Goal: Transaction & Acquisition: Purchase product/service

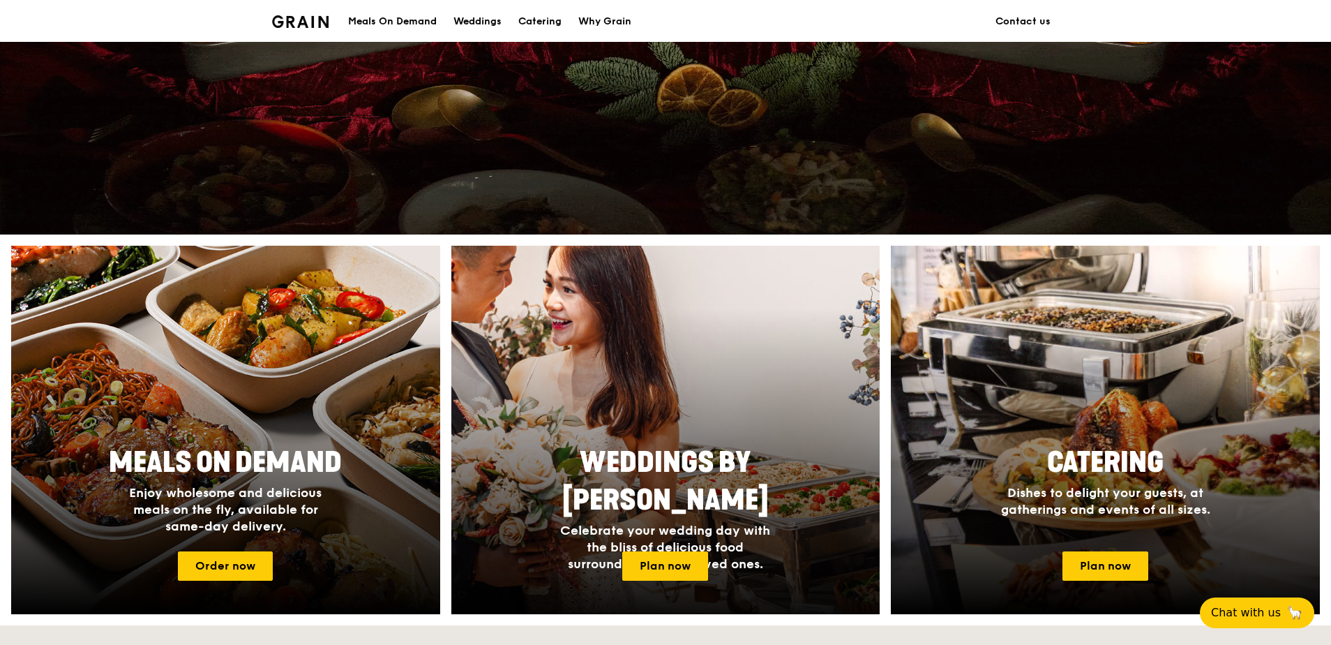
scroll to position [488, 0]
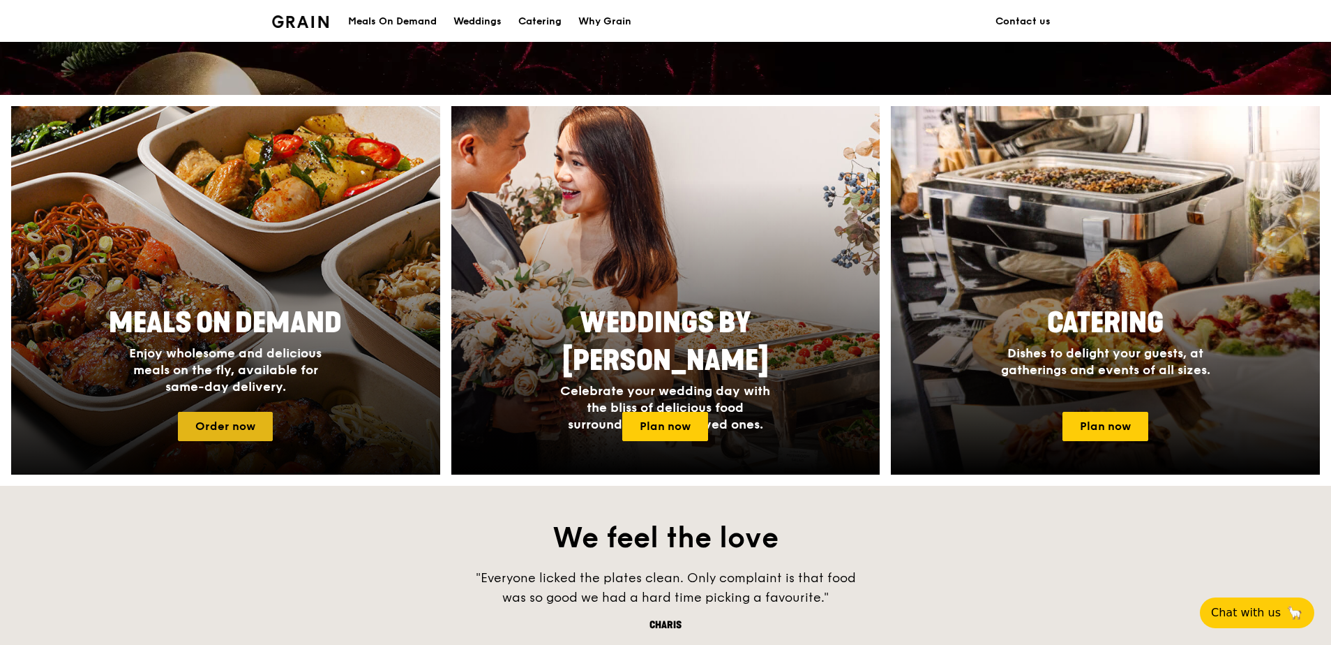
click at [250, 427] on link "Order now" at bounding box center [225, 426] width 95 height 29
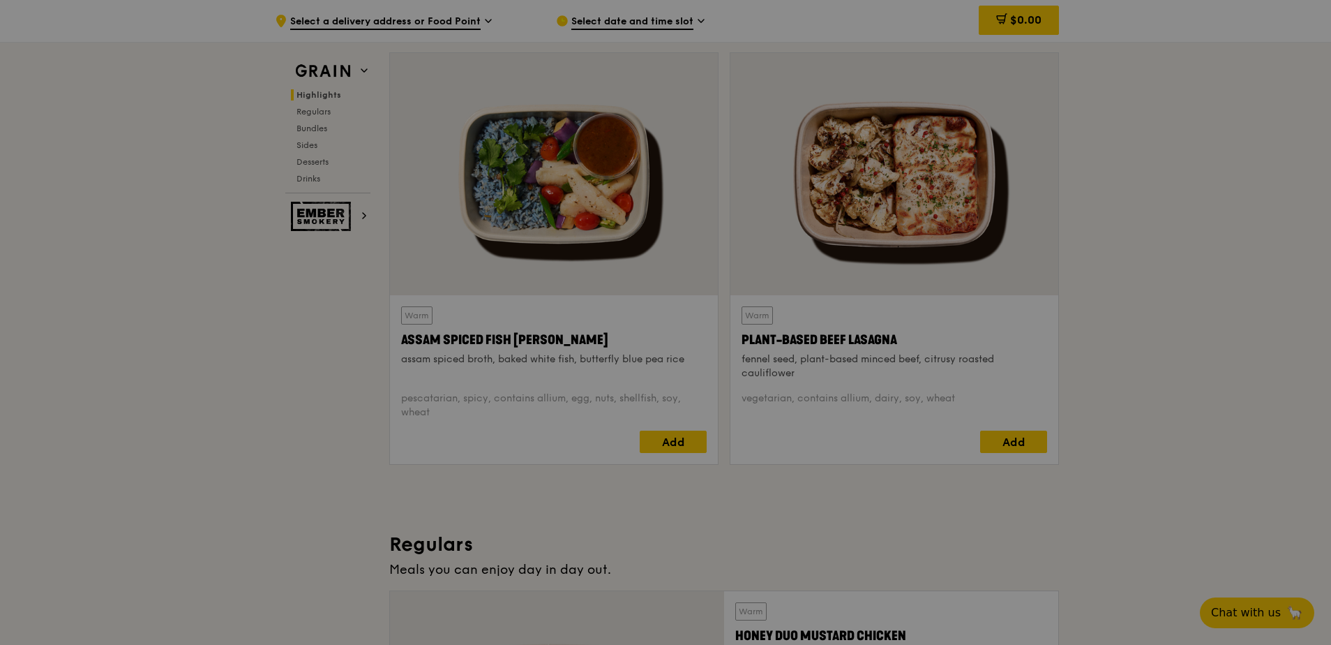
scroll to position [488, 0]
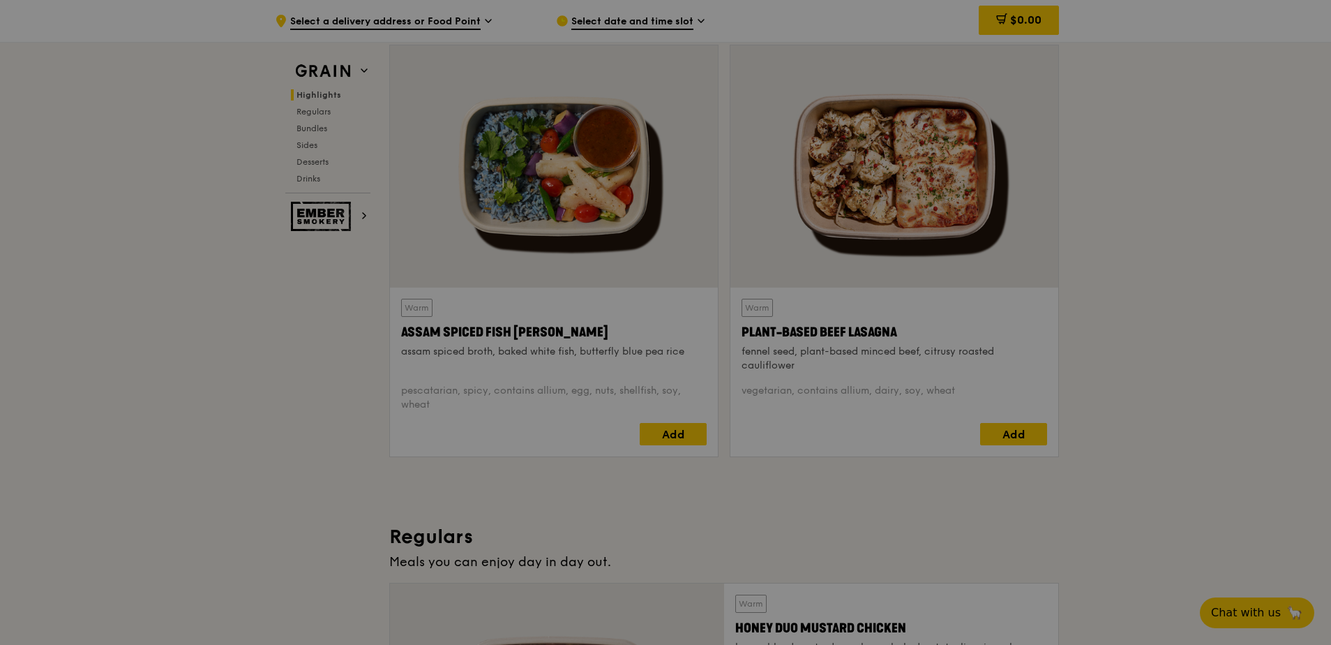
click at [333, 363] on div at bounding box center [665, 322] width 1331 height 645
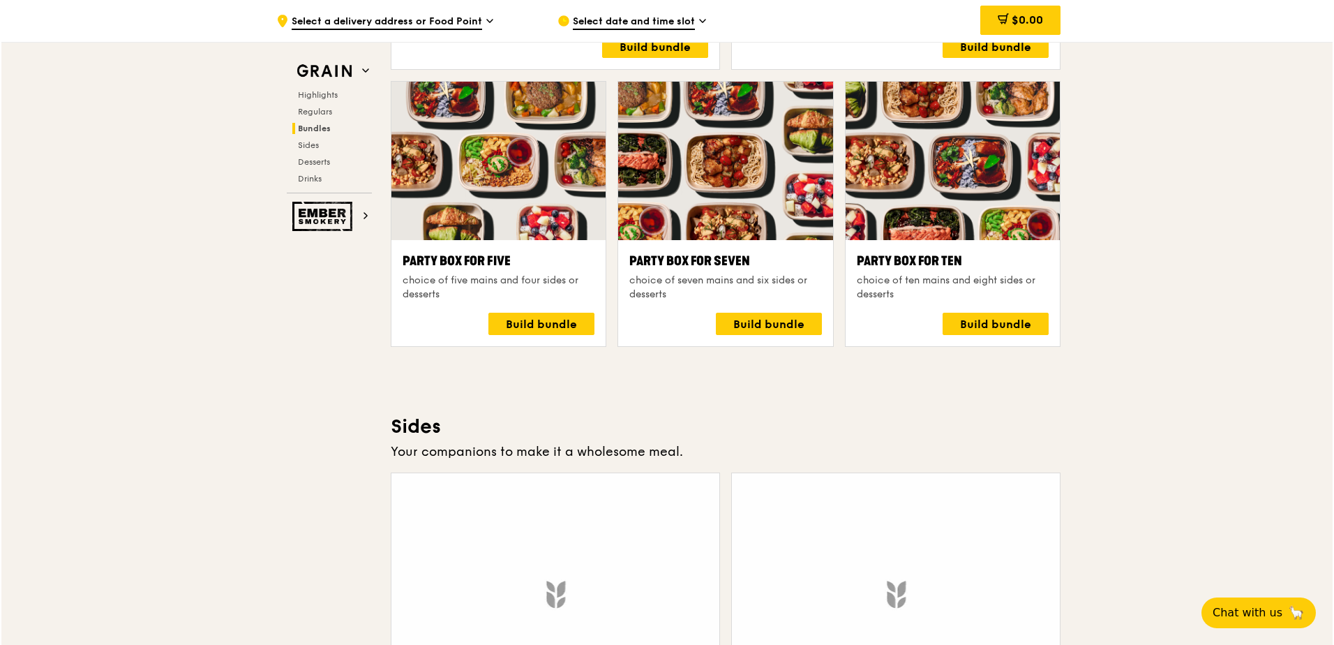
scroll to position [2791, 0]
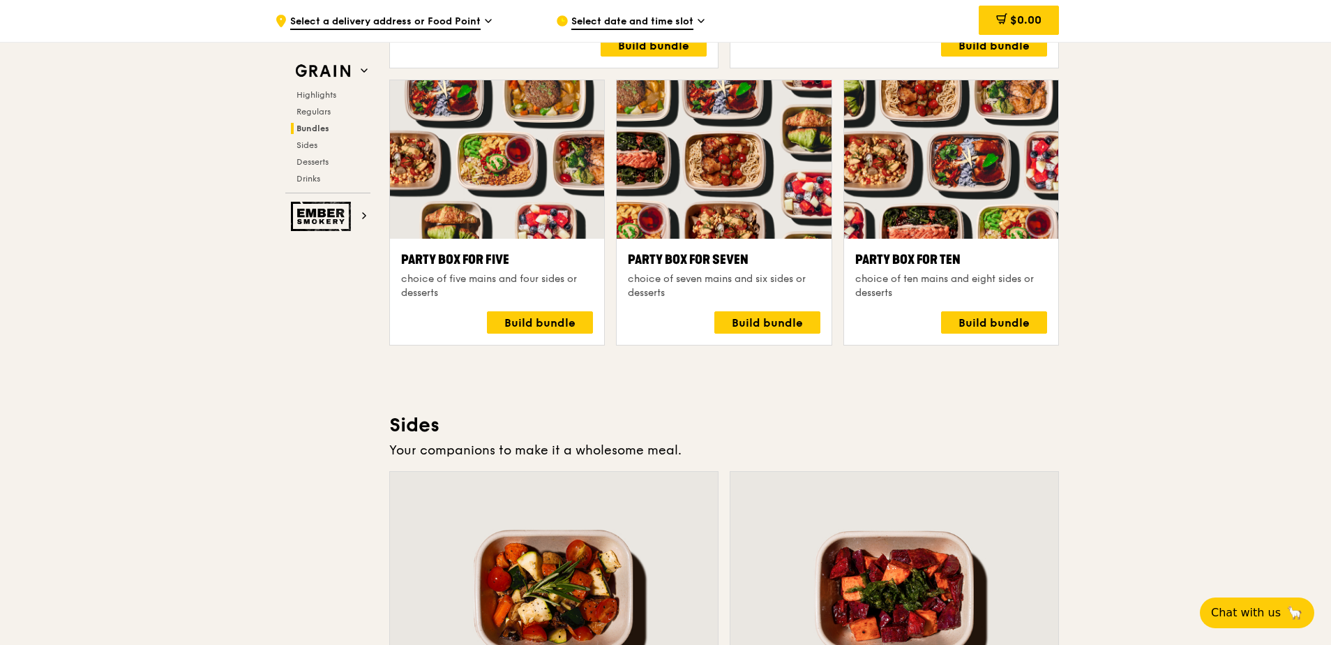
click at [909, 260] on div "Party Box for Ten" at bounding box center [951, 260] width 192 height 20
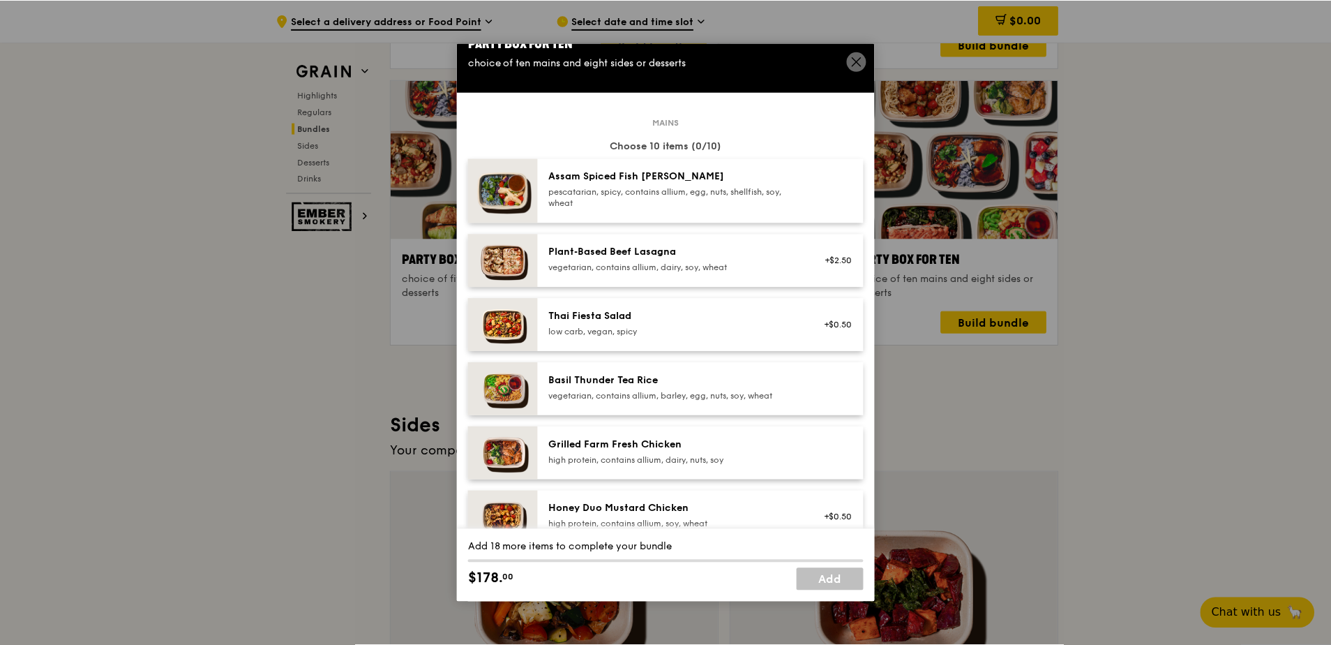
scroll to position [0, 0]
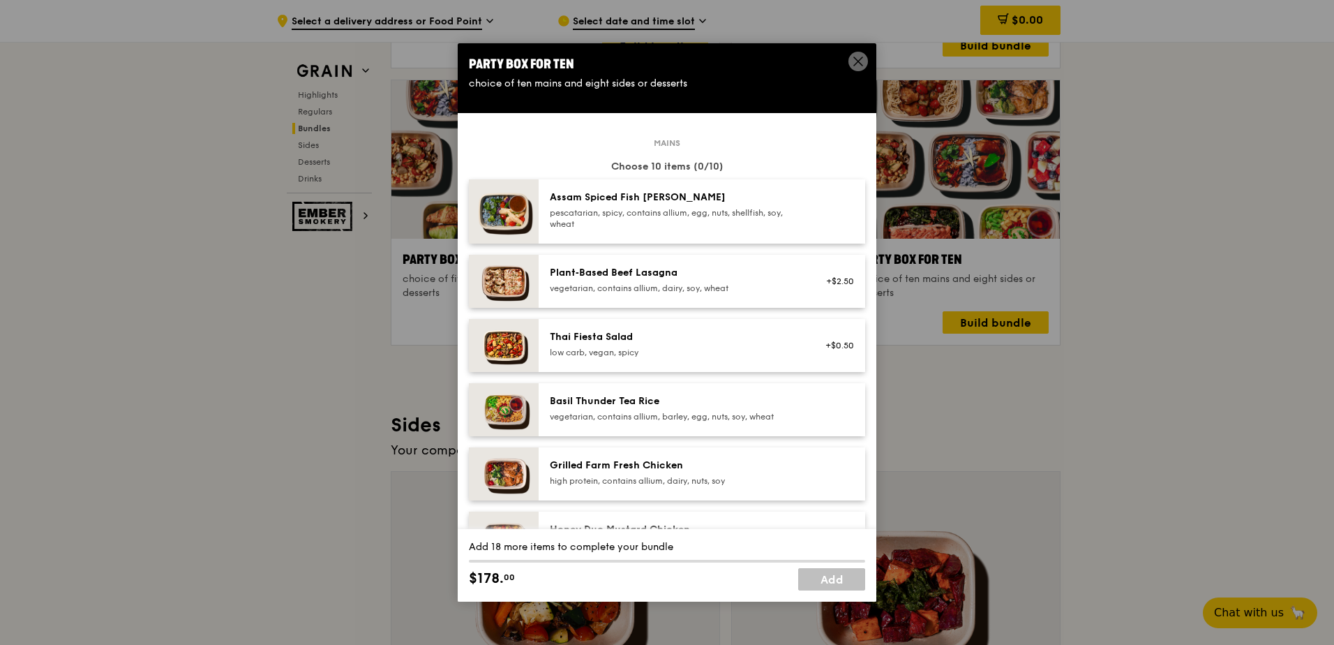
click at [694, 228] on div "pescatarian, spicy, contains allium, egg, nuts, shellfish, soy, wheat" at bounding box center [675, 218] width 250 height 22
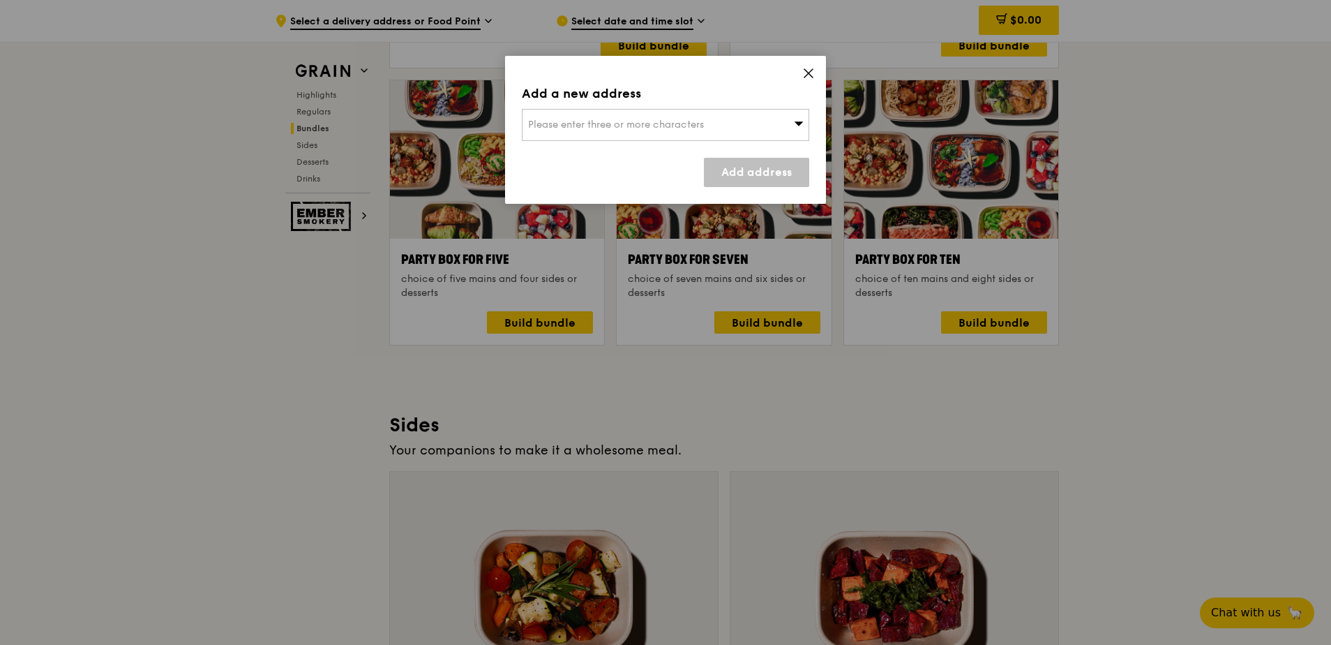
click at [726, 130] on div "Please enter three or more characters" at bounding box center [665, 125] width 287 height 32
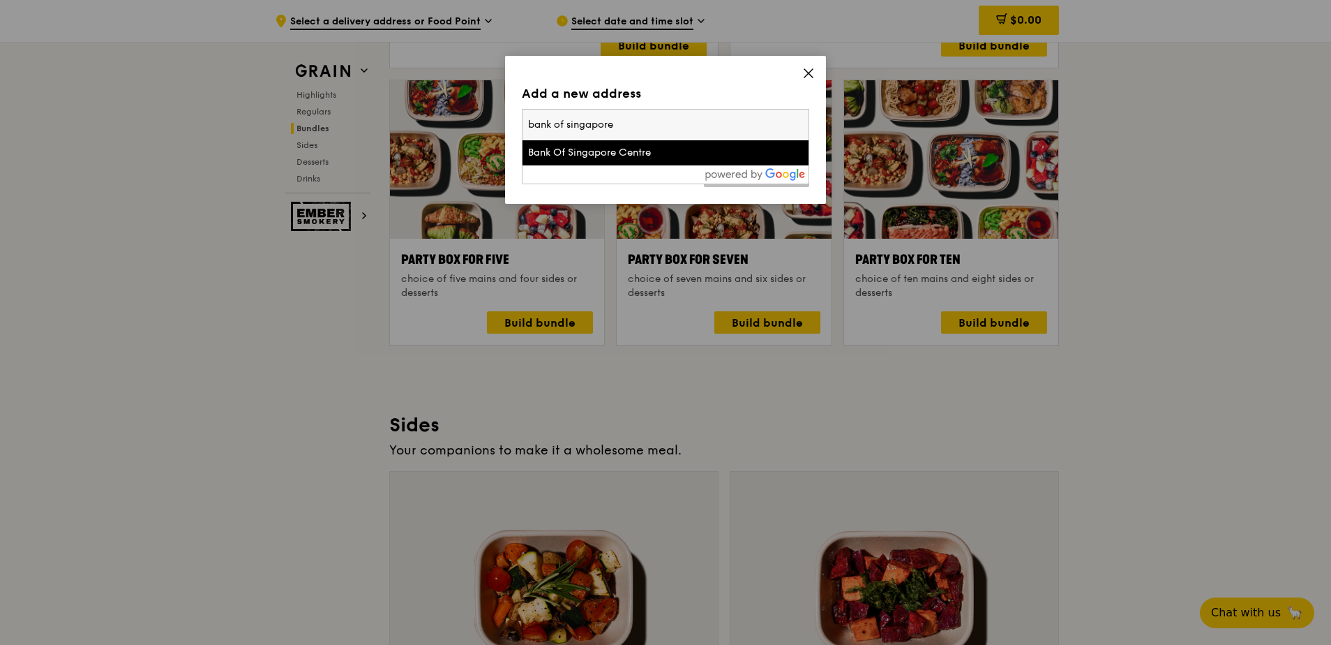
type input "bank of singapore"
click at [665, 157] on div "Bank Of Singapore Centre" at bounding box center [631, 153] width 207 height 14
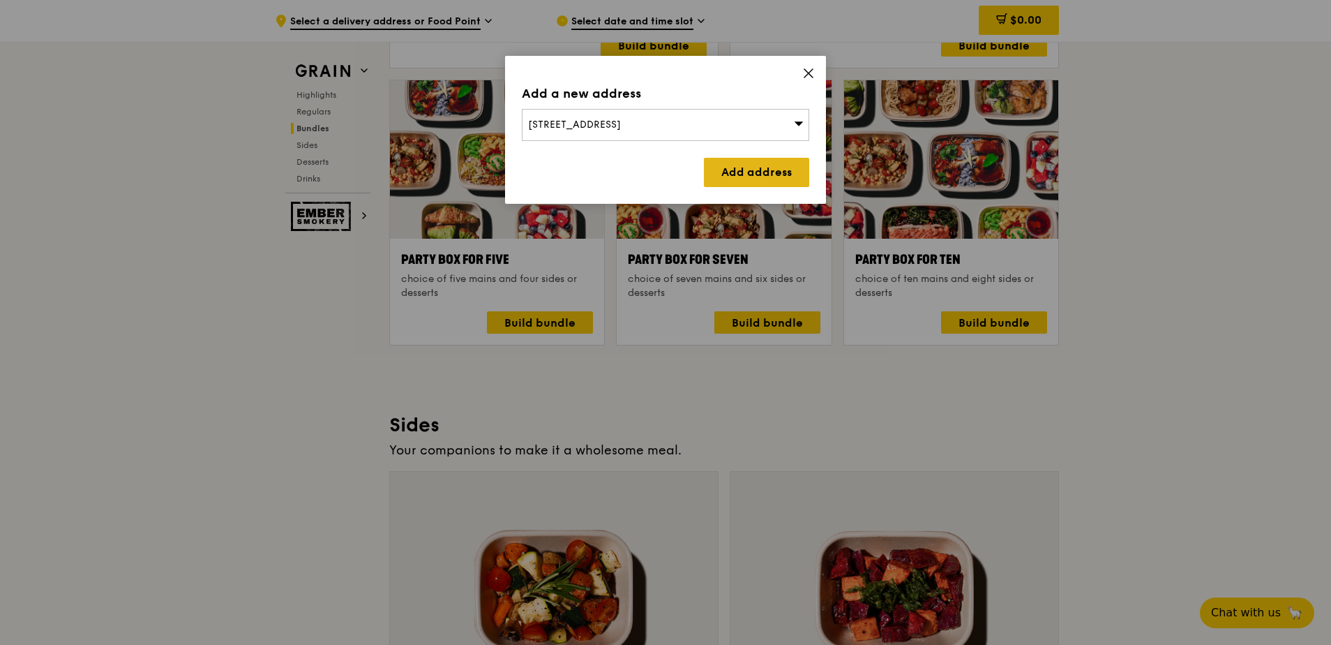
click at [740, 170] on link "Add address" at bounding box center [756, 172] width 105 height 29
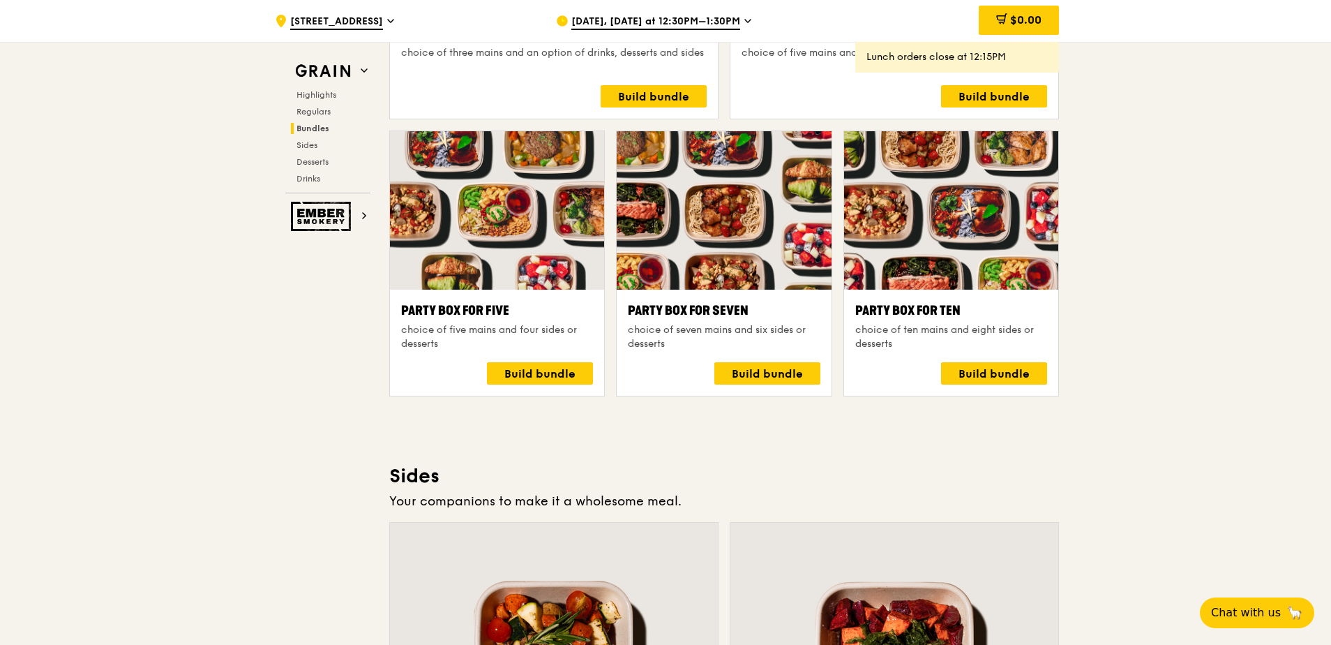
scroll to position [2442, 0]
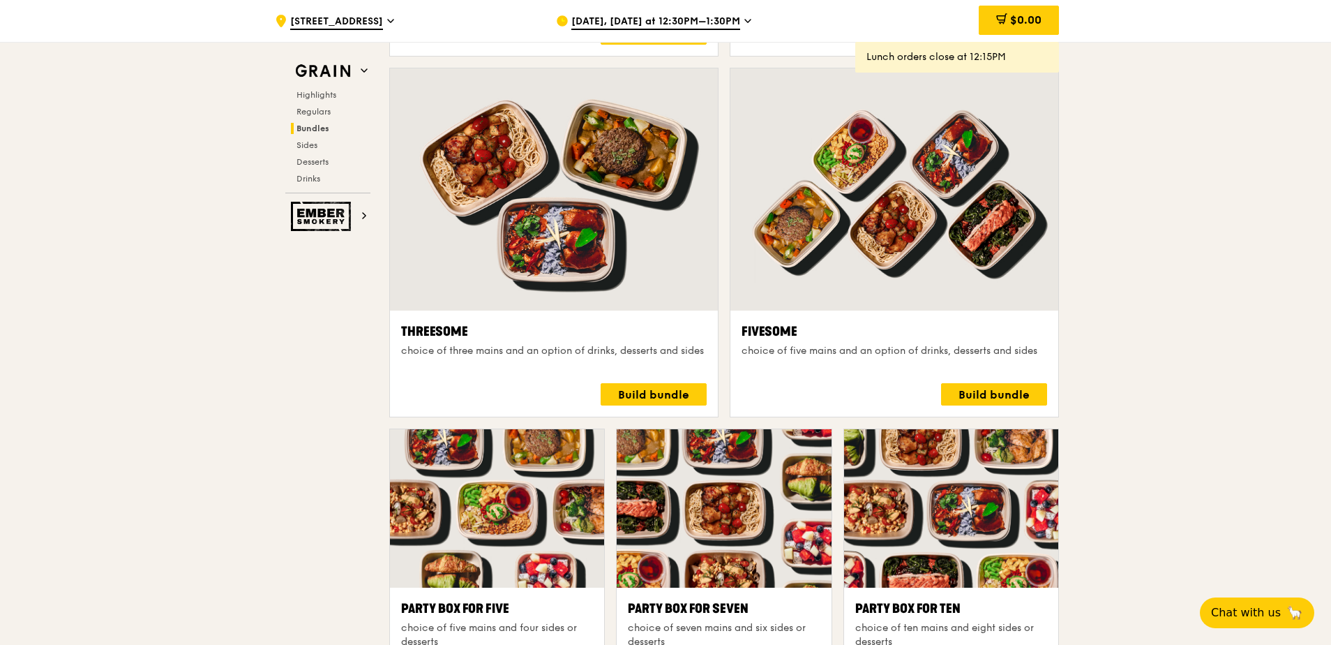
click at [727, 19] on span "Sep 22, Today at 12:30PM–1:30PM" at bounding box center [655, 22] width 169 height 15
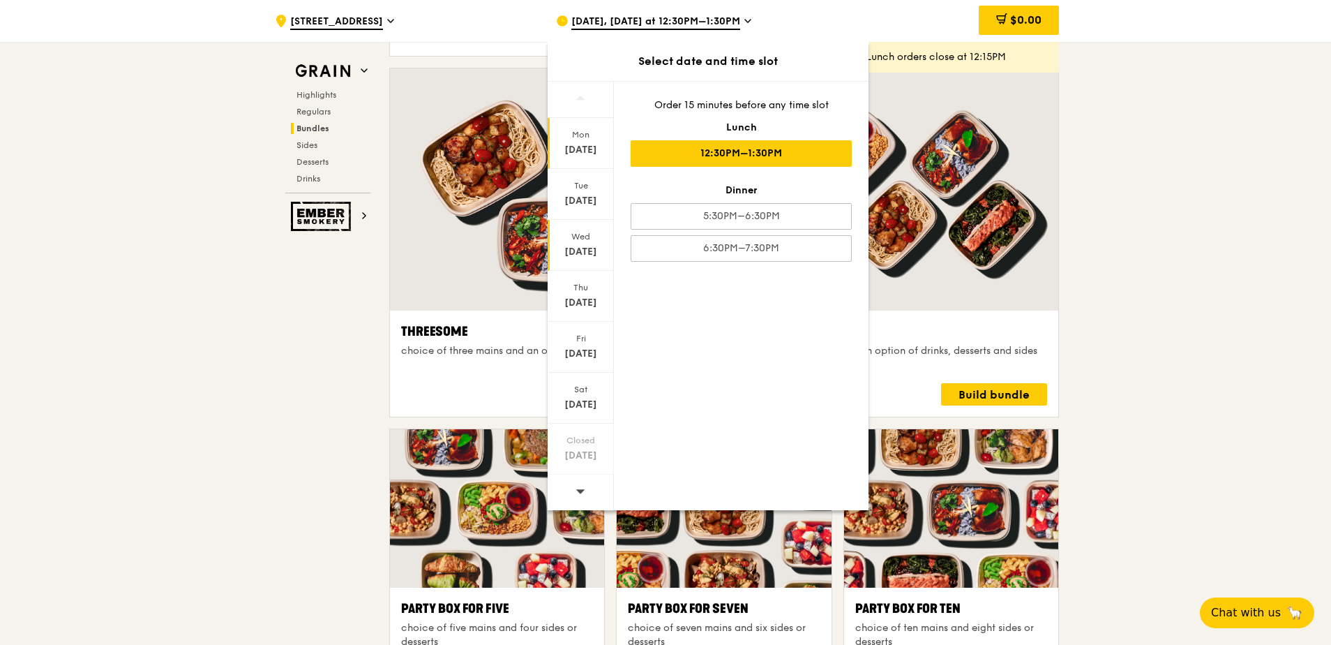
click at [571, 262] on div "Wed Sep 24" at bounding box center [581, 245] width 66 height 51
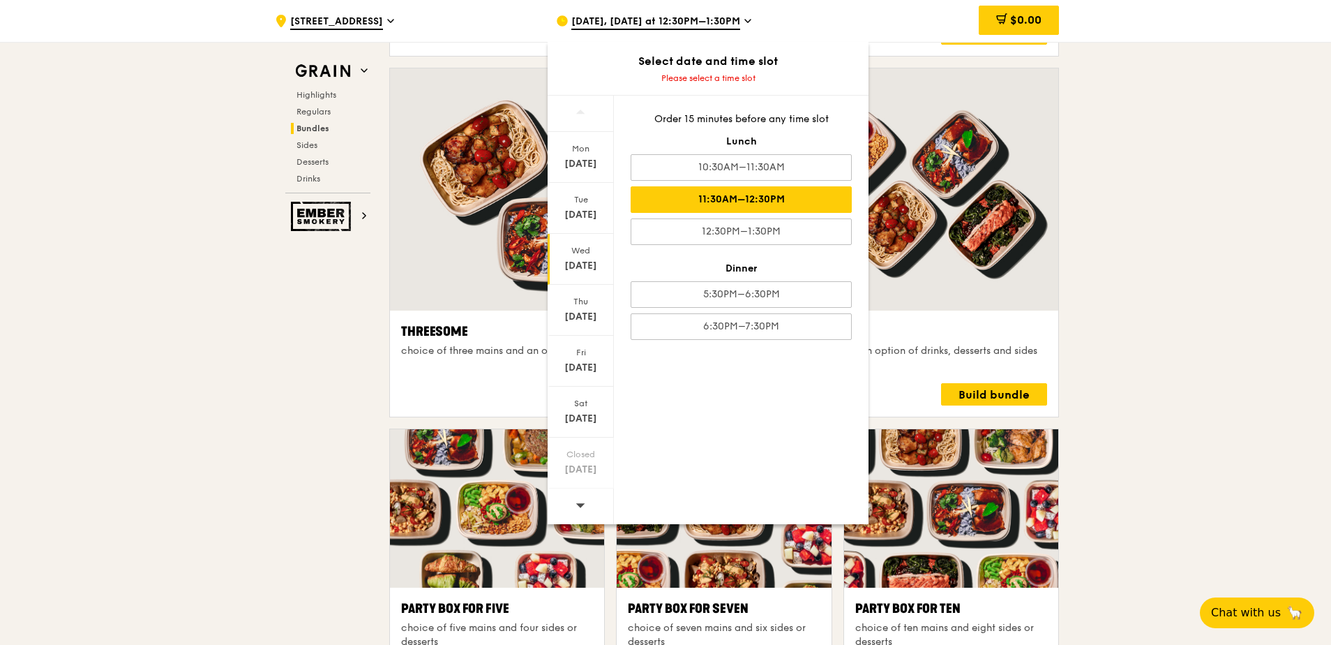
click at [765, 201] on div "11:30AM–12:30PM" at bounding box center [741, 199] width 221 height 27
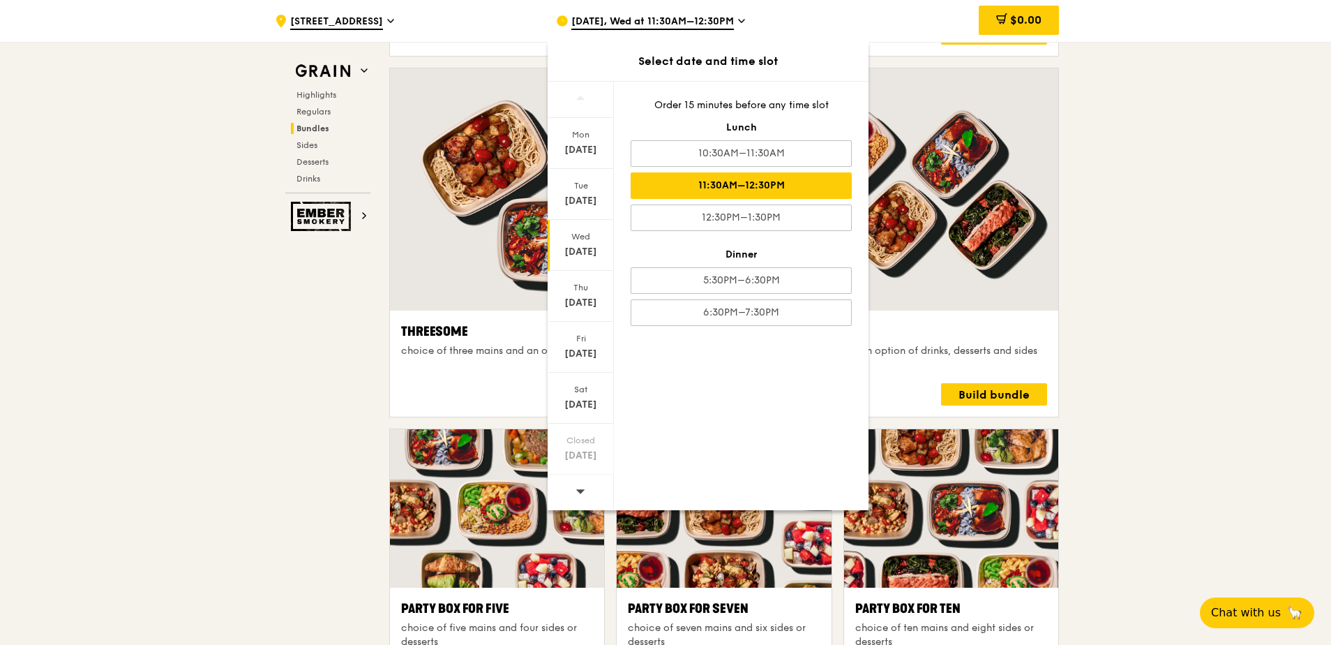
click at [1224, 275] on div ".cls-1 { fill: none; stroke: #fff; stroke-linecap: round; stroke-linejoin: roun…" at bounding box center [665, 577] width 1331 height 5905
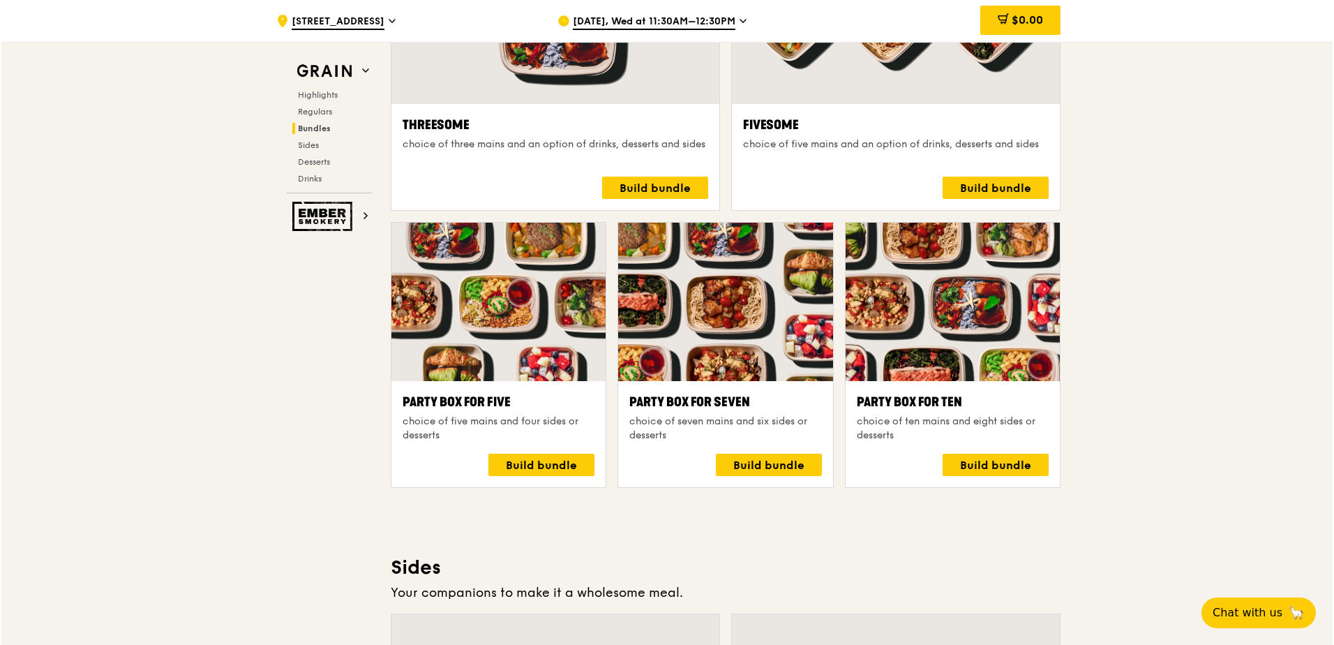
scroll to position [2651, 0]
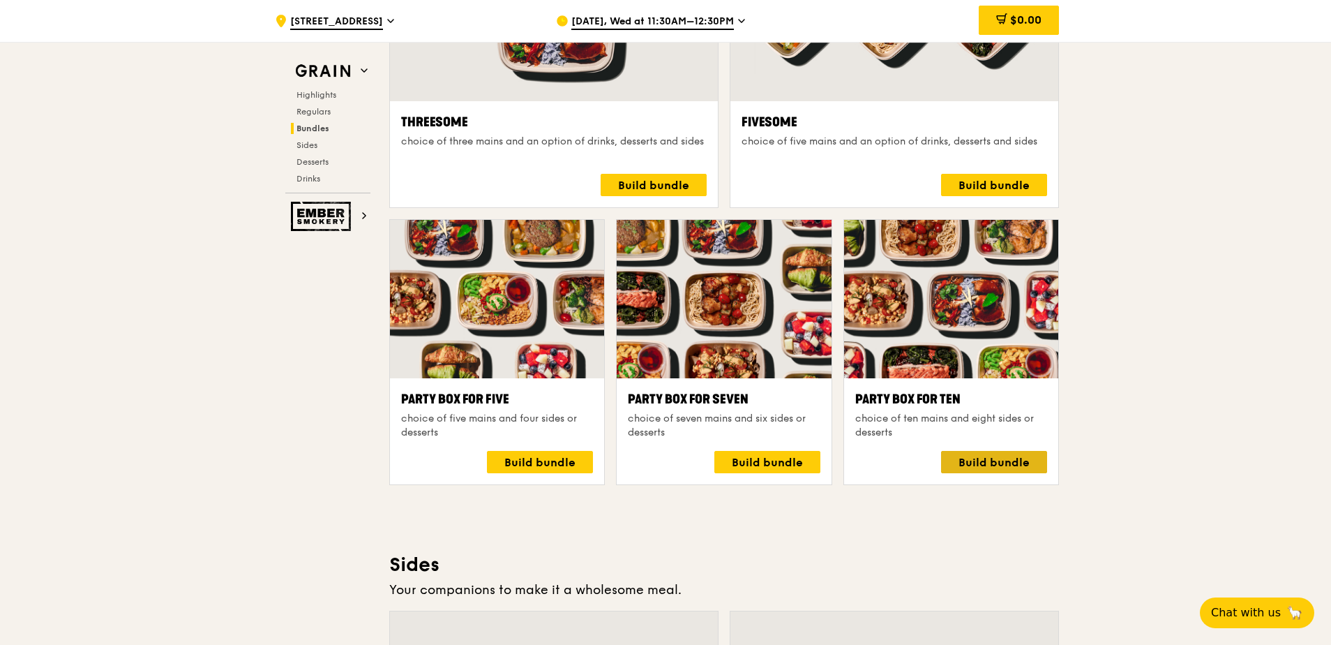
click at [986, 460] on div "Build bundle" at bounding box center [994, 462] width 106 height 22
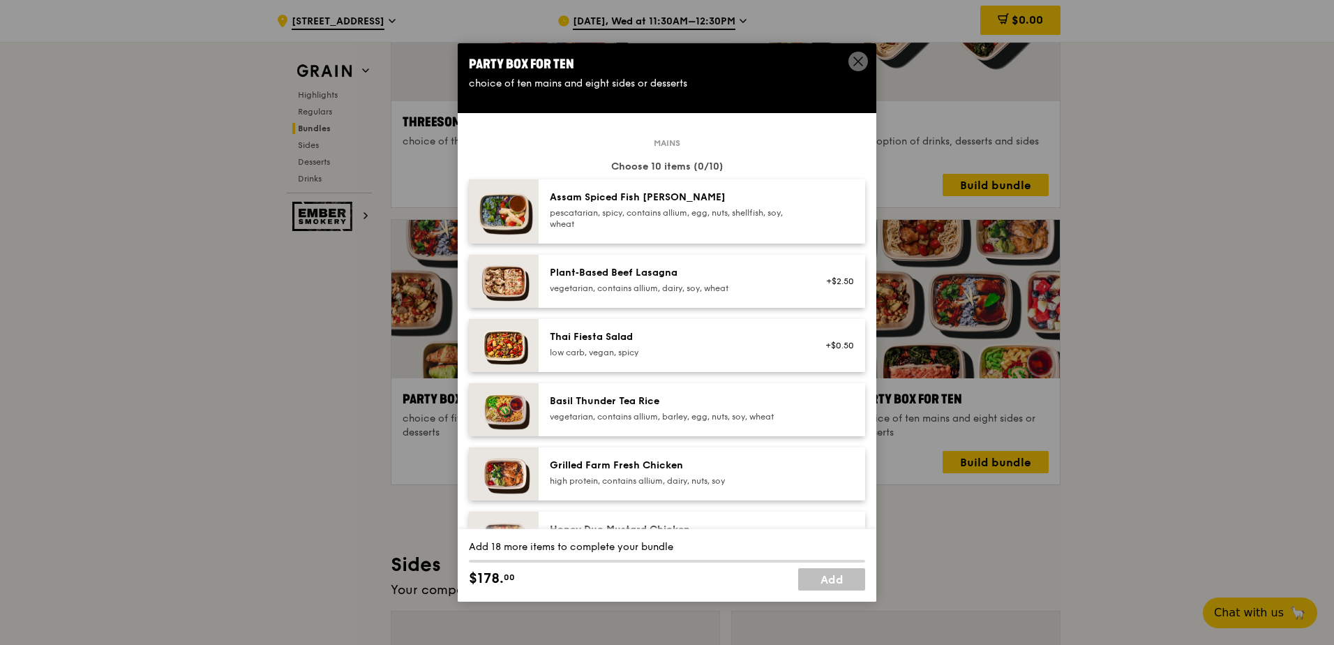
click at [706, 211] on div "pescatarian, spicy, contains allium, egg, nuts, shellfish, soy, wheat" at bounding box center [675, 218] width 250 height 22
click at [666, 403] on div "Basil Thunder Tea Rice" at bounding box center [675, 401] width 250 height 14
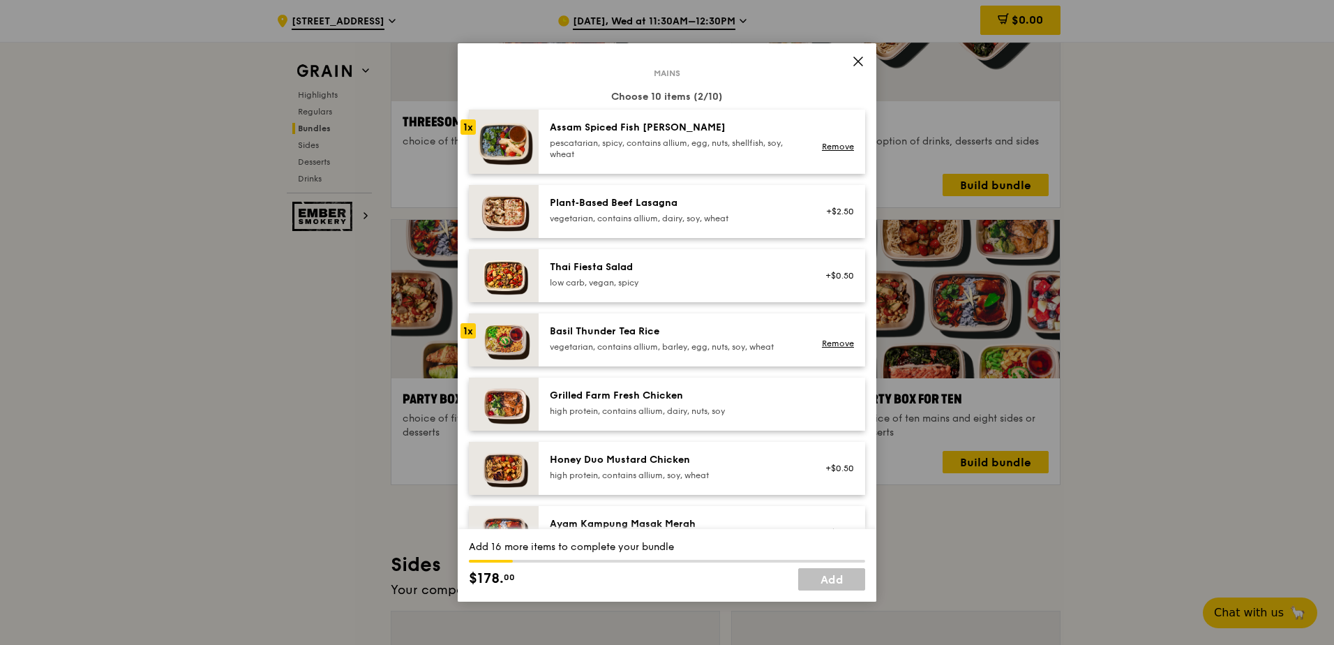
click at [704, 403] on div "Grilled Farm Fresh Chicken high protein, contains allium, dairy, nuts, soy" at bounding box center [675, 403] width 250 height 28
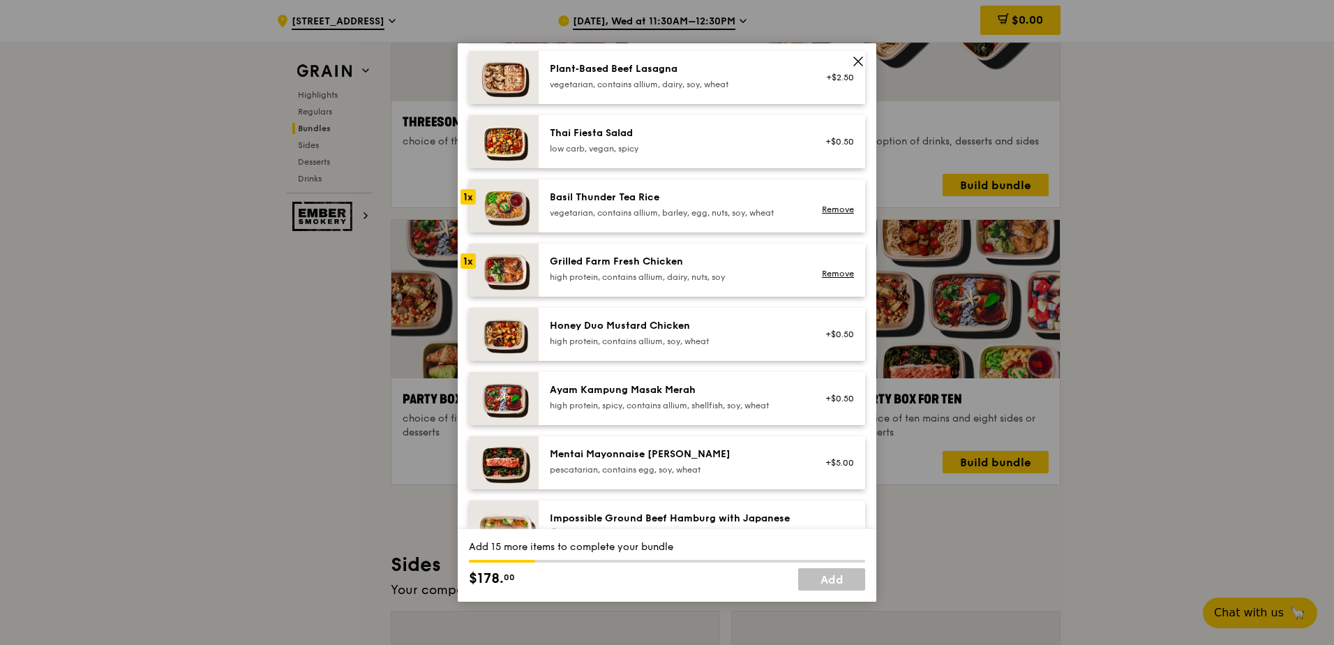
scroll to position [209, 0]
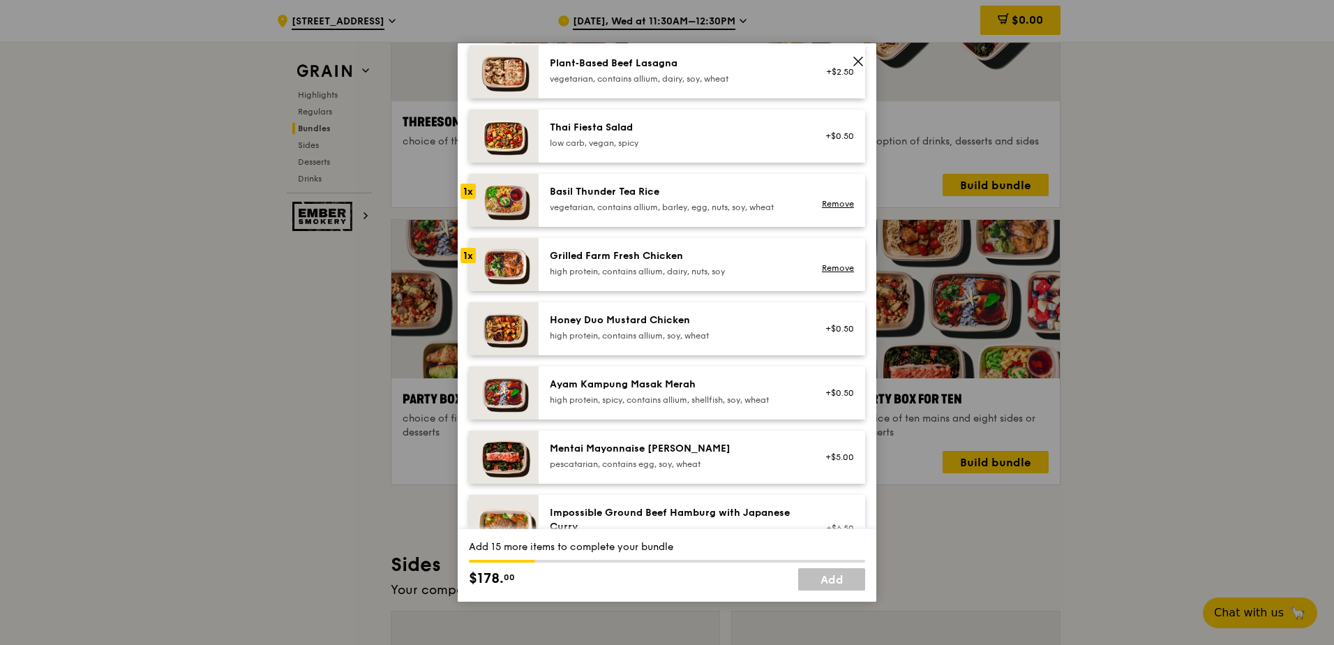
click at [685, 340] on div "high protein, contains allium, soy, wheat" at bounding box center [675, 335] width 250 height 11
click at [700, 396] on div "high protein, spicy, contains allium, shellfish, soy, wheat" at bounding box center [675, 399] width 250 height 11
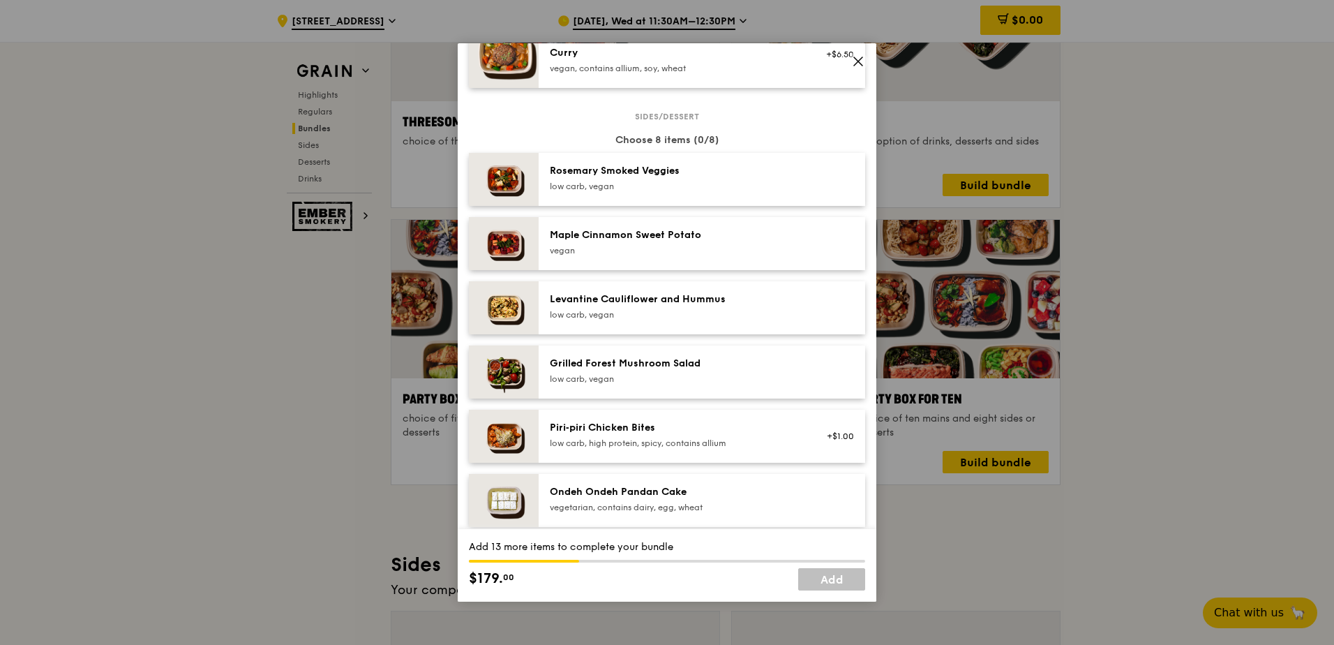
scroll to position [767, 0]
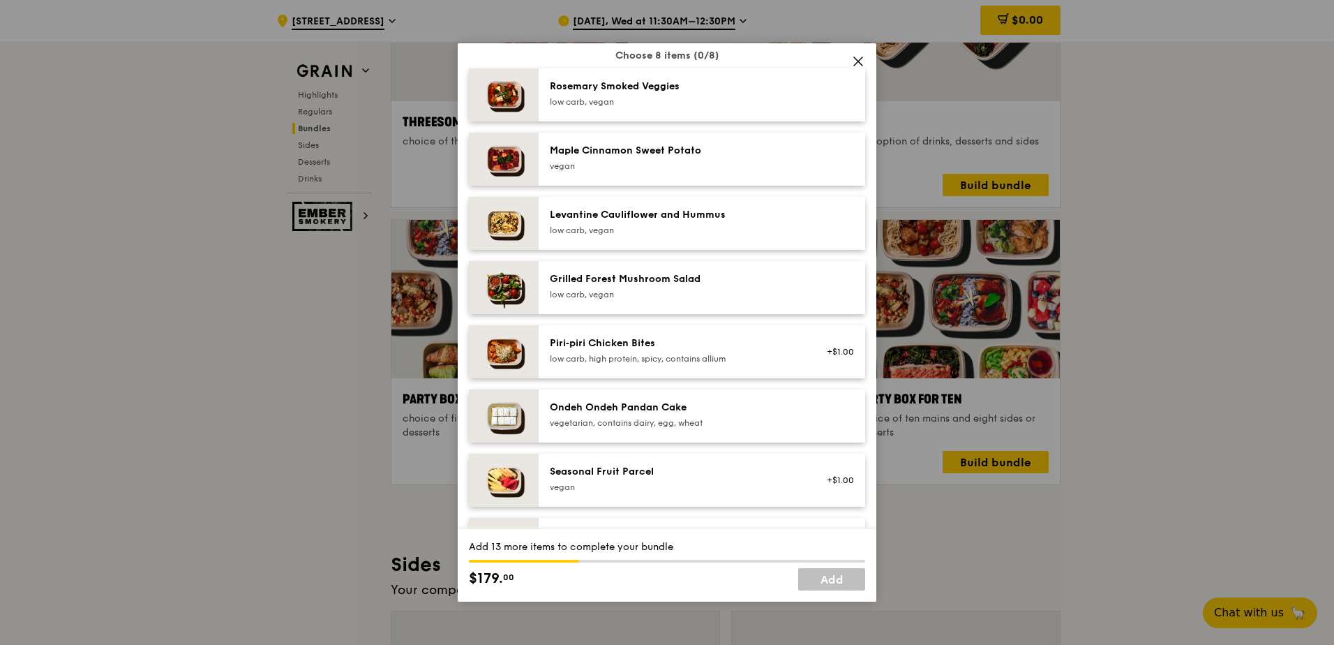
click at [694, 414] on div "Ondeh Ondeh Pandan Cake vegetarian, contains dairy, egg, wheat" at bounding box center [675, 414] width 250 height 28
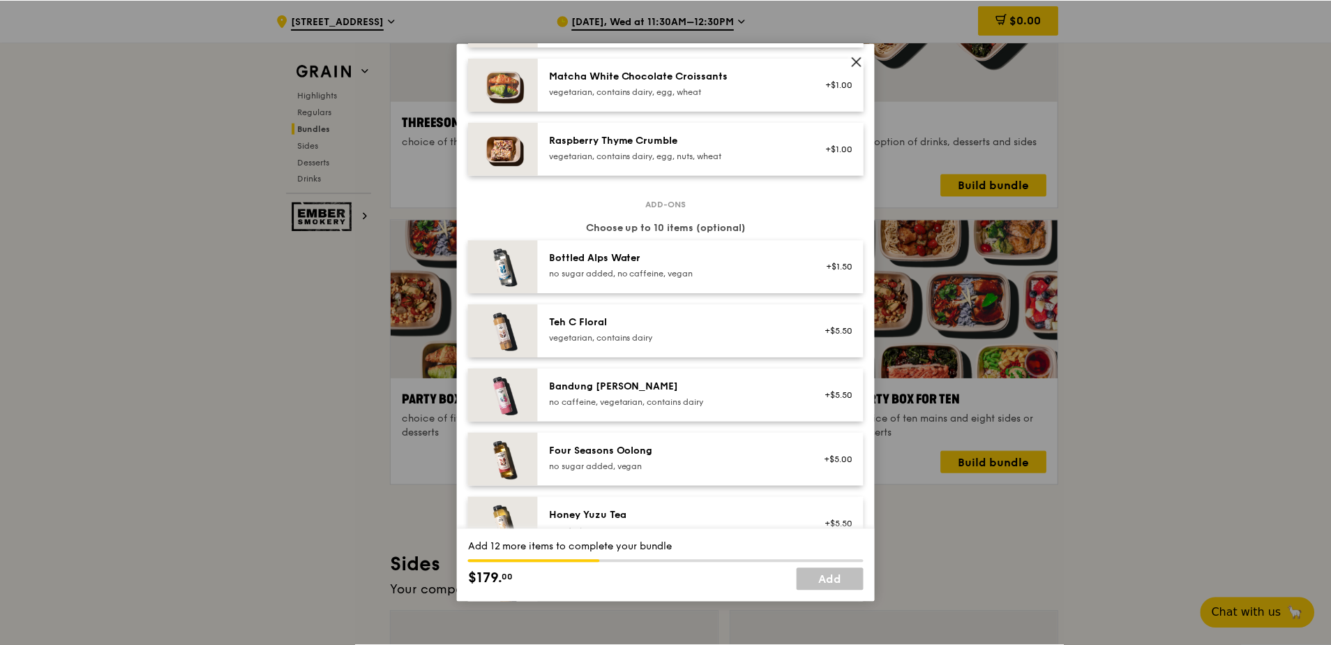
scroll to position [1178, 0]
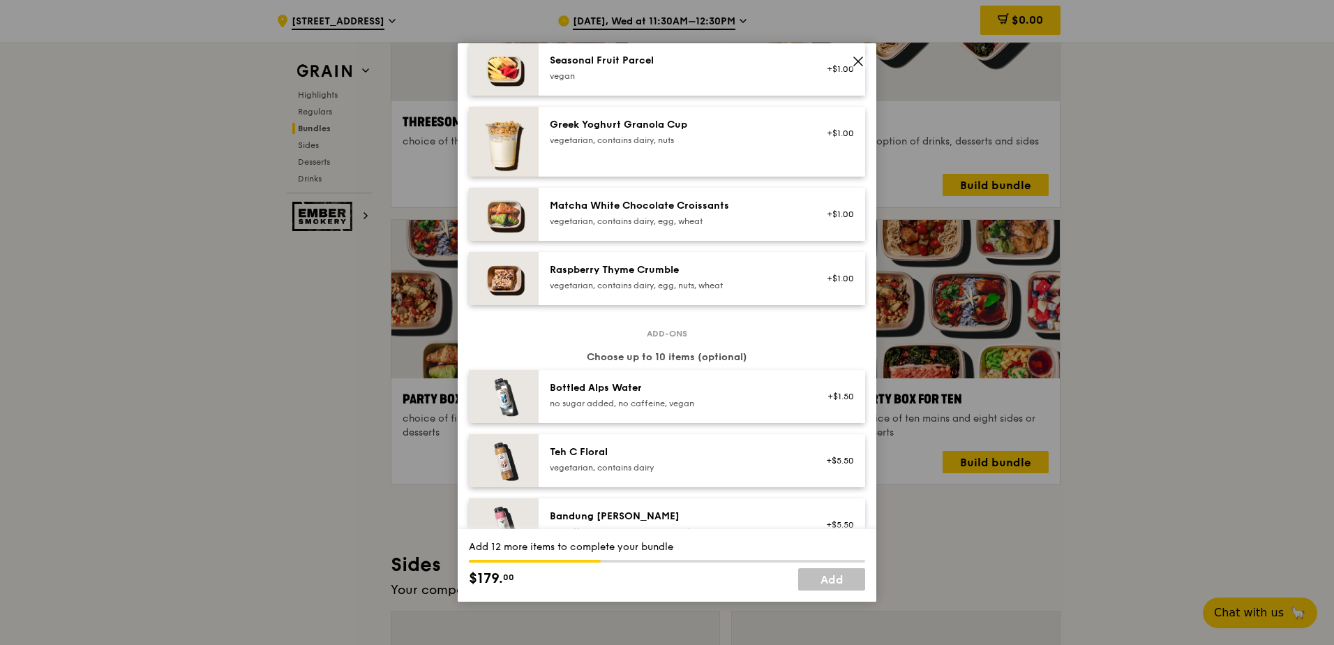
click at [860, 61] on icon at bounding box center [858, 61] width 8 height 8
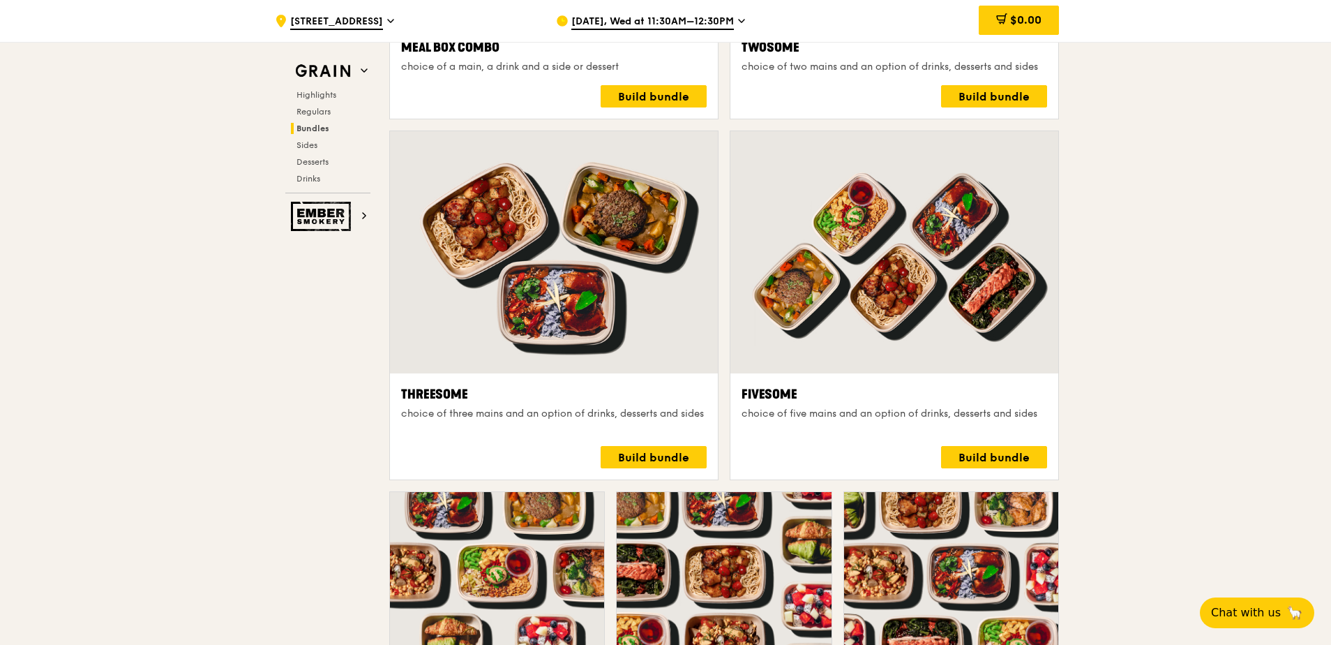
scroll to position [2163, 0]
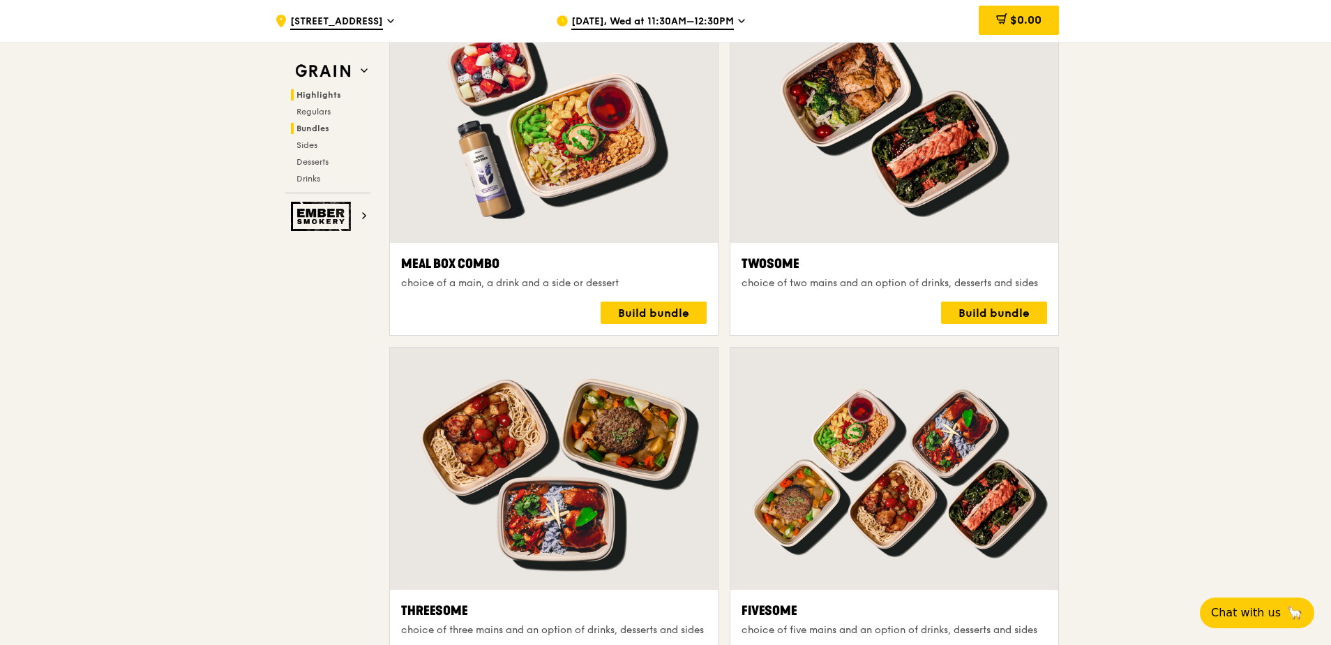
click at [334, 91] on span "Highlights" at bounding box center [319, 95] width 45 height 10
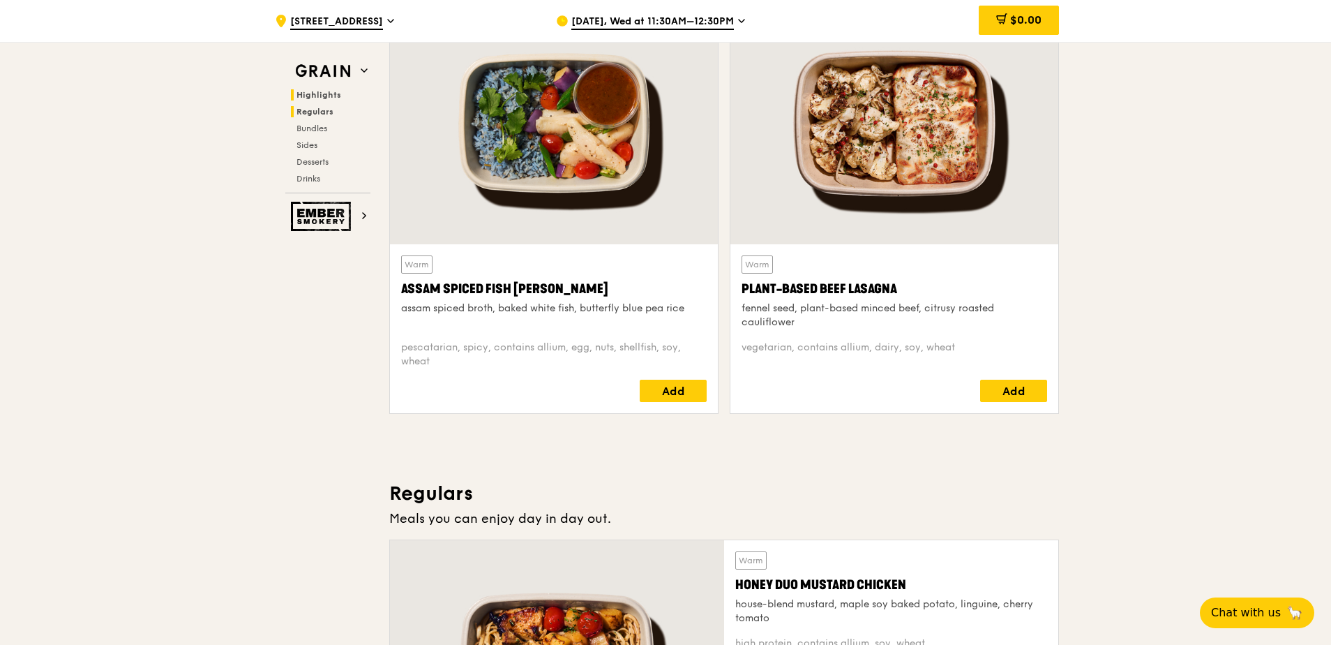
scroll to position [419, 0]
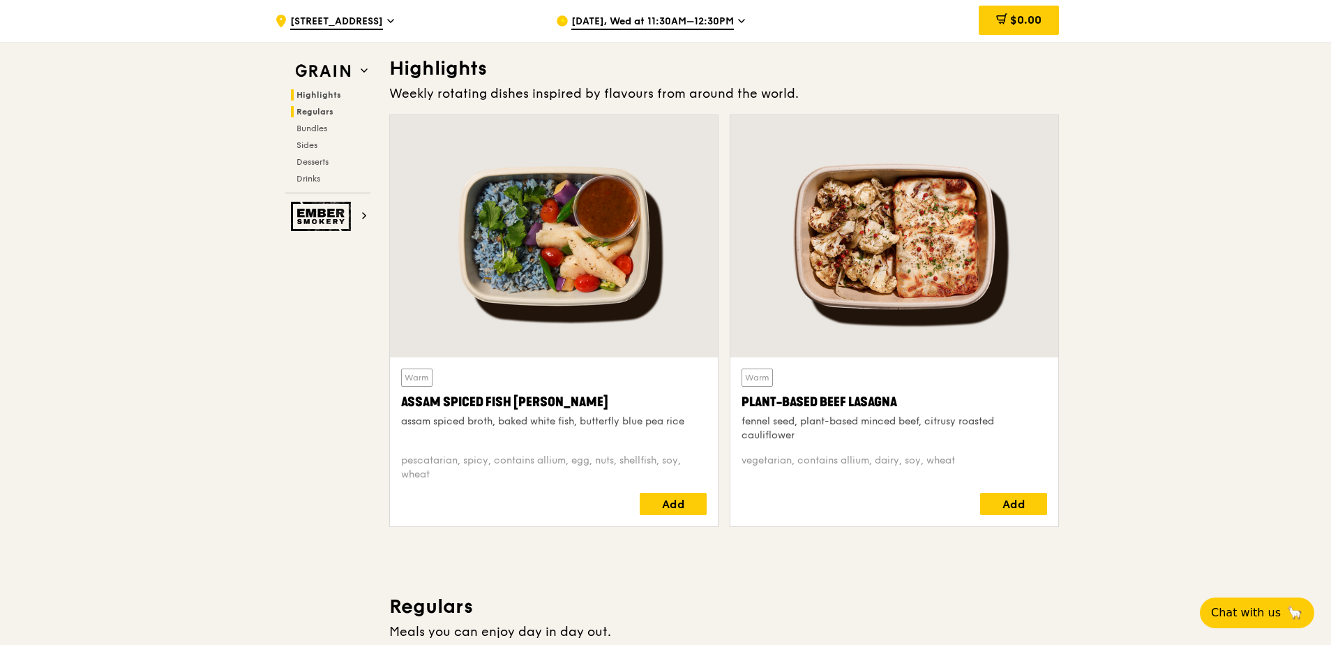
click at [327, 110] on span "Regulars" at bounding box center [315, 112] width 37 height 10
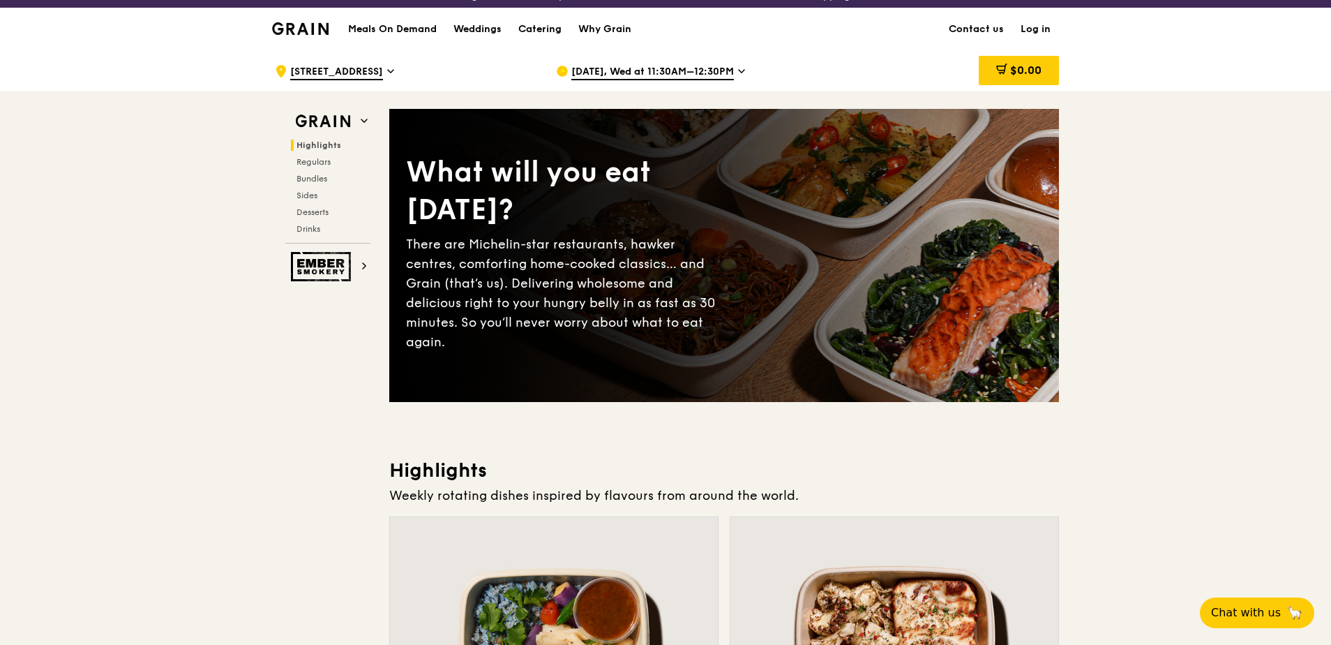
scroll to position [0, 0]
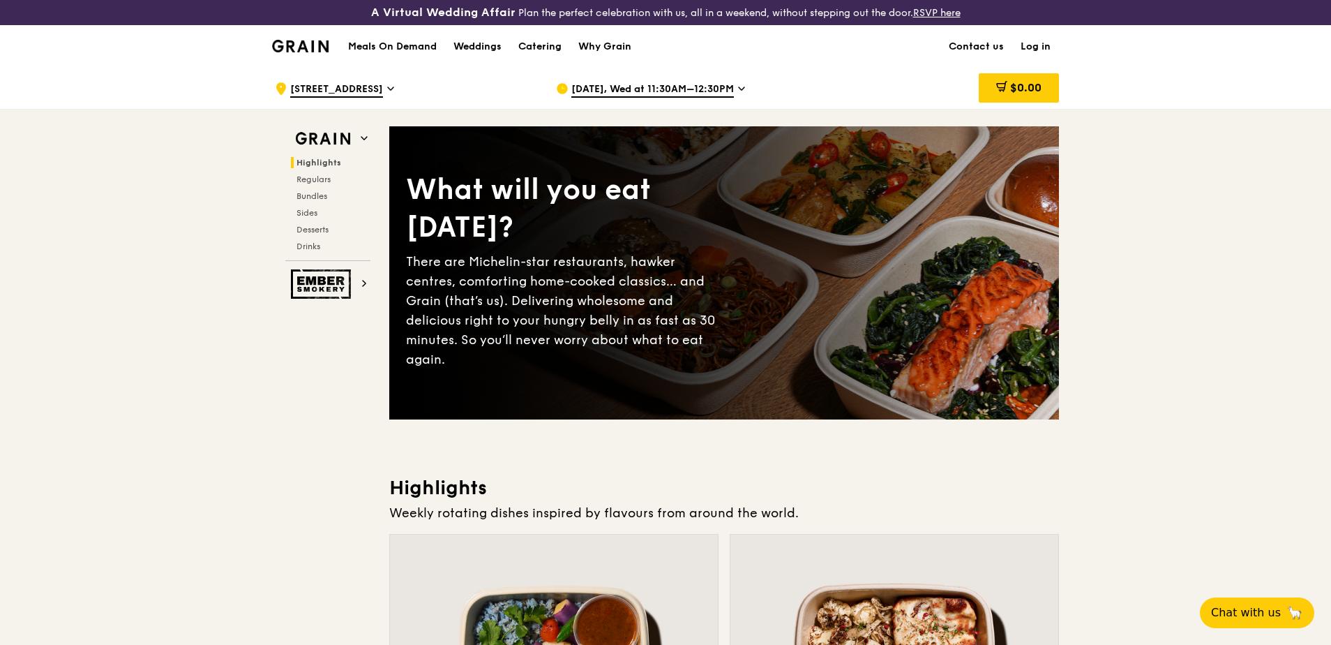
click at [391, 50] on h1 "Meals On Demand" at bounding box center [392, 47] width 89 height 14
click at [405, 39] on div "Meals On Demand Weddings Catering Why Grain" at bounding box center [490, 46] width 300 height 43
click at [409, 45] on h1 "Meals On Demand" at bounding box center [392, 47] width 89 height 14
click at [290, 41] on img at bounding box center [300, 46] width 57 height 13
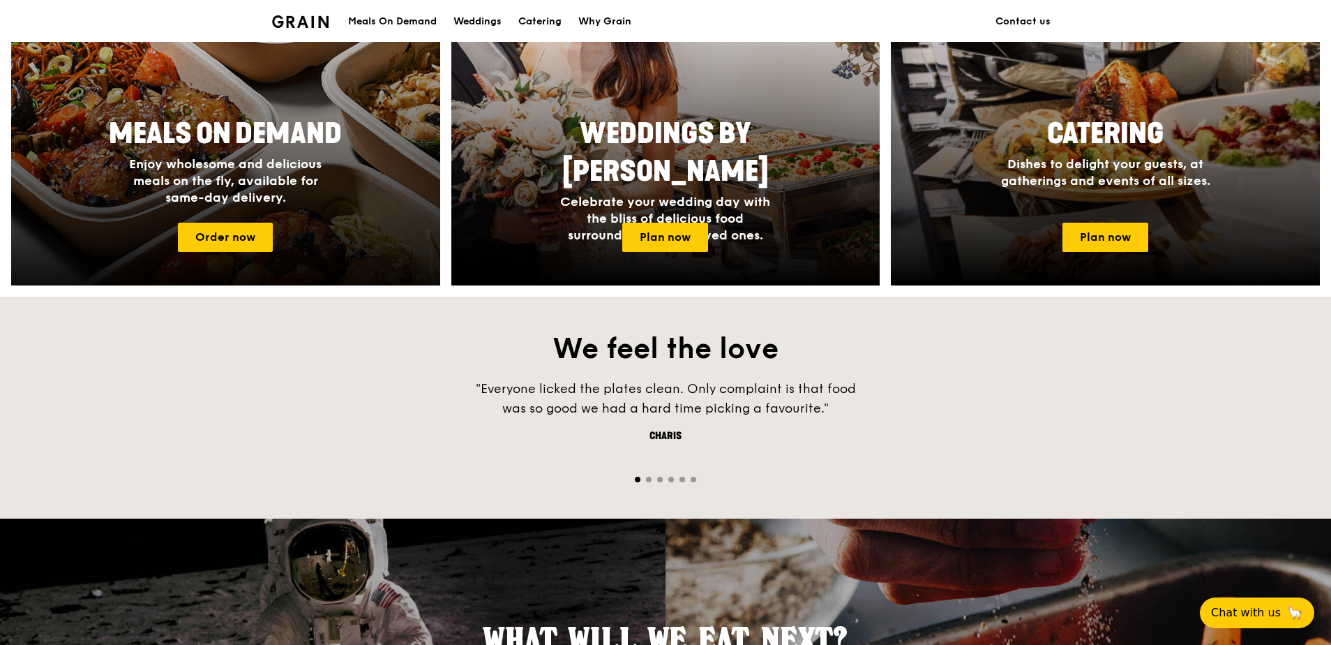
scroll to position [488, 0]
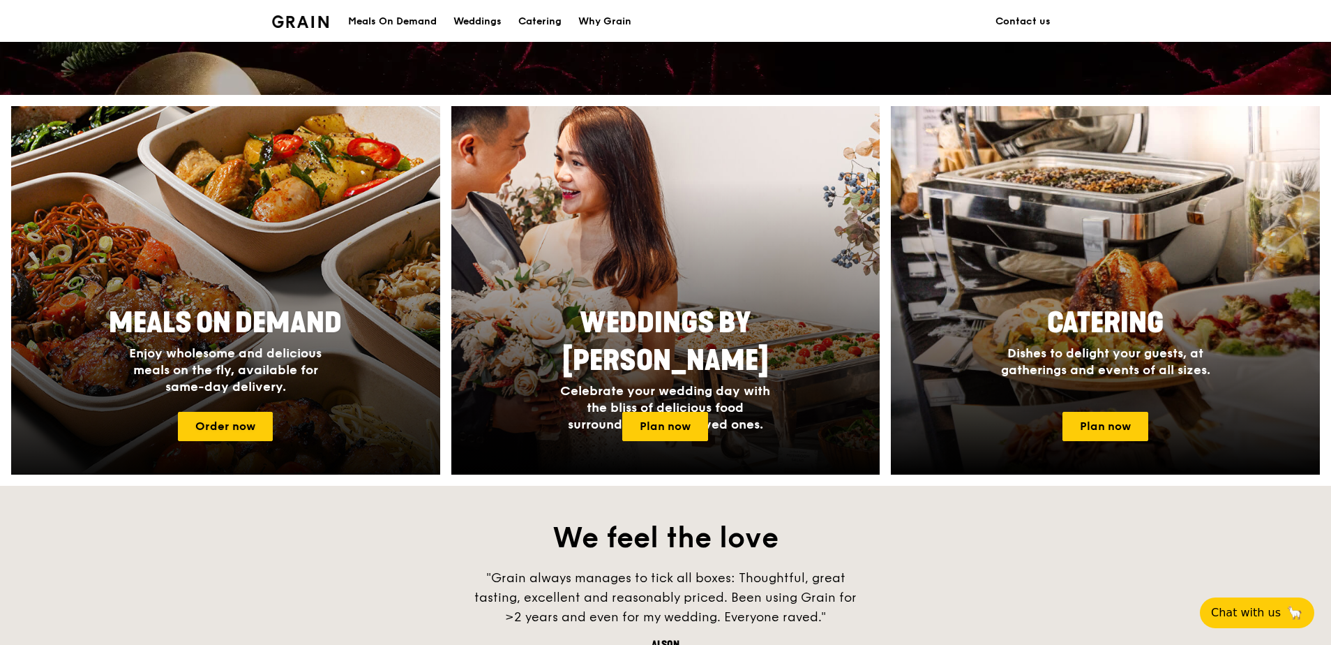
click at [322, 344] on div "Meals On Demand Enjoy wholesome and delicious meals on the fly, available for s…" at bounding box center [225, 350] width 279 height 102
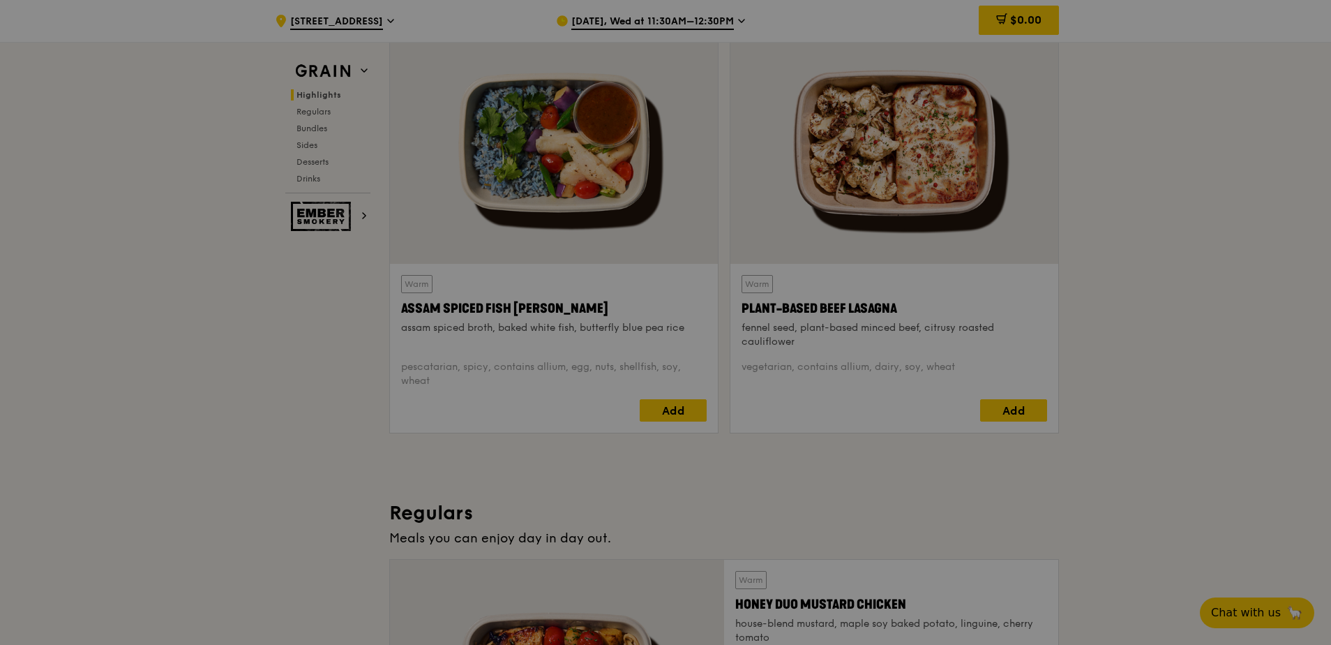
scroll to position [558, 0]
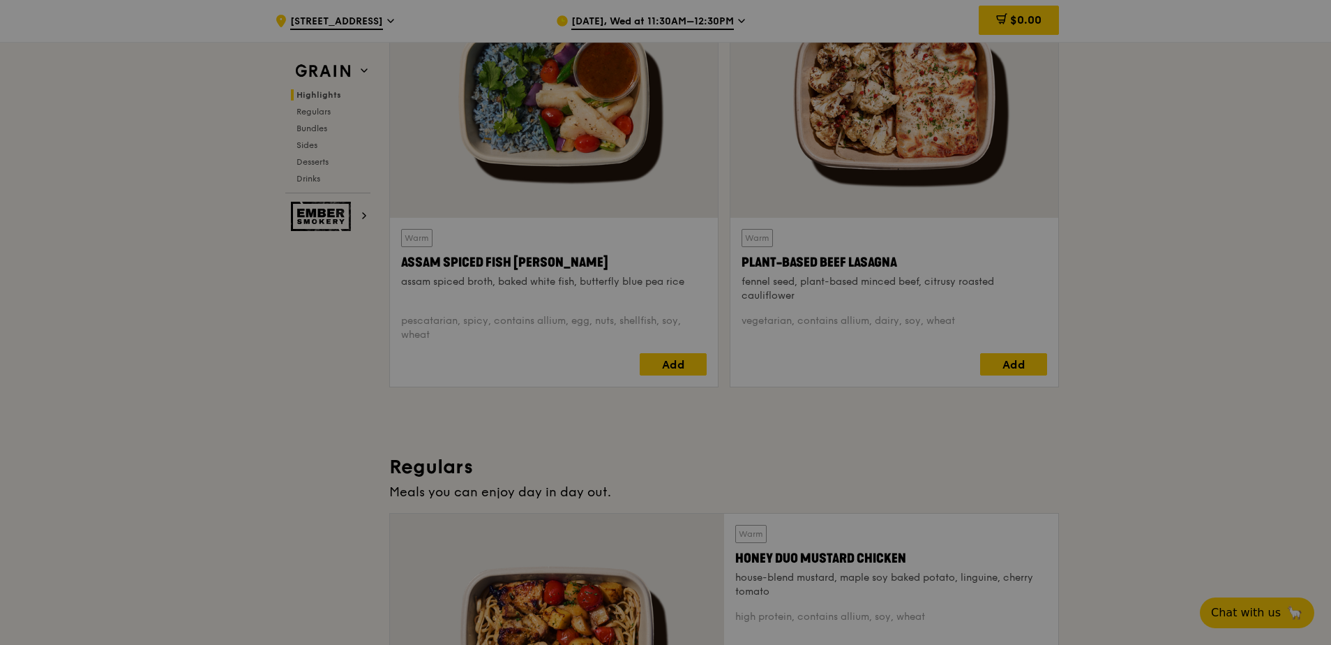
click at [756, 396] on div at bounding box center [665, 322] width 1331 height 645
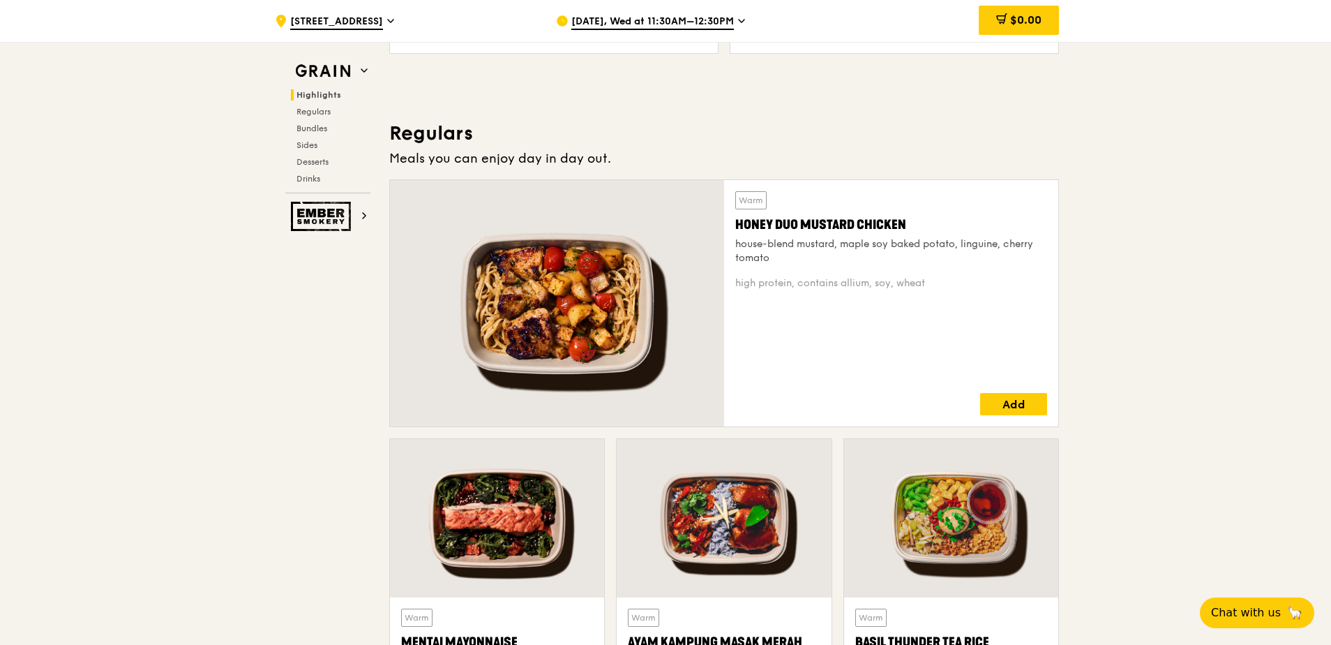
scroll to position [837, 0]
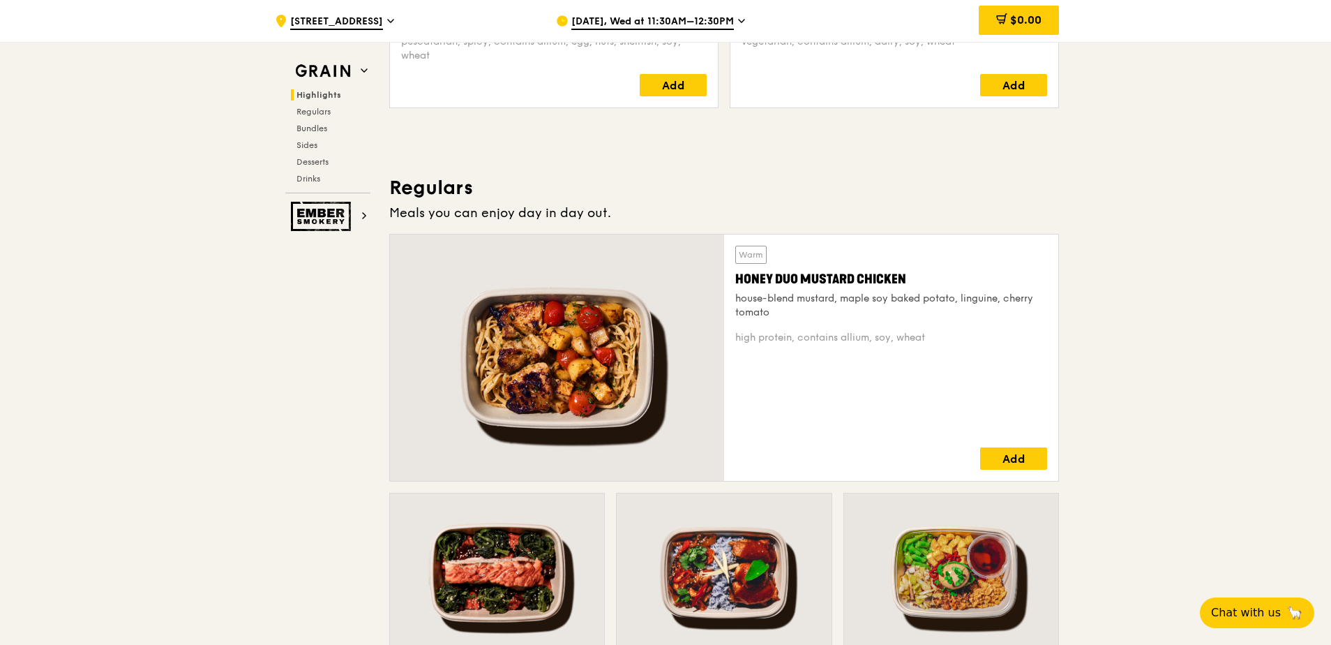
drag, startPoint x: 772, startPoint y: 314, endPoint x: 730, endPoint y: 283, distance: 51.3
click at [730, 283] on div "Warm Honey Duo Mustard Chicken house-blend mustard, maple soy baked potato, lin…" at bounding box center [891, 357] width 334 height 246
drag, startPoint x: 730, startPoint y: 283, endPoint x: 1236, endPoint y: 324, distance: 506.8
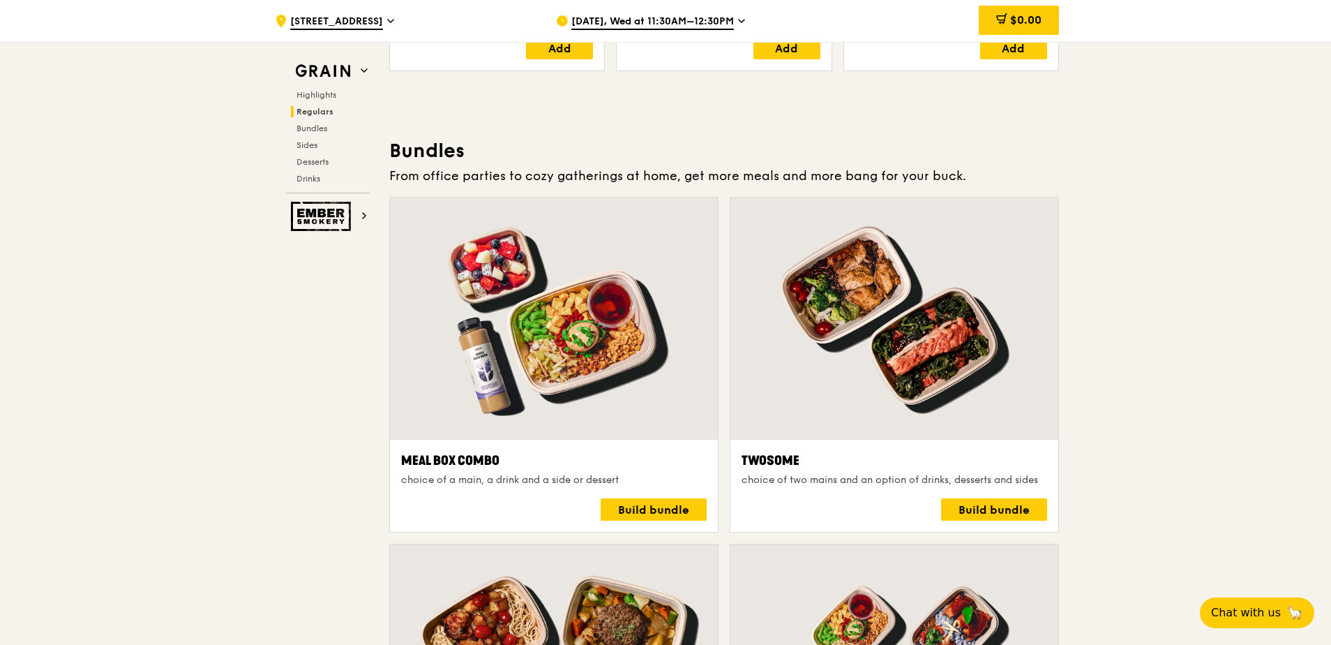
scroll to position [1814, 0]
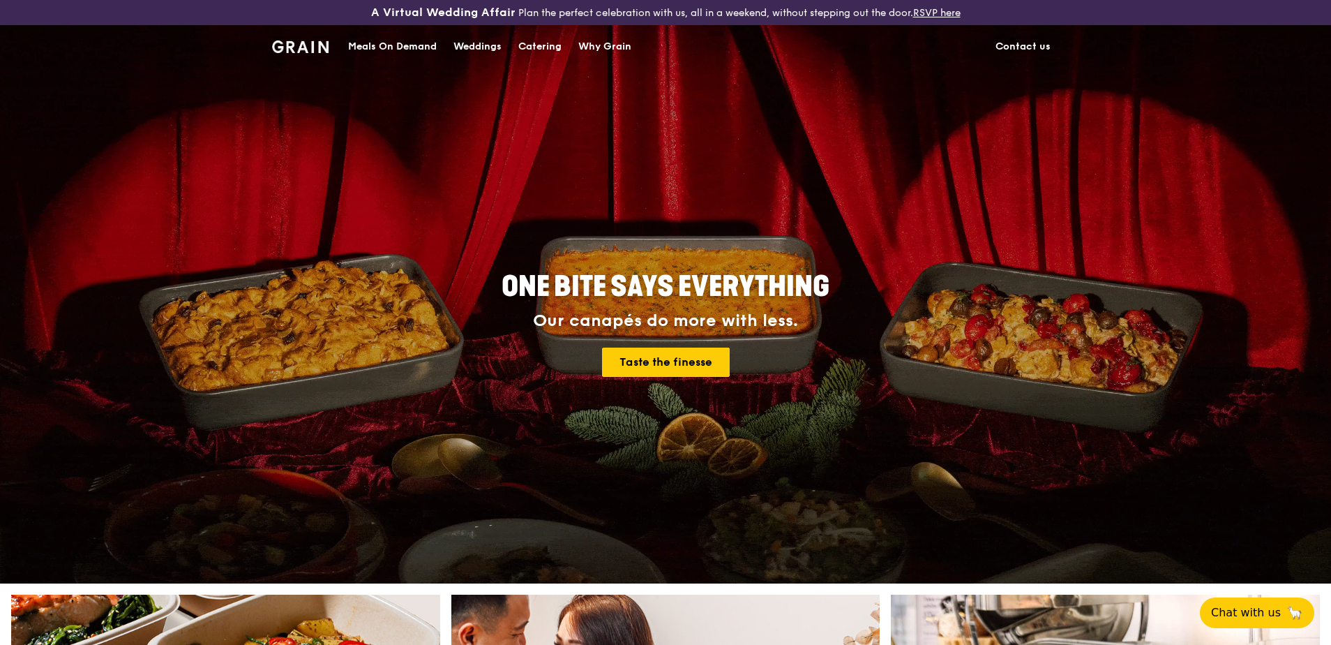
click at [544, 46] on div "Catering" at bounding box center [539, 47] width 43 height 42
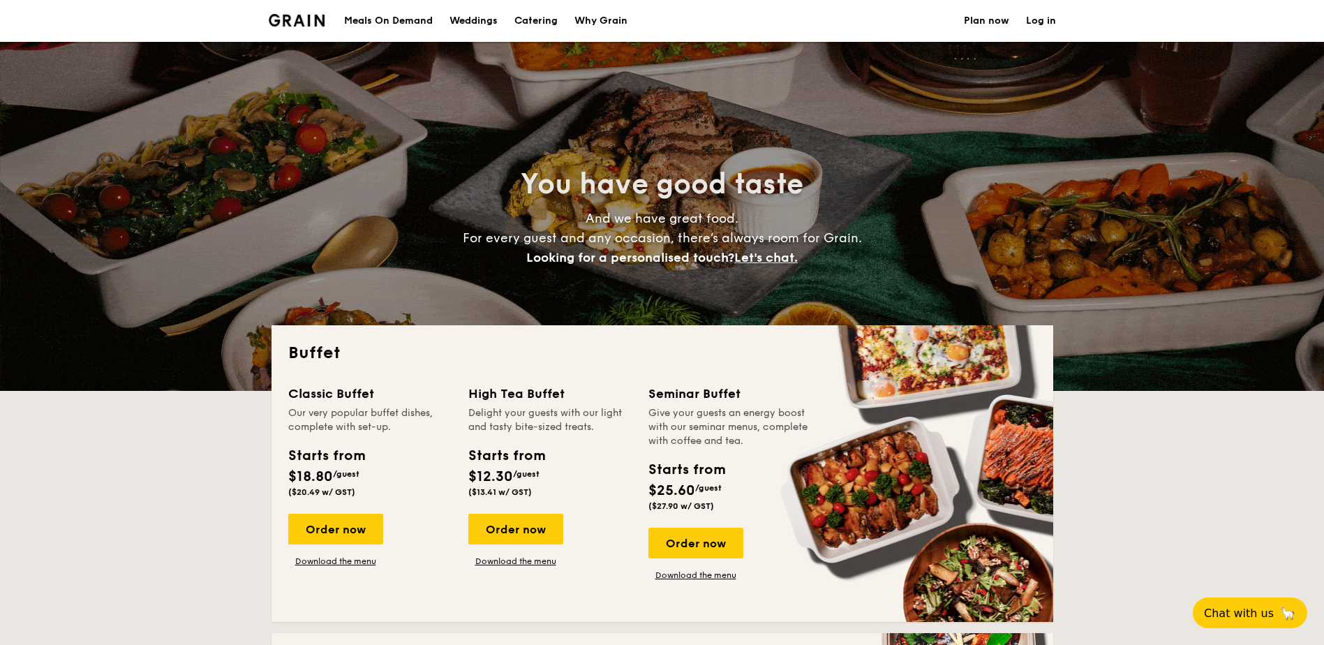
select select
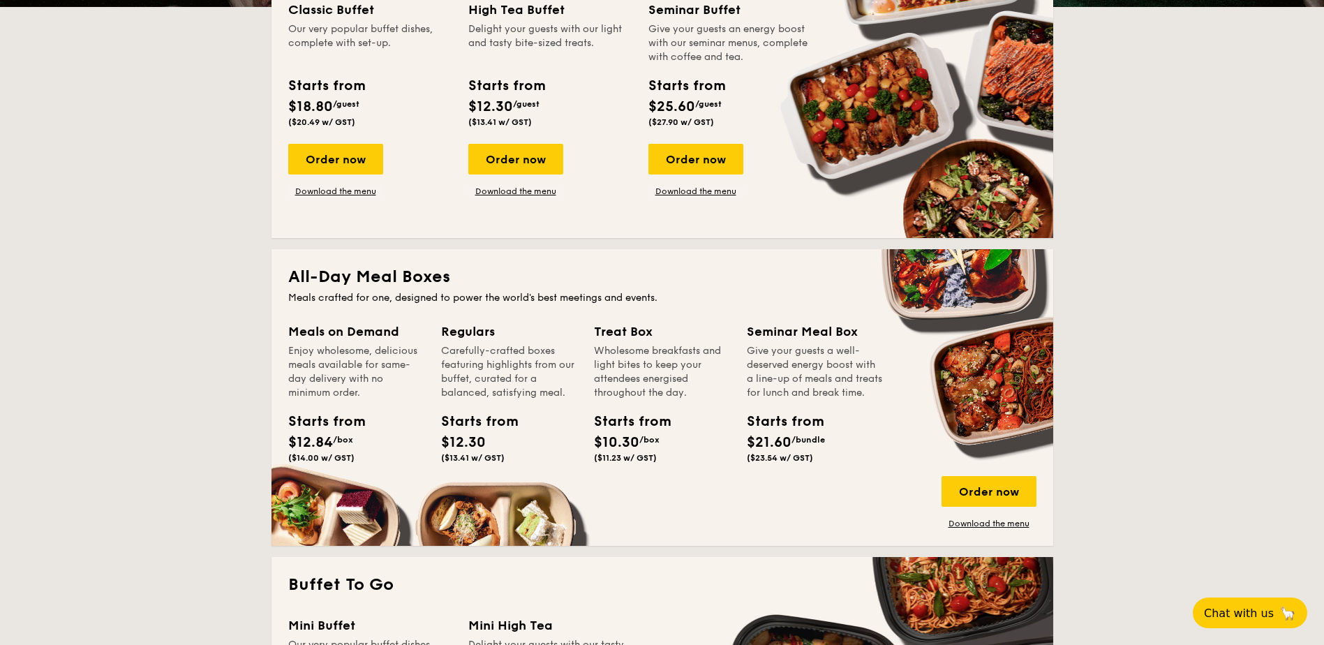
scroll to position [419, 0]
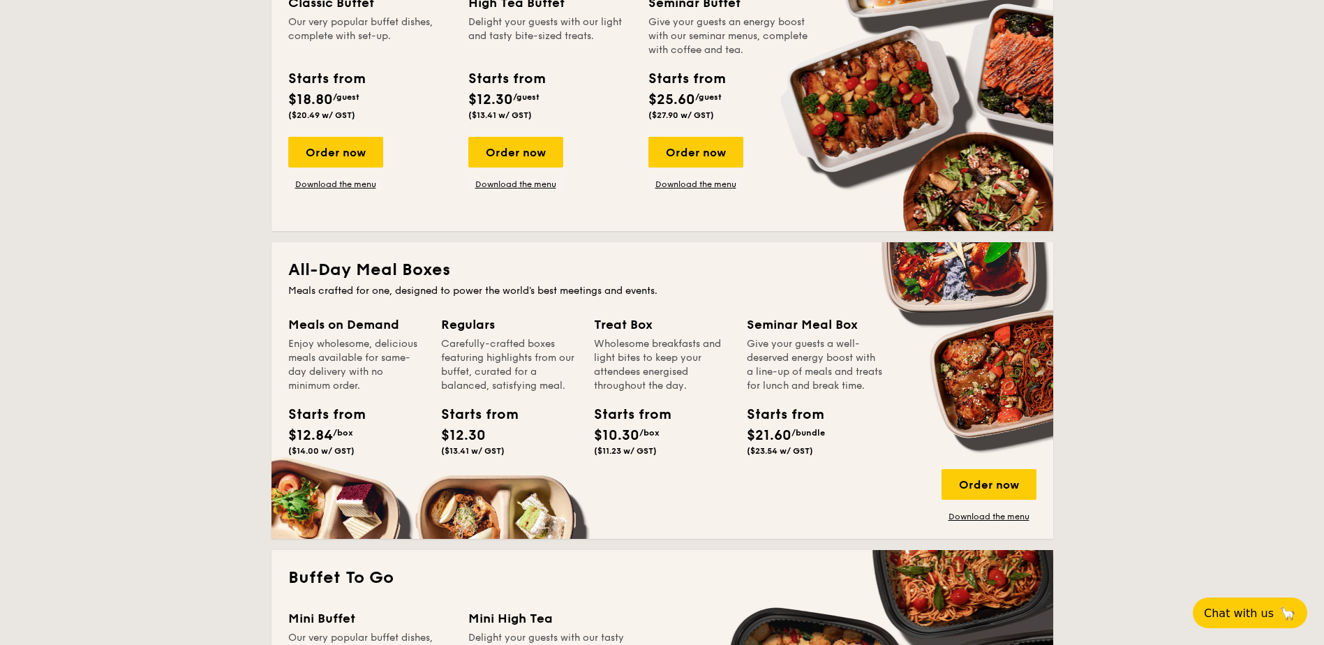
click at [340, 440] on div "Starts from $12.84 /box ($14.00 w/ GST)" at bounding box center [319, 430] width 63 height 52
click at [341, 417] on div "Starts from" at bounding box center [319, 414] width 63 height 21
click at [346, 337] on div "Enjoy wholesome, delicious meals available for same-day delivery with no minimu…" at bounding box center [356, 365] width 136 height 56
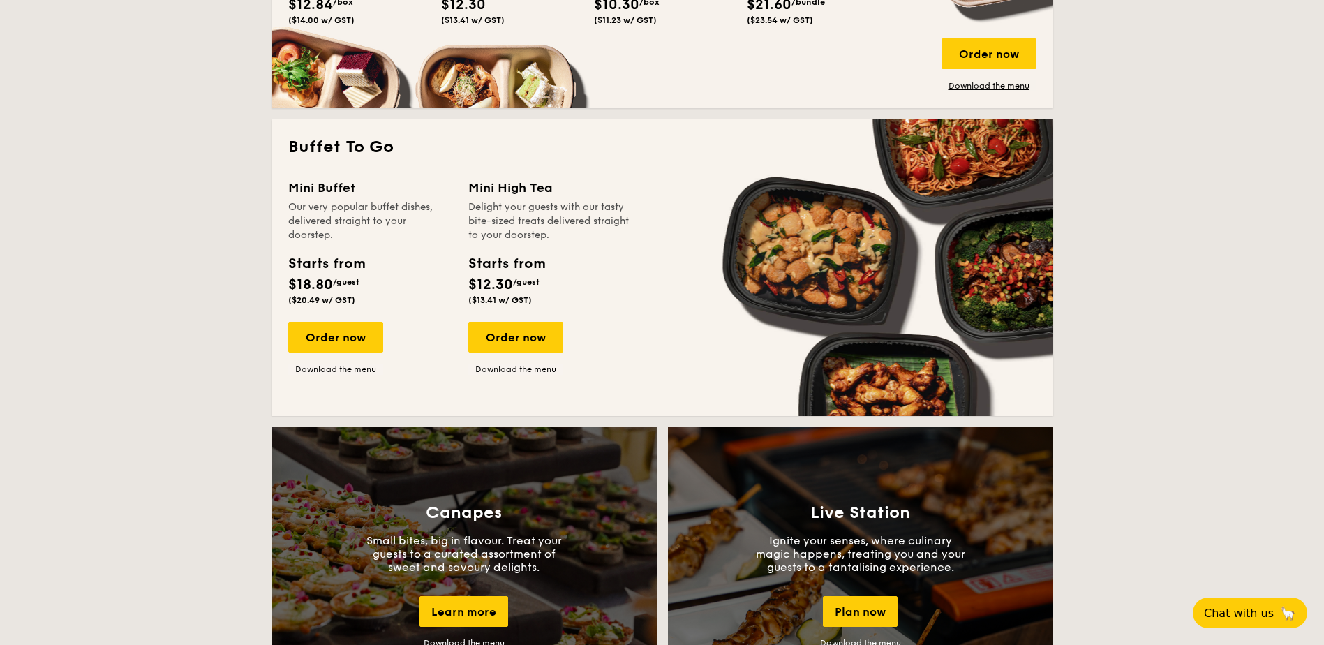
scroll to position [767, 0]
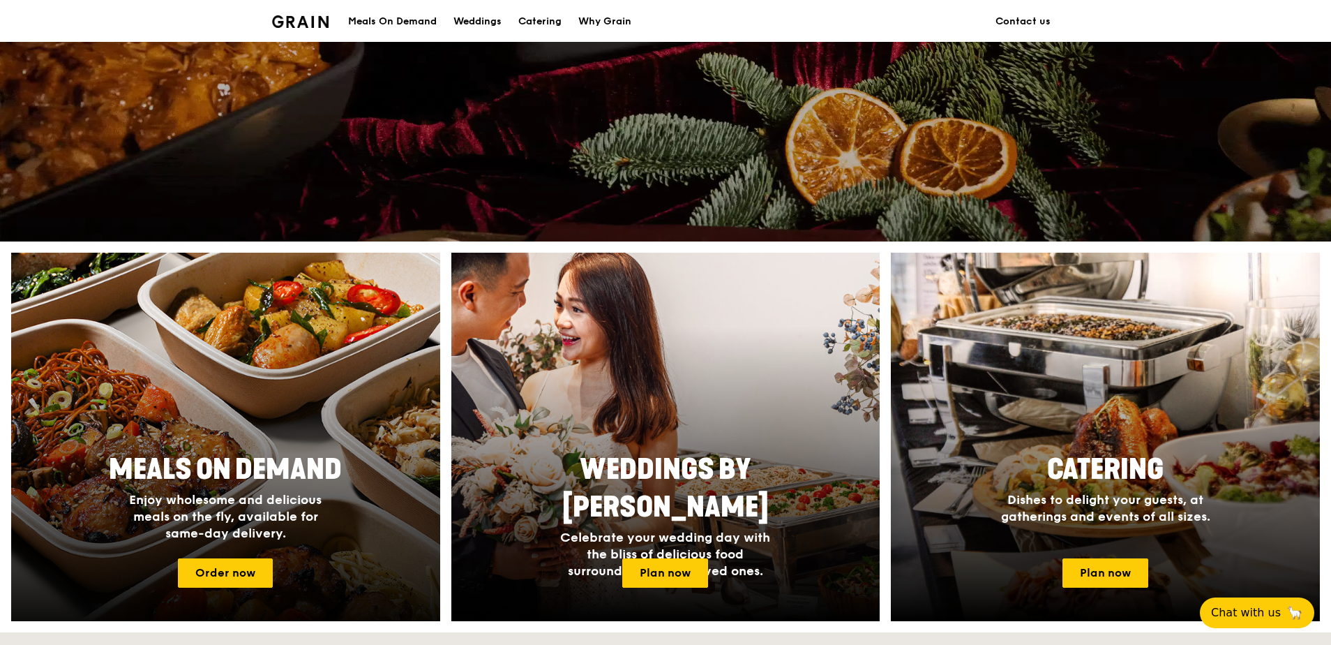
scroll to position [488, 0]
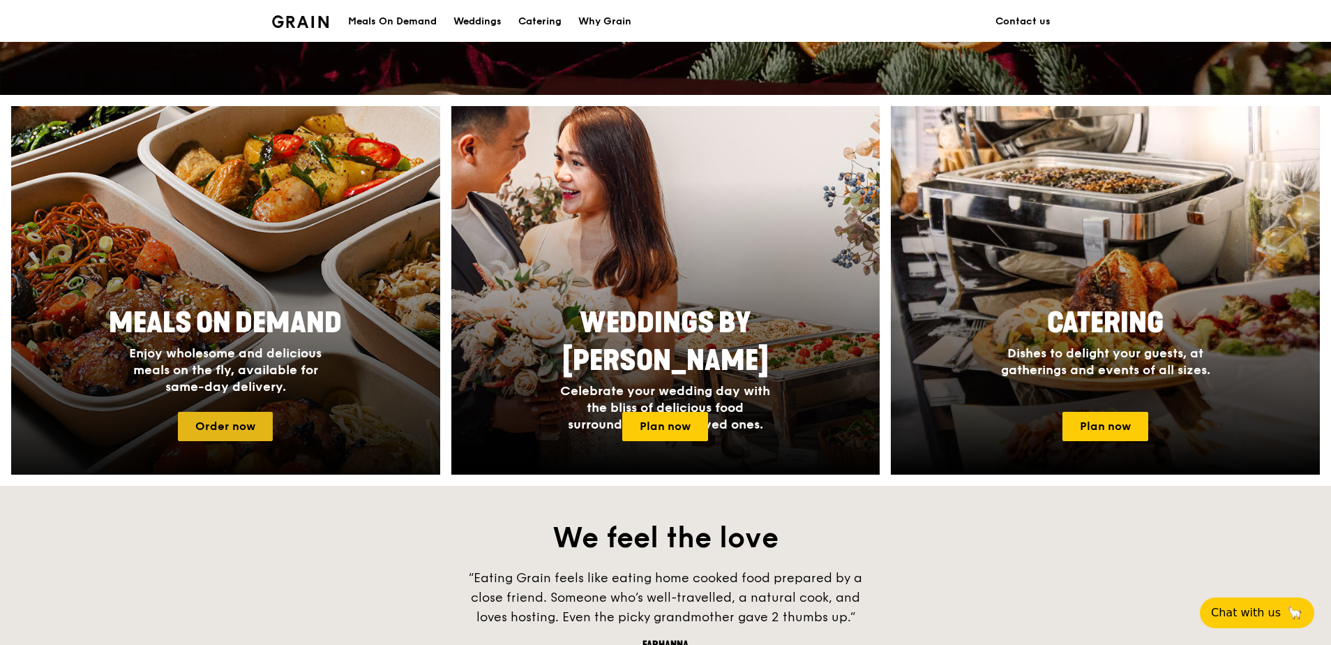
click at [225, 426] on link "Order now" at bounding box center [225, 426] width 95 height 29
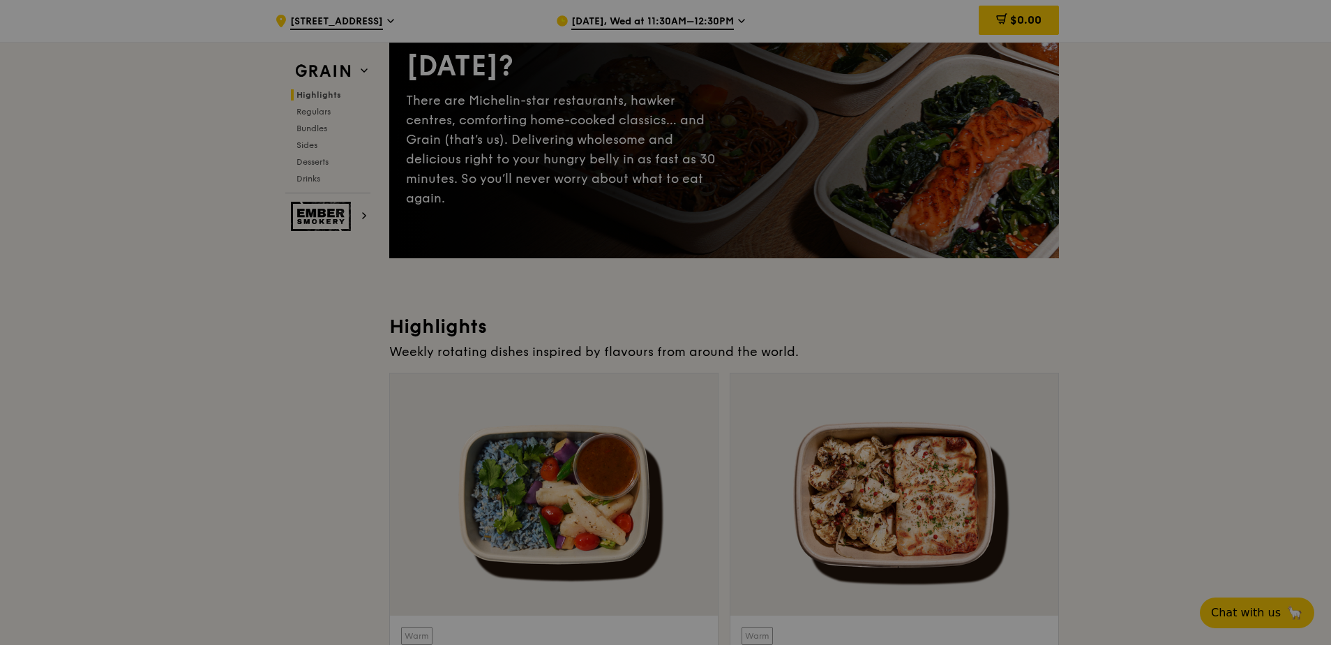
scroll to position [140, 0]
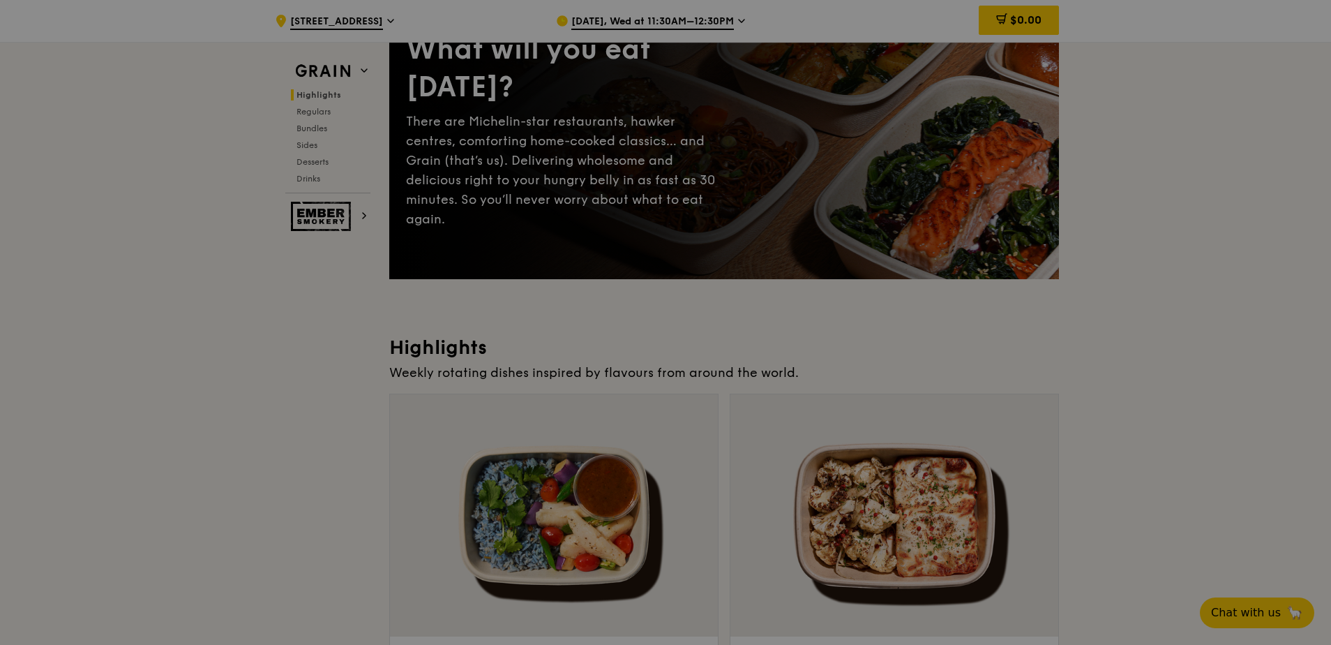
click at [712, 19] on div at bounding box center [665, 322] width 1331 height 645
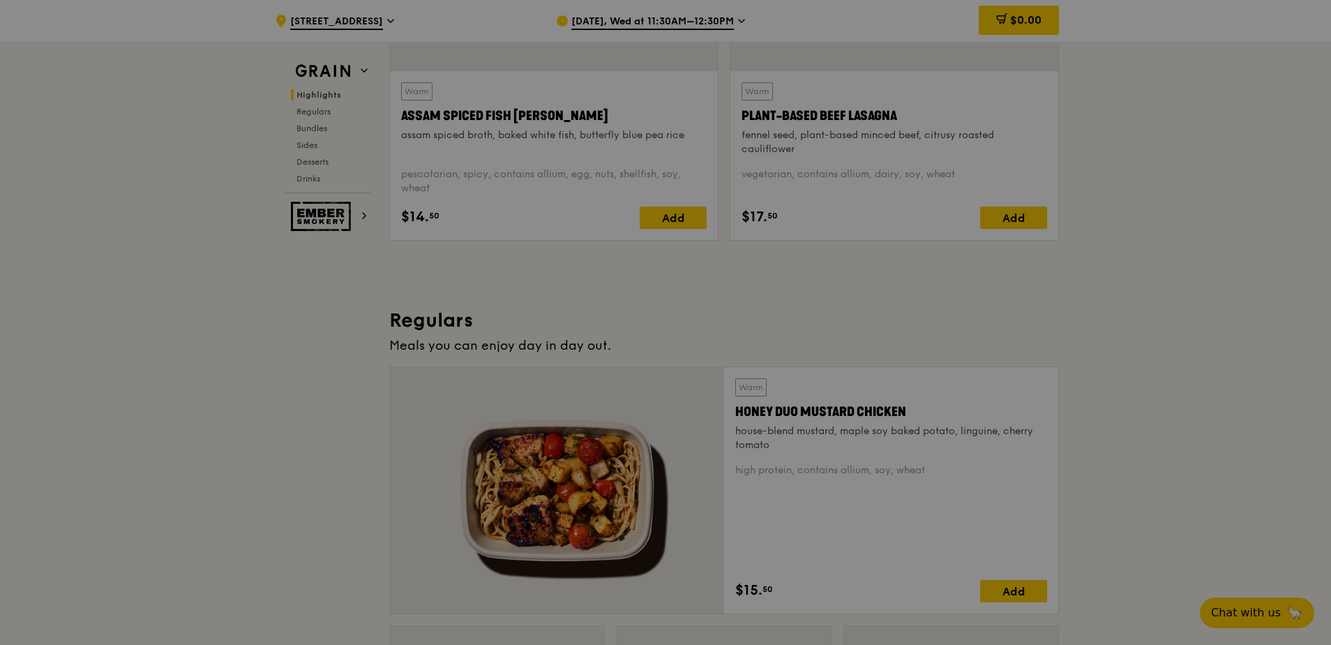
scroll to position [698, 0]
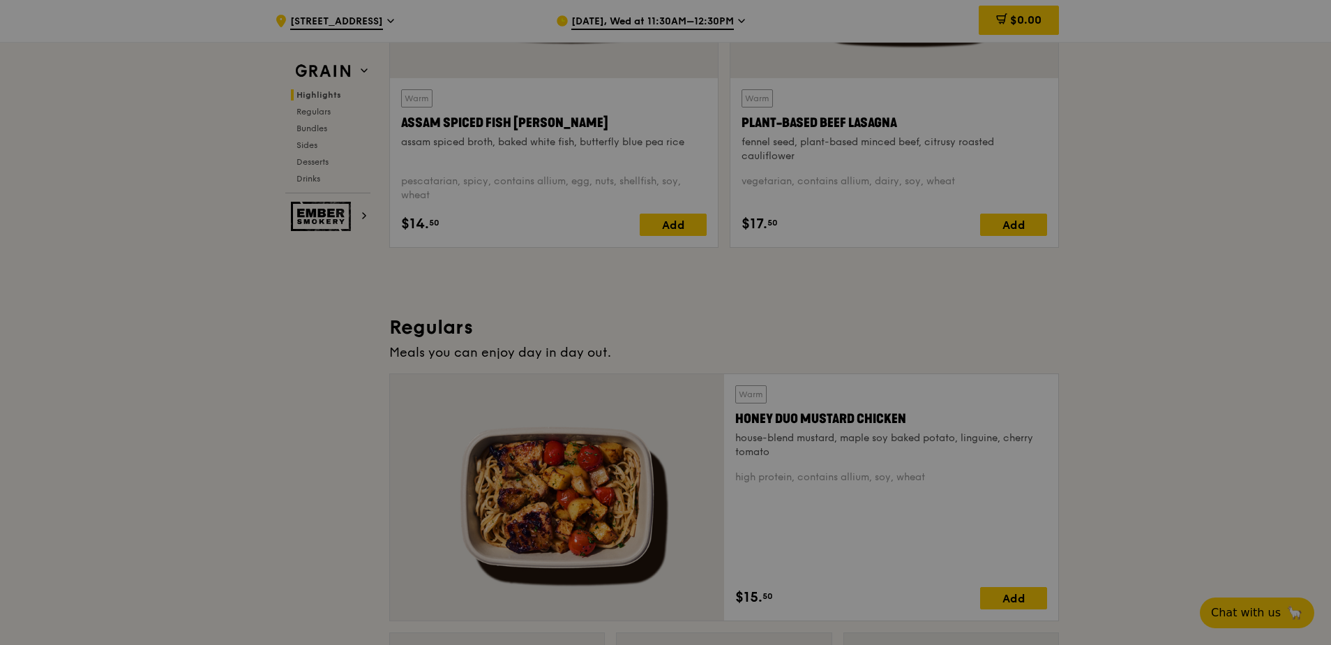
click at [615, 217] on div at bounding box center [665, 322] width 1331 height 645
click at [505, 264] on div at bounding box center [665, 322] width 1331 height 645
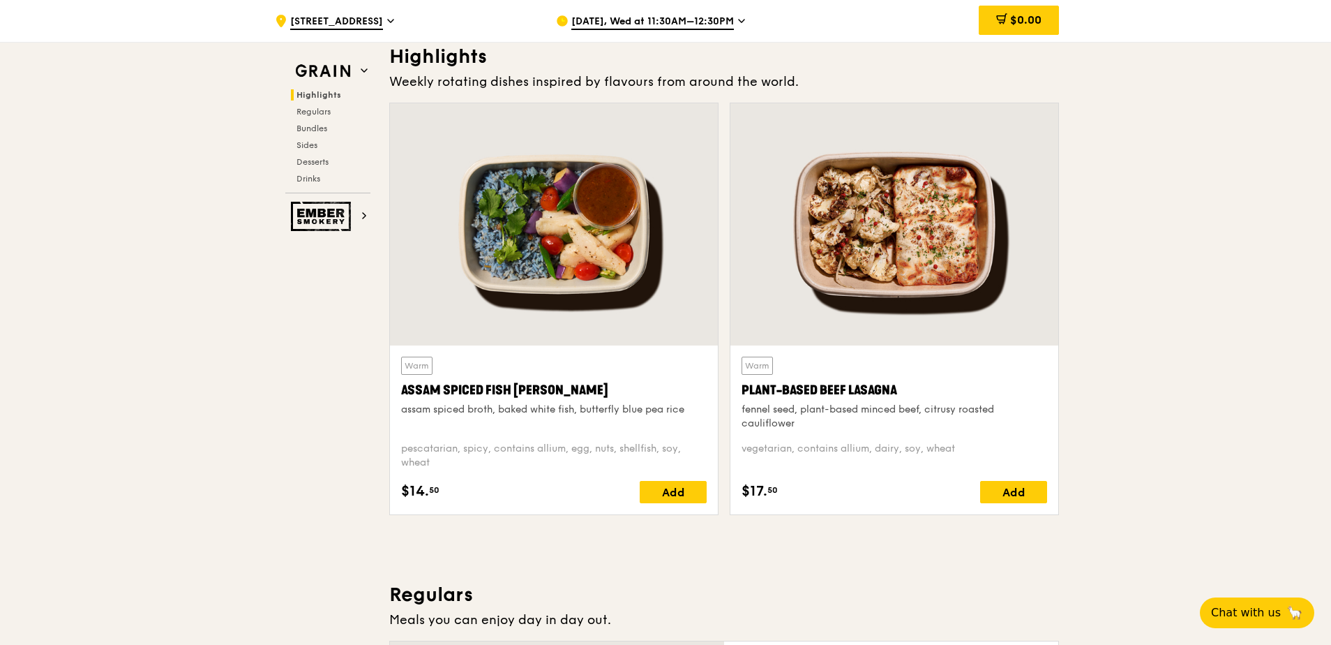
scroll to position [419, 0]
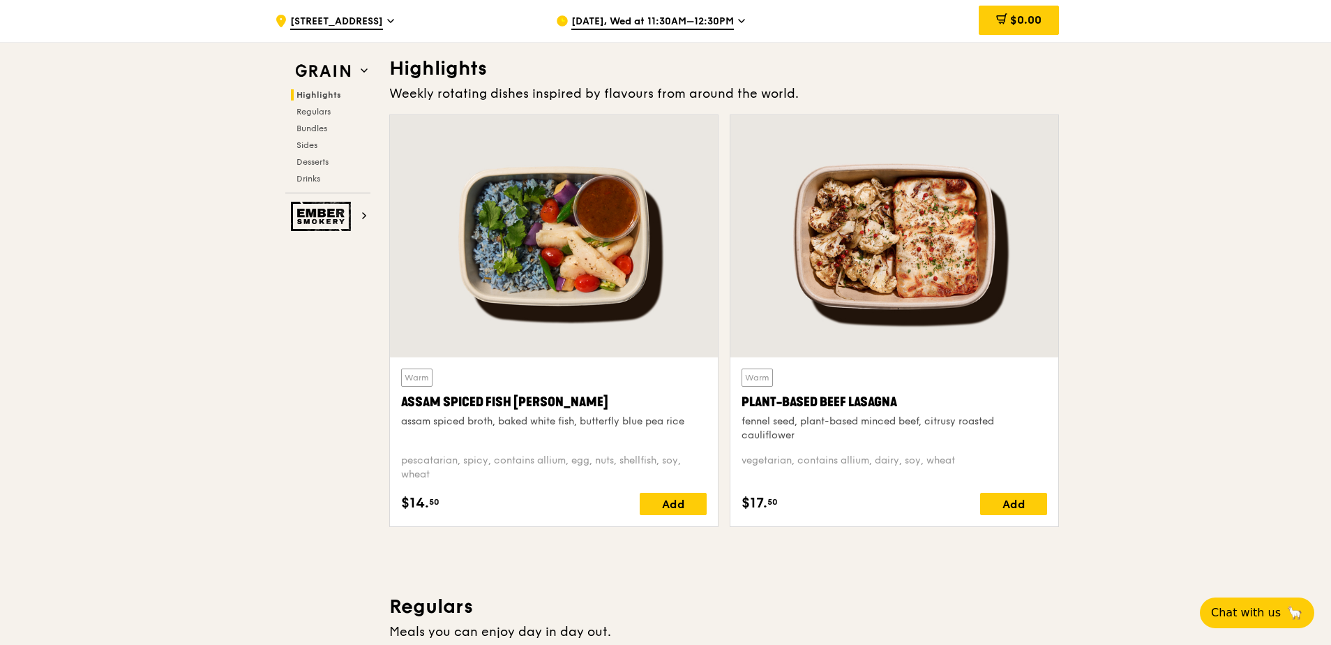
click at [696, 24] on span "Sep 24, Wed at 11:30AM–12:30PM" at bounding box center [652, 22] width 163 height 15
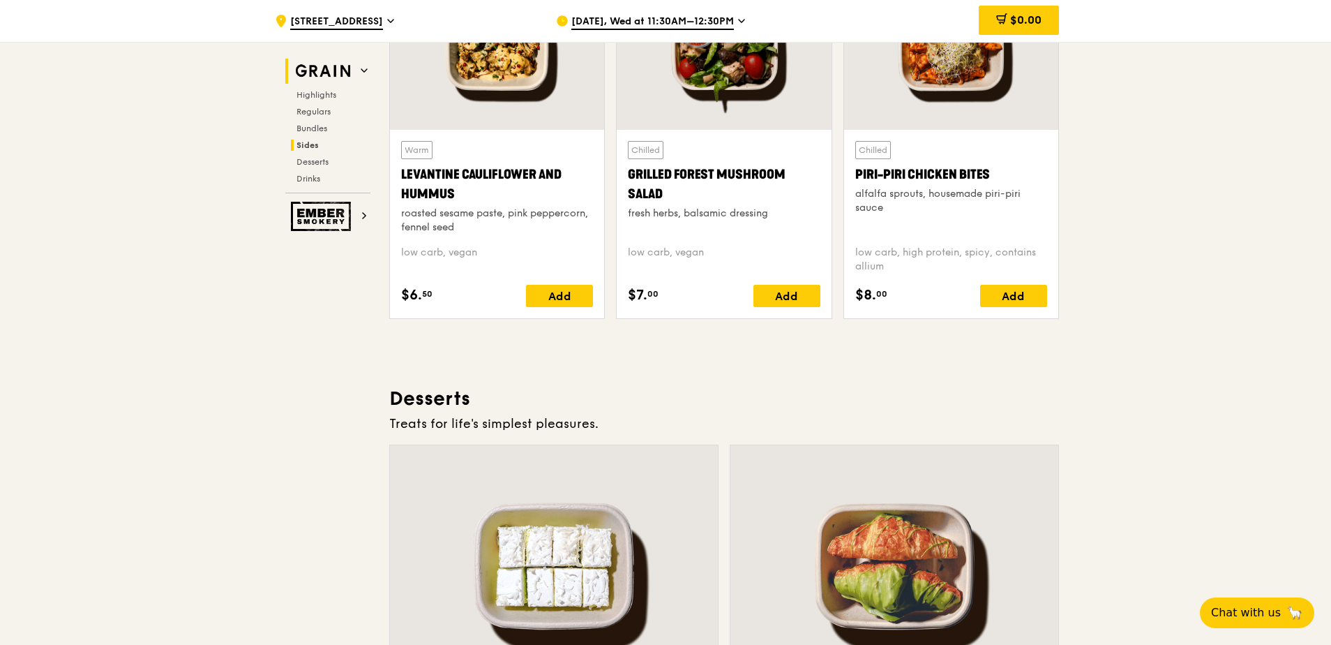
scroll to position [3558, 0]
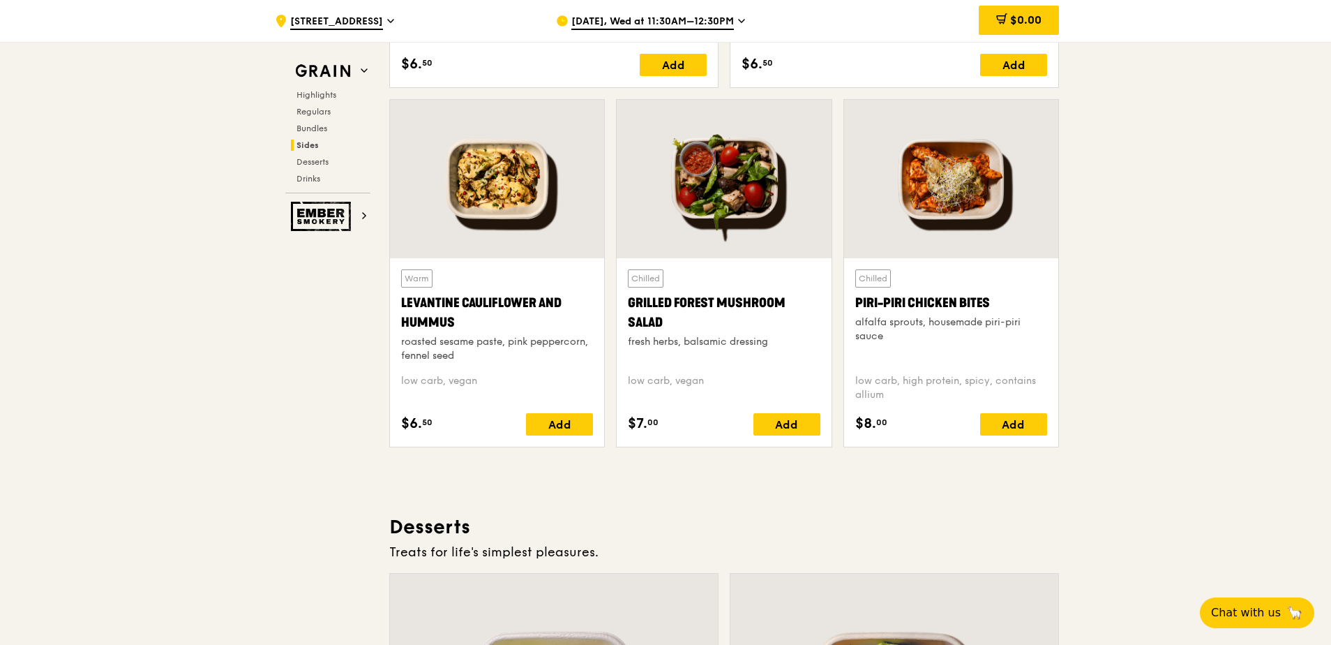
click at [348, 26] on span "63 Market Street" at bounding box center [336, 22] width 93 height 15
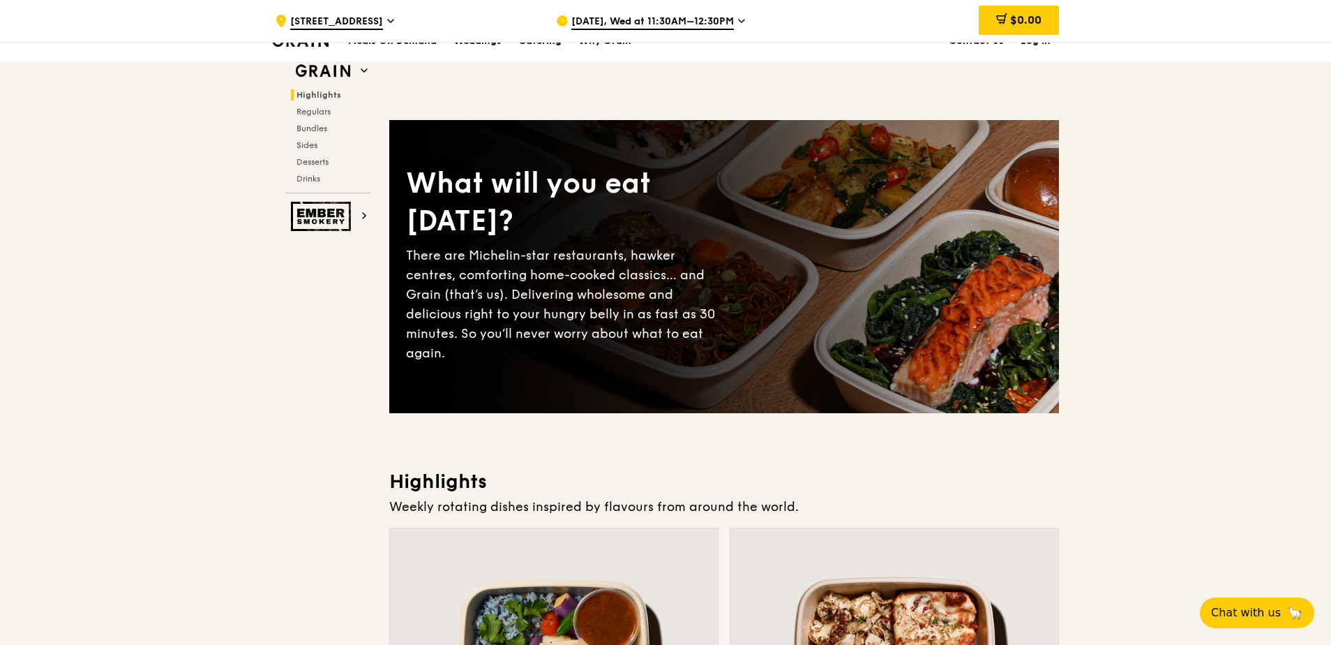
scroll to position [0, 0]
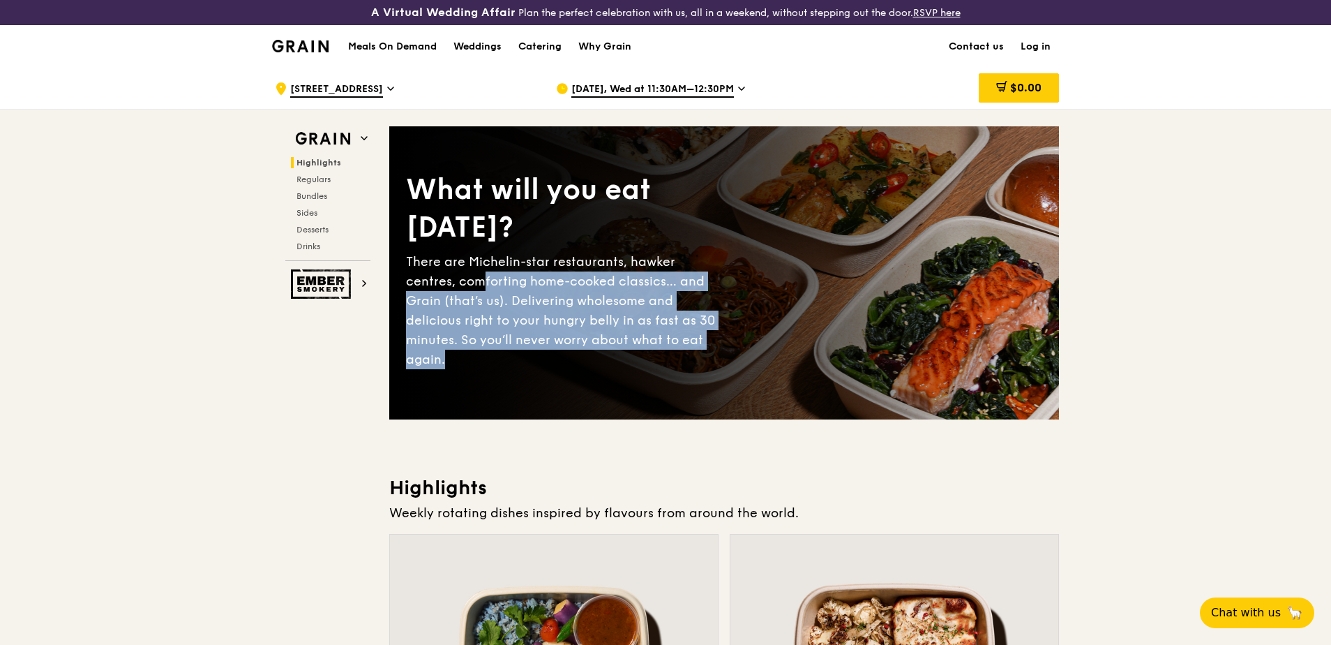
drag, startPoint x: 688, startPoint y: 352, endPoint x: 430, endPoint y: 295, distance: 263.6
click at [431, 297] on div "There are Michelin-star restaurants, hawker centres, comforting home-cooked cla…" at bounding box center [565, 310] width 318 height 117
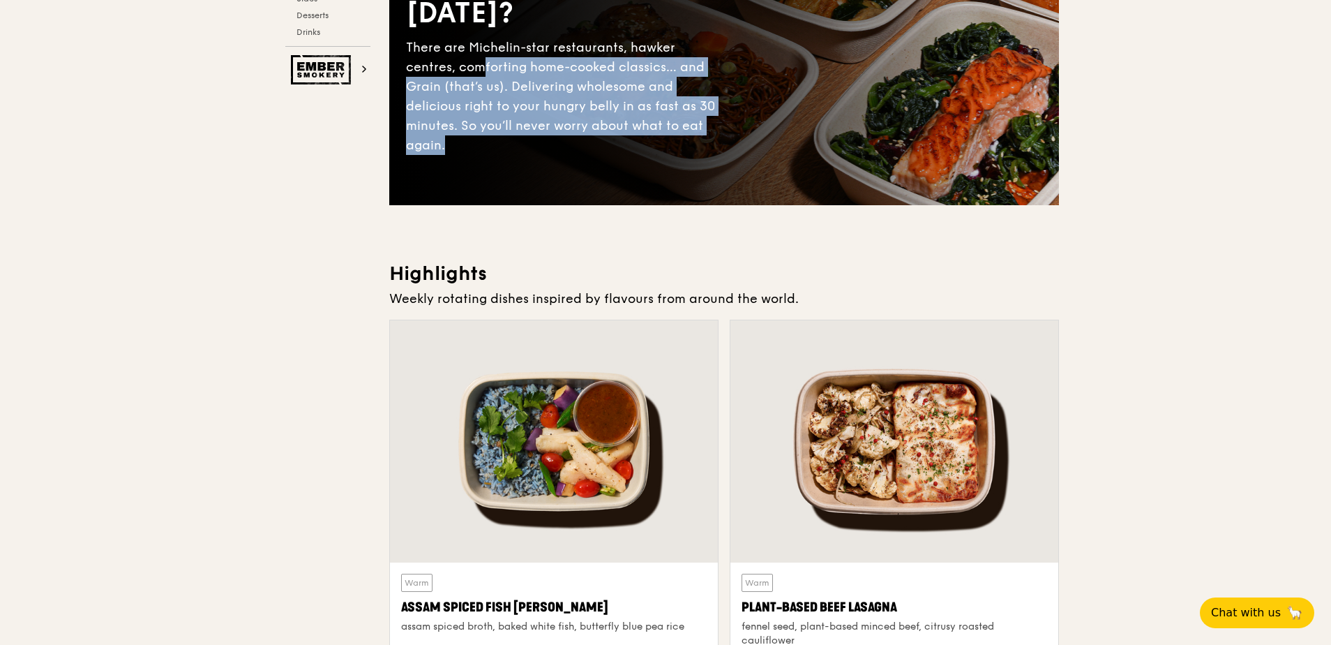
scroll to position [419, 0]
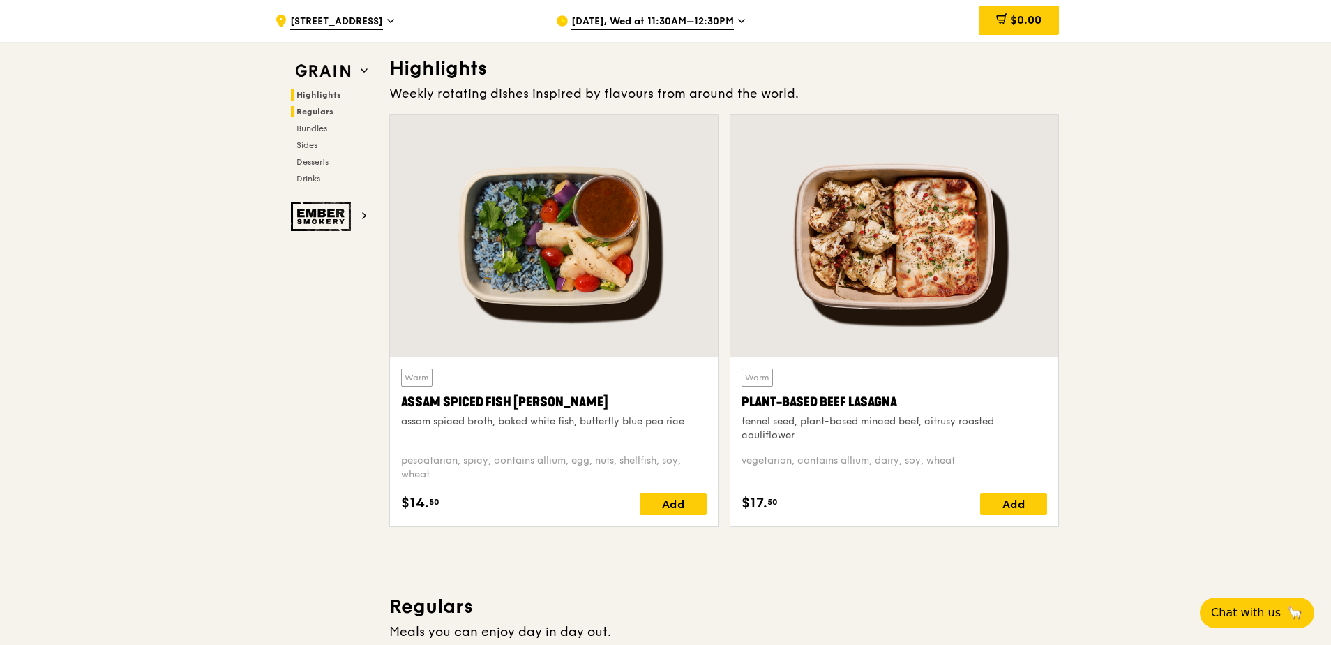
click at [326, 115] on span "Regulars" at bounding box center [315, 112] width 37 height 10
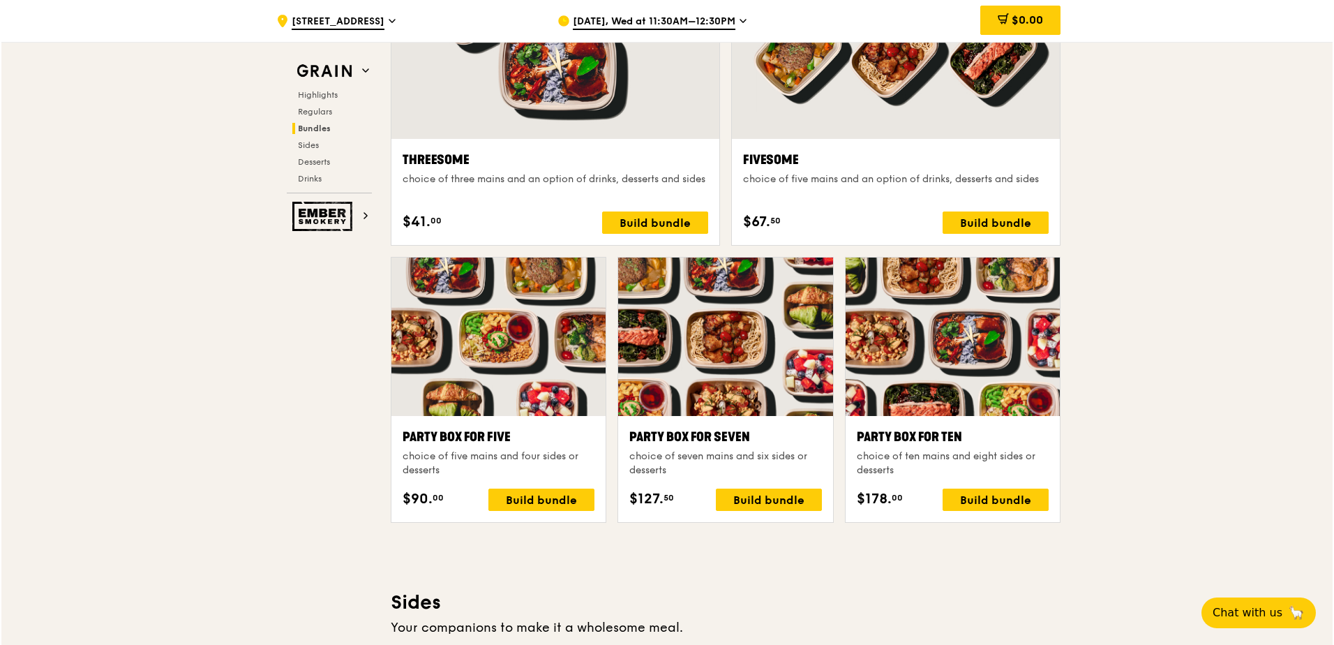
scroll to position [2631, 0]
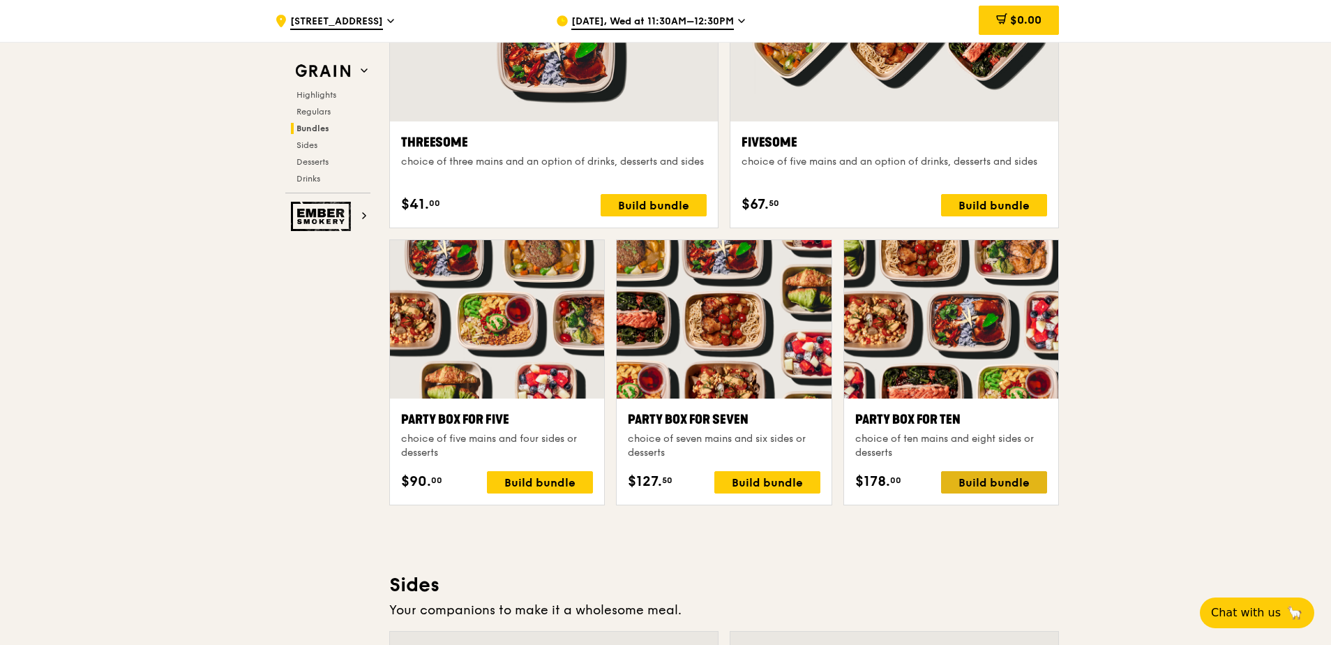
click at [979, 484] on div "Build bundle" at bounding box center [994, 482] width 106 height 22
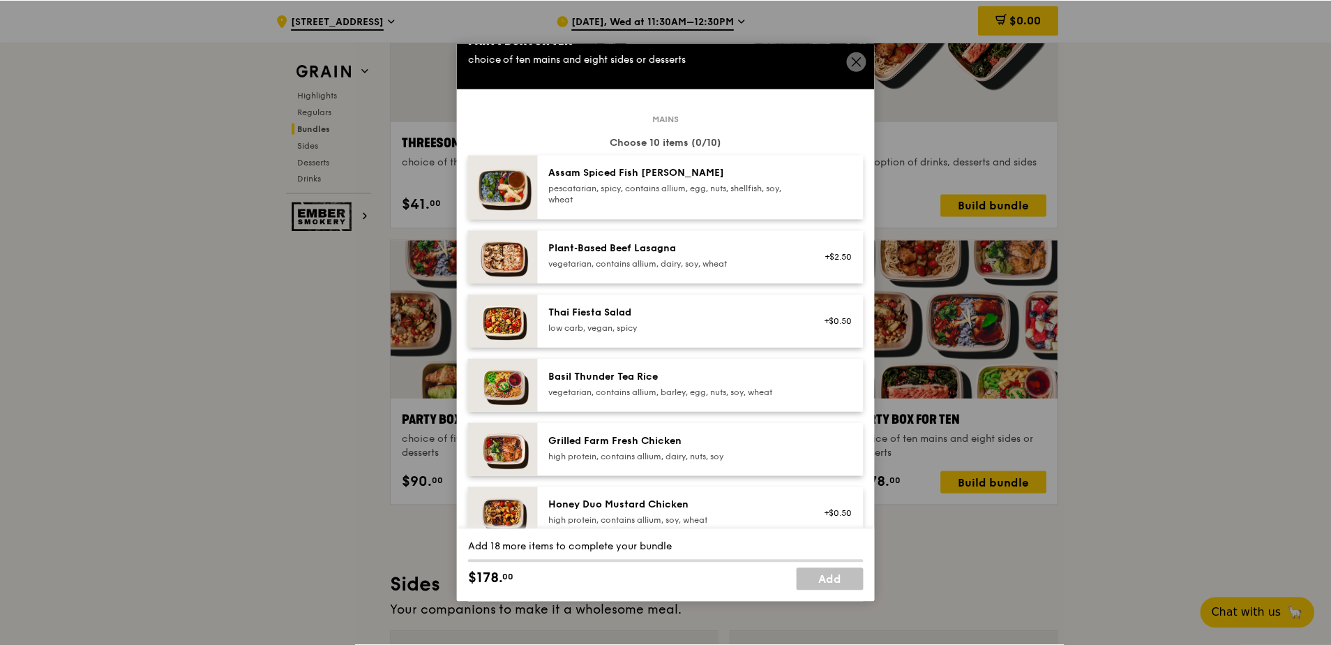
scroll to position [0, 0]
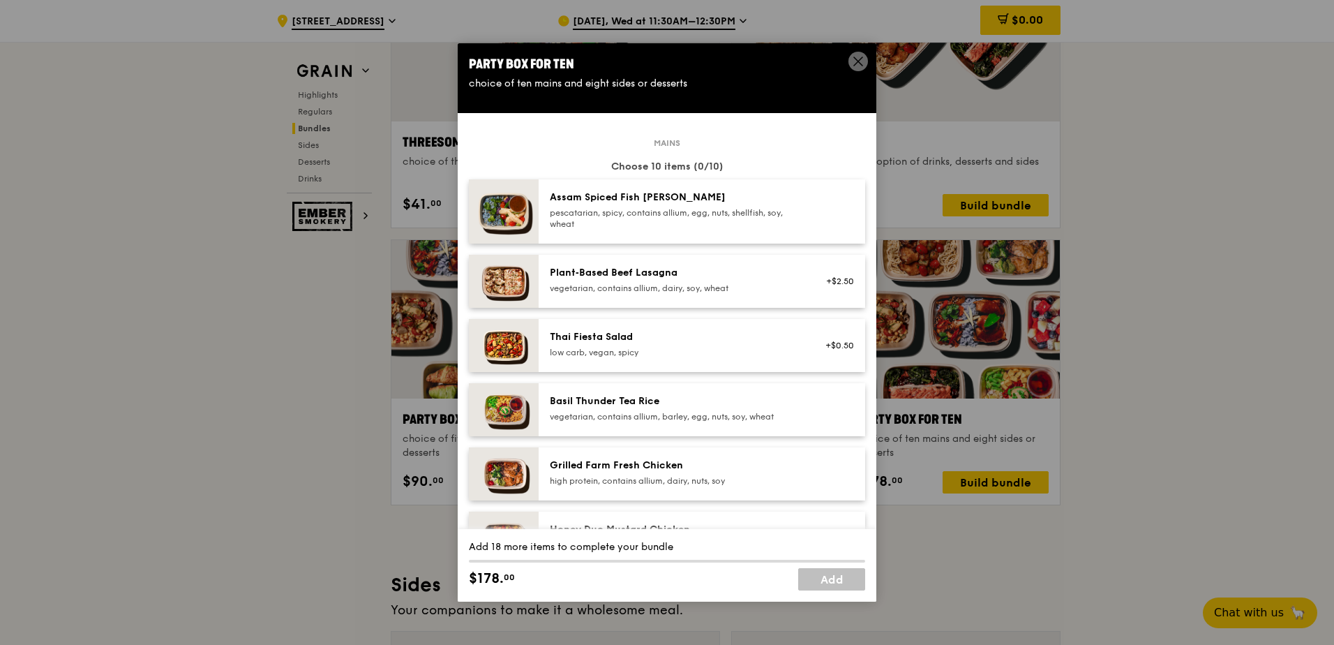
click at [856, 60] on icon at bounding box center [858, 61] width 8 height 8
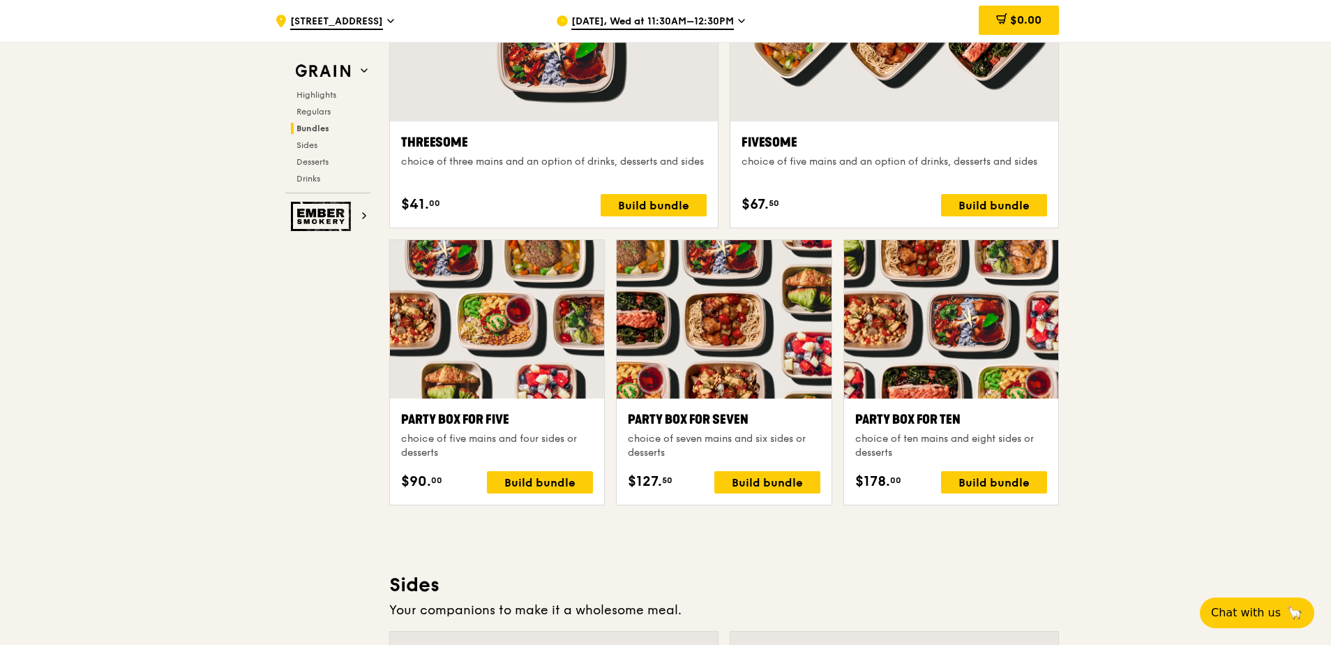
click at [333, 24] on span "63 Market Street" at bounding box center [336, 22] width 93 height 15
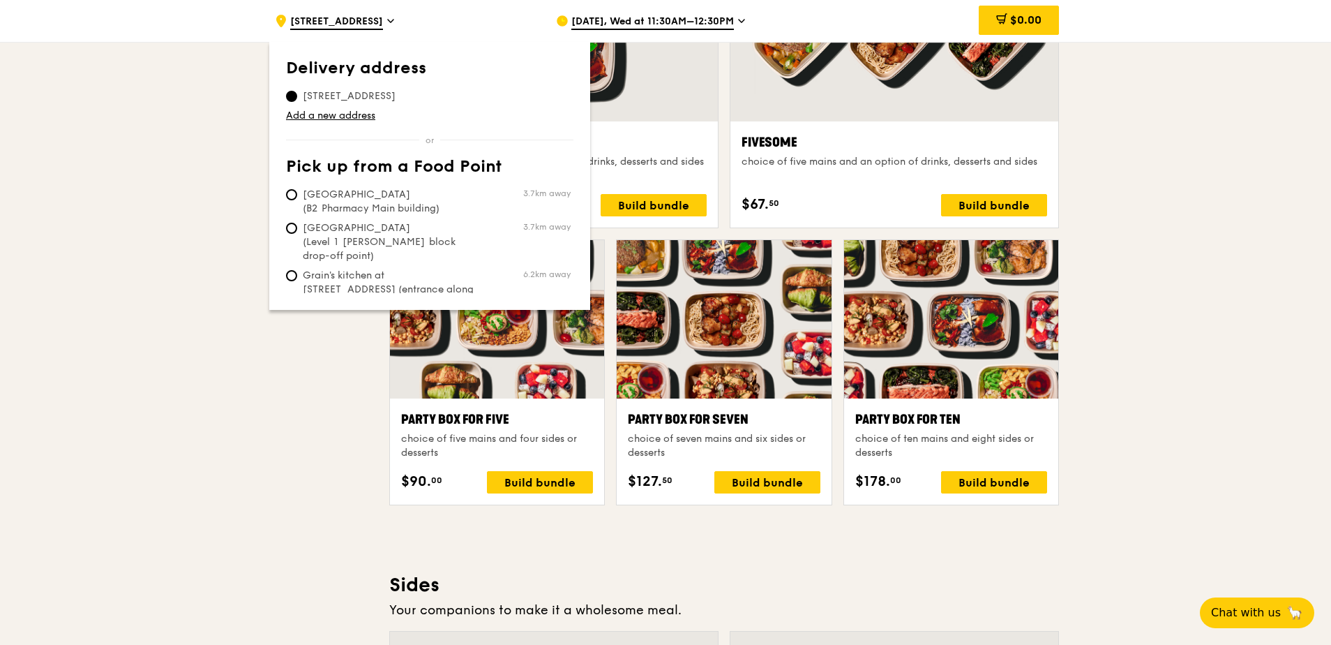
click at [172, 323] on div ".cls-1 { fill: none; stroke: #fff; stroke-linecap: round; stroke-linejoin: roun…" at bounding box center [665, 388] width 1331 height 5905
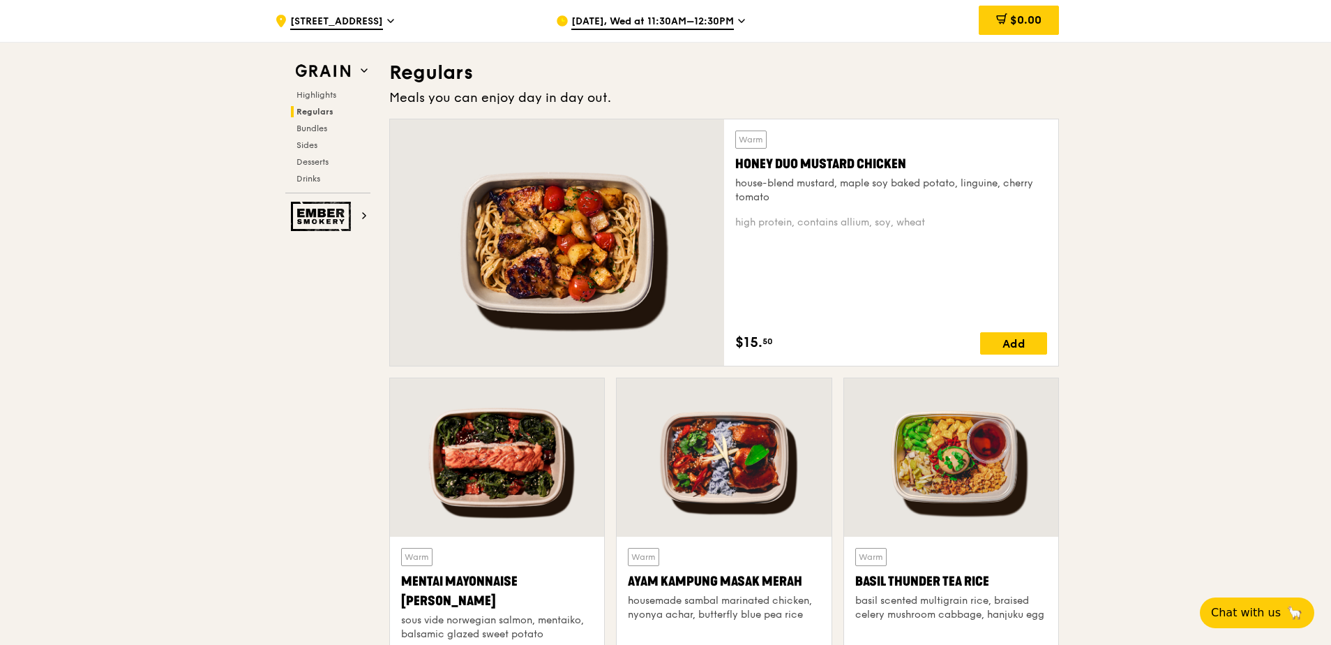
scroll to position [957, 0]
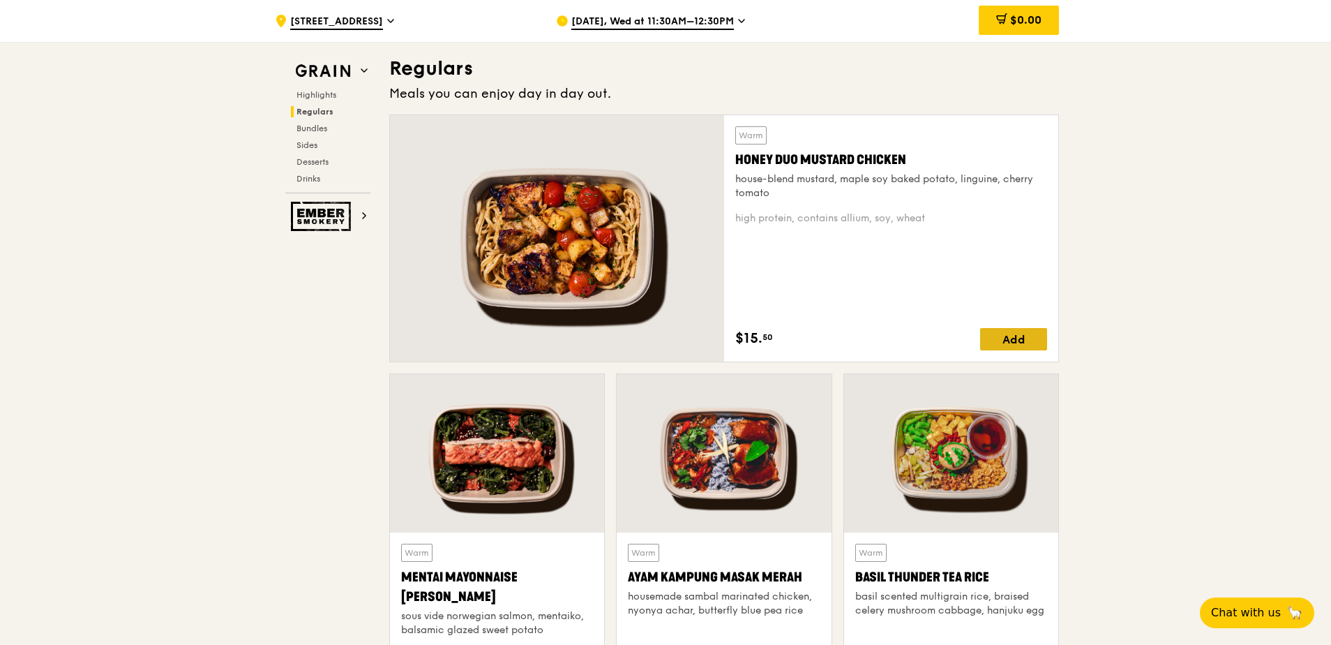
click at [1013, 340] on div "Add" at bounding box center [1013, 339] width 67 height 22
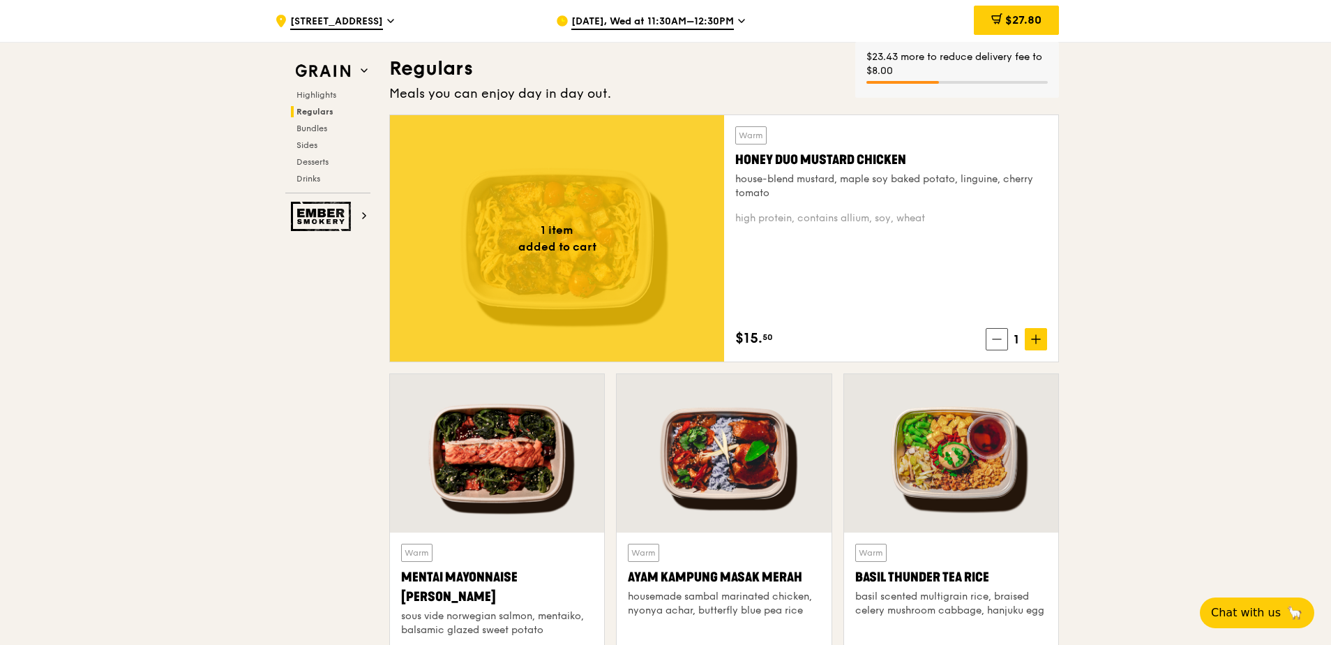
drag, startPoint x: 901, startPoint y: 69, endPoint x: 862, endPoint y: 58, distance: 40.0
click at [862, 58] on div "$23.43 more to reduce delivery fee to $8.00" at bounding box center [957, 70] width 204 height 56
copy div "$23.43 more to reduce delivery fee to $8.00"
click at [892, 66] on div "$23.43 more to reduce delivery fee to $8.00" at bounding box center [957, 64] width 181 height 28
drag, startPoint x: 894, startPoint y: 68, endPoint x: 863, endPoint y: 50, distance: 35.7
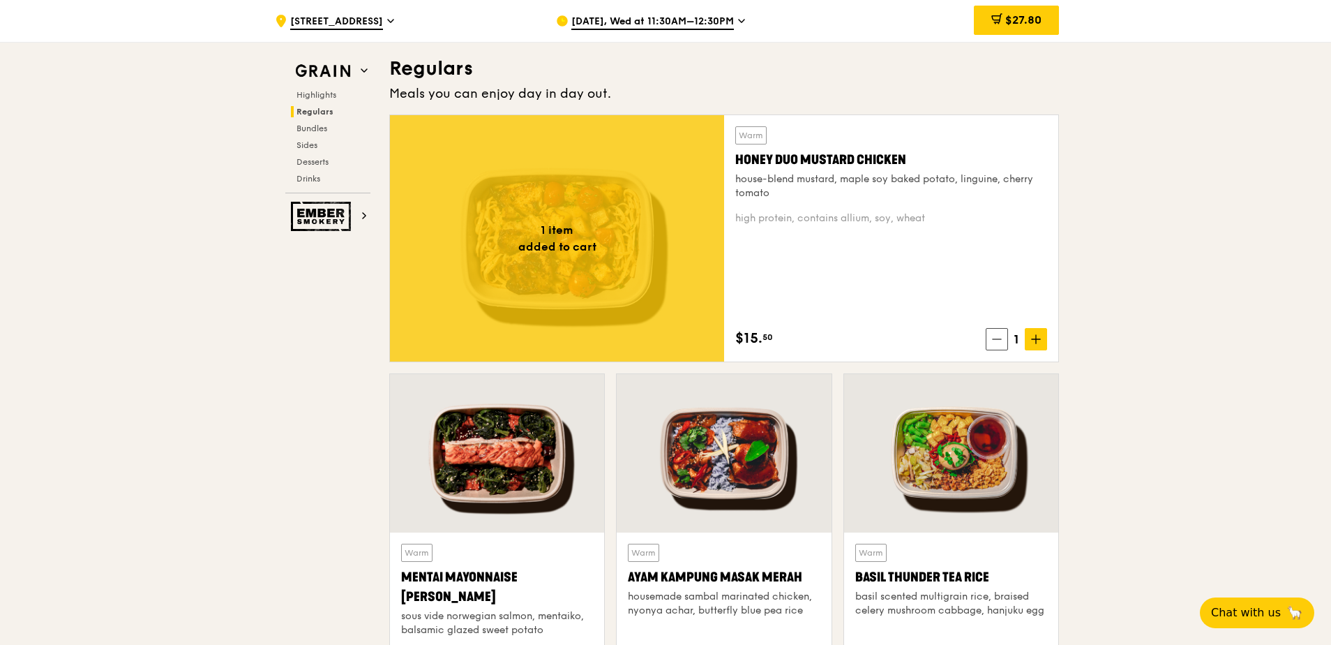
click at [774, 290] on div "Warm Honey Duo Mustard Chicken house-blend mustard, maple soy baked potato, lin…" at bounding box center [891, 238] width 312 height 224
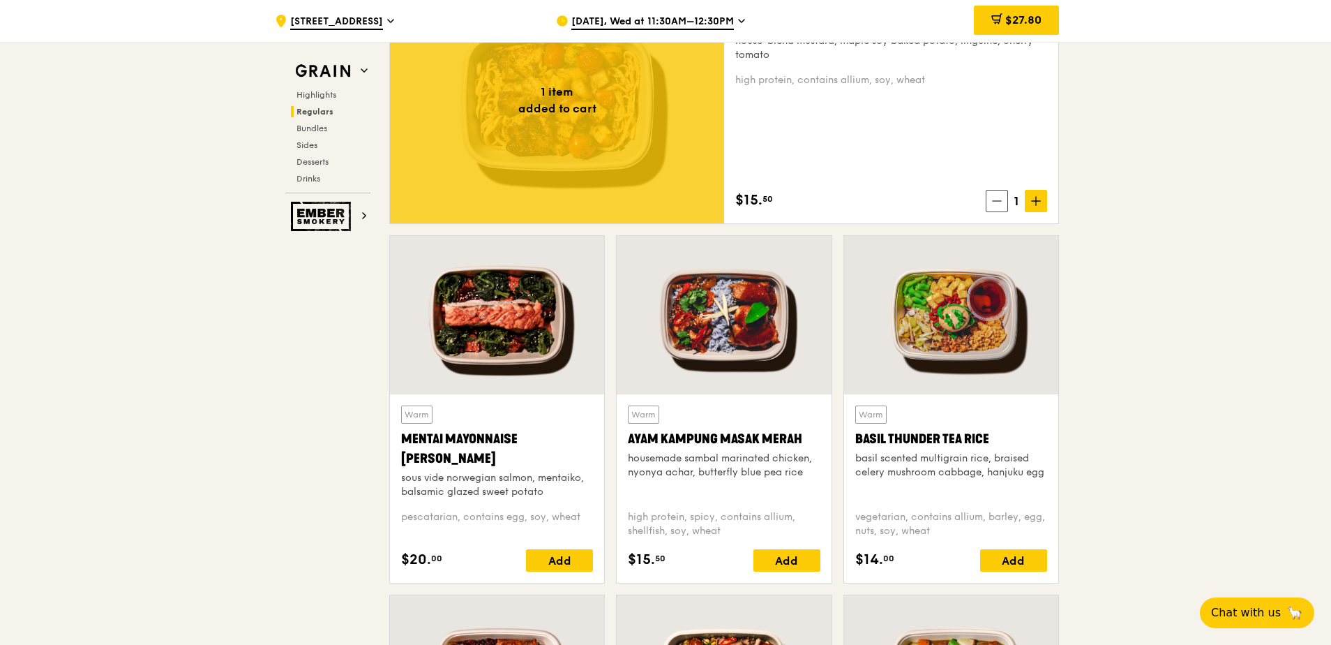
scroll to position [1096, 0]
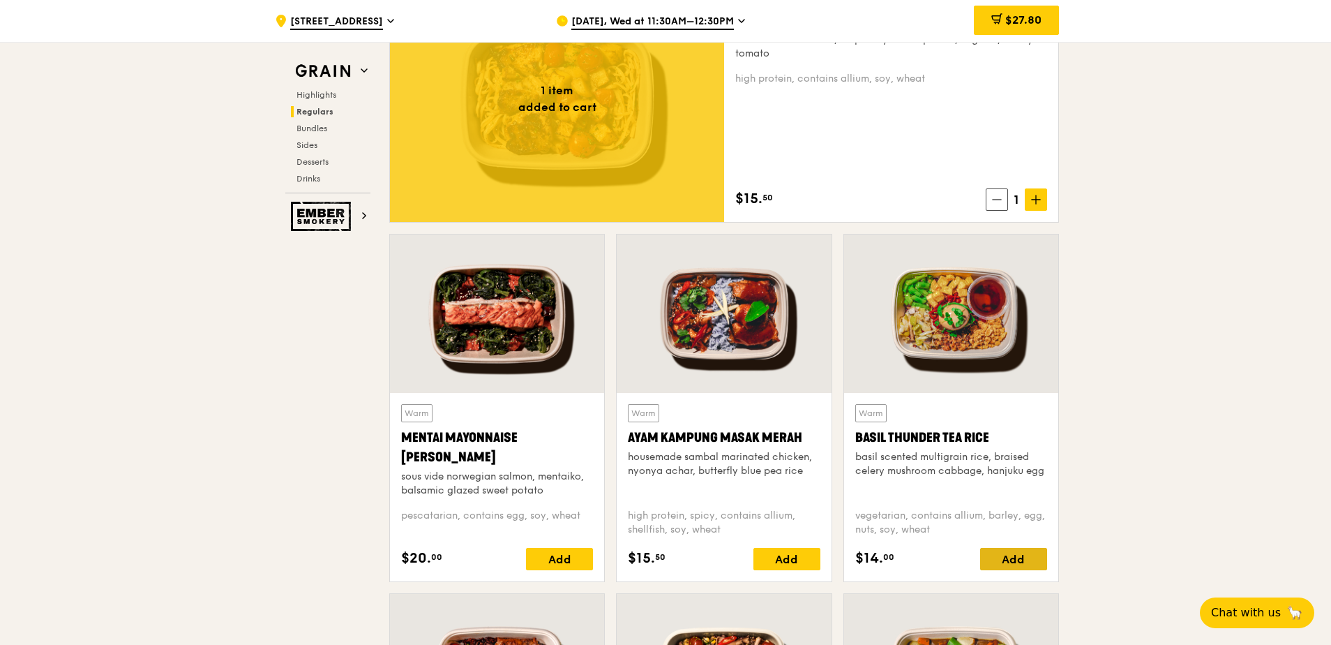
click at [992, 552] on div "Add" at bounding box center [1013, 559] width 67 height 22
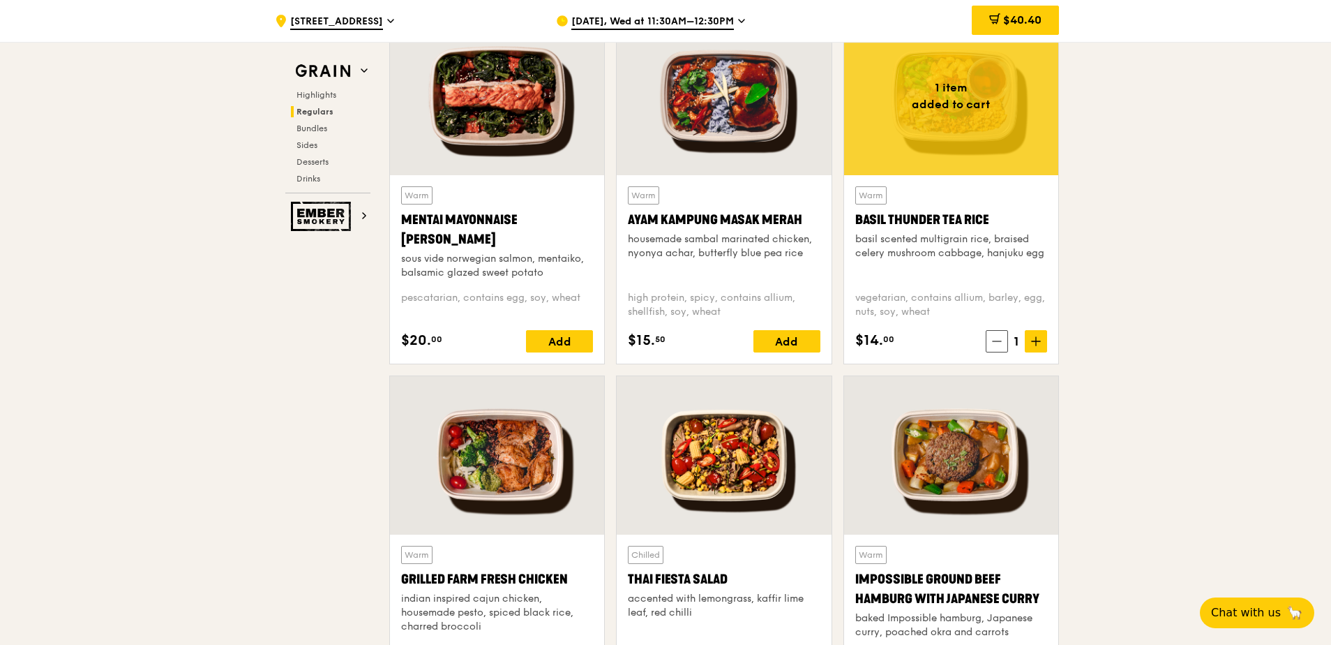
scroll to position [1236, 0]
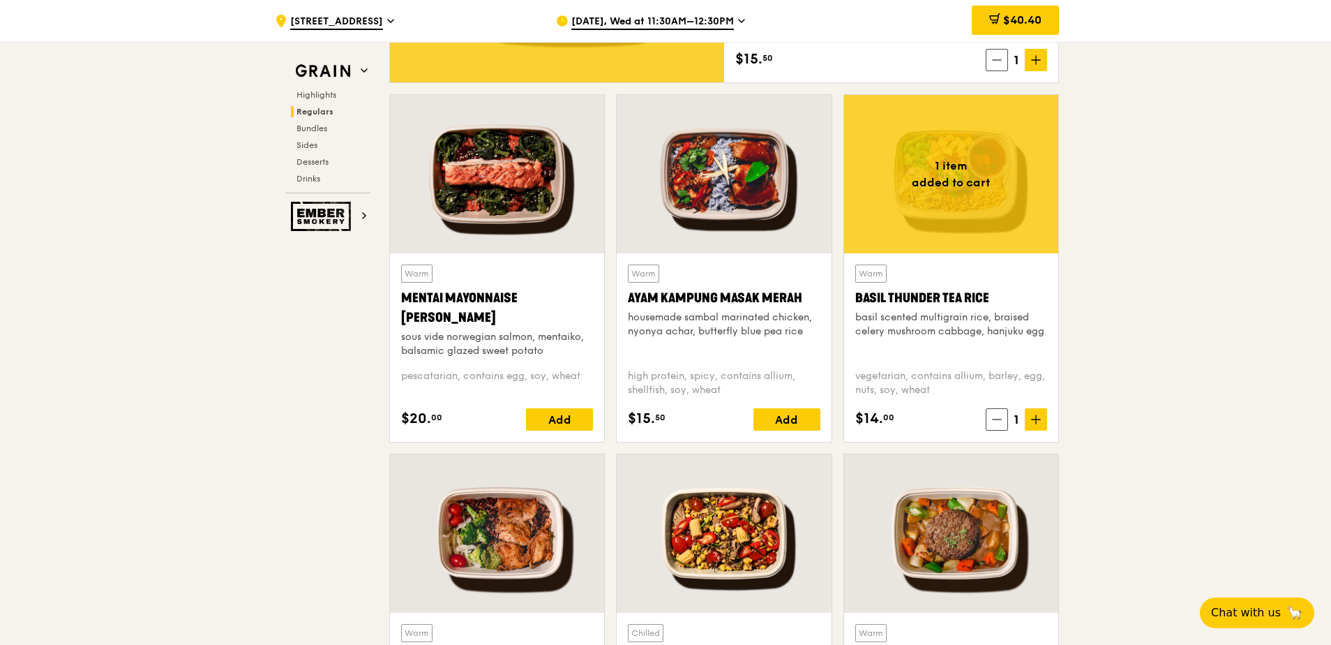
click at [768, 409] on div "Add" at bounding box center [786, 419] width 67 height 22
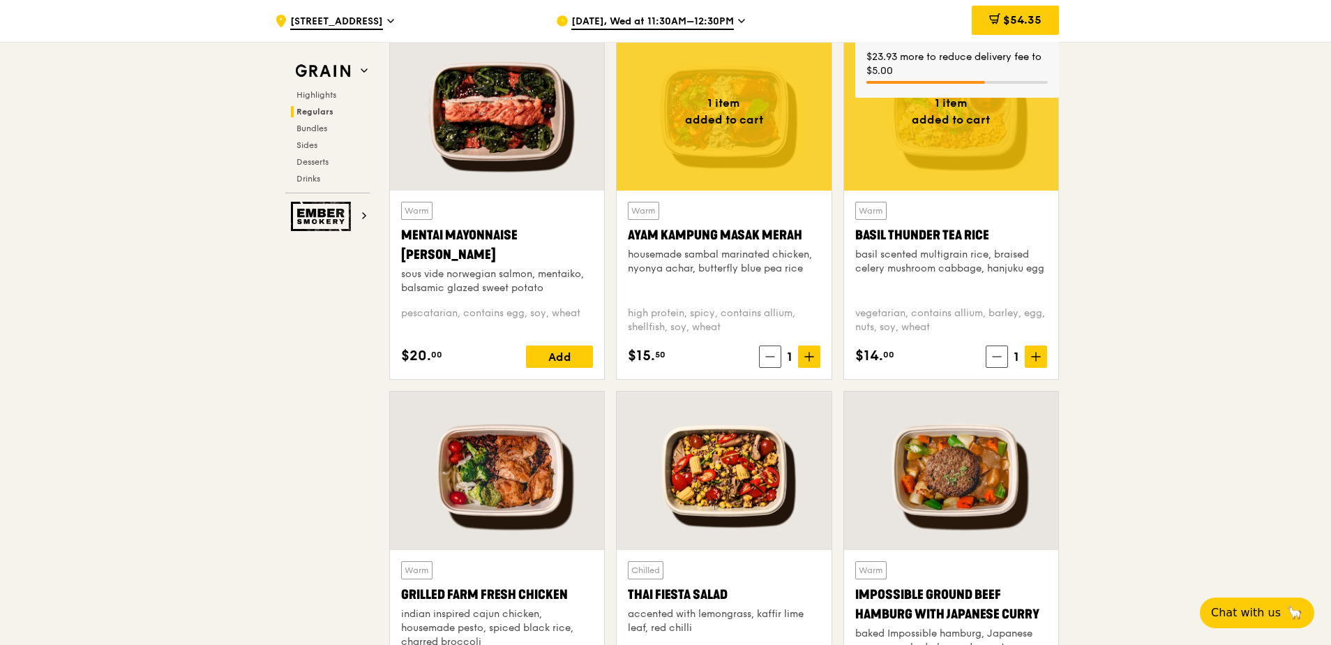
scroll to position [1305, 0]
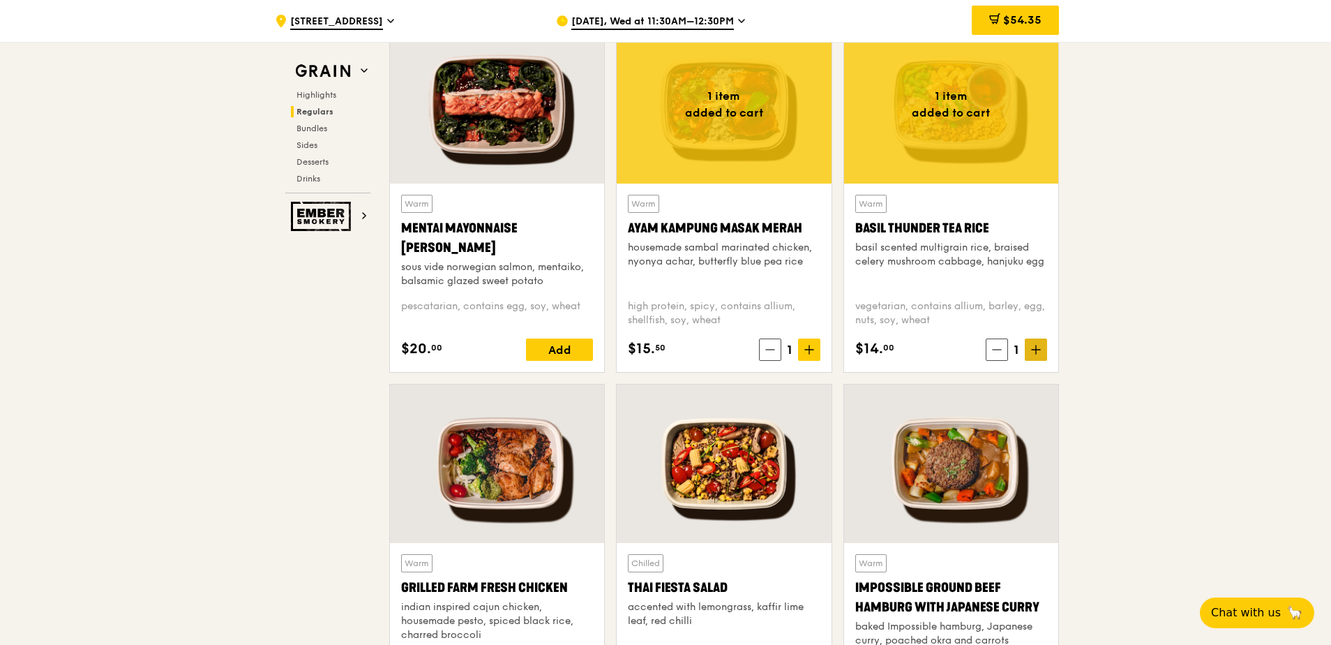
click at [1034, 346] on icon at bounding box center [1036, 350] width 10 height 10
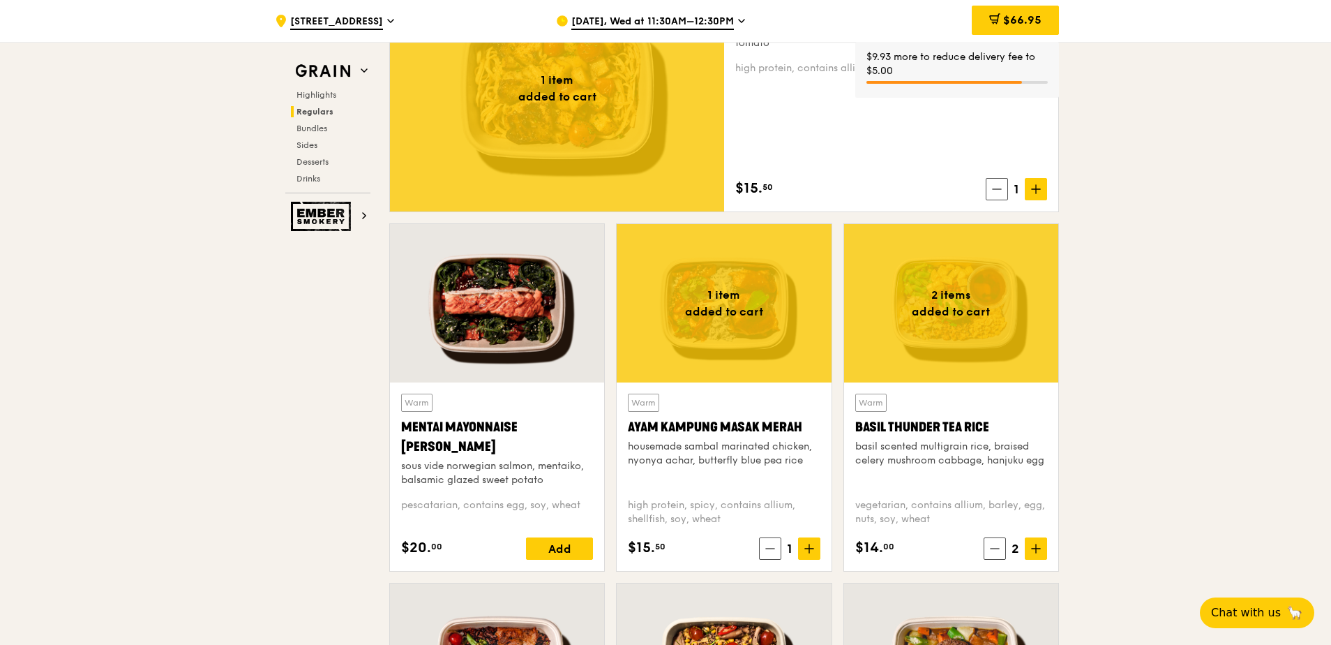
scroll to position [1026, 0]
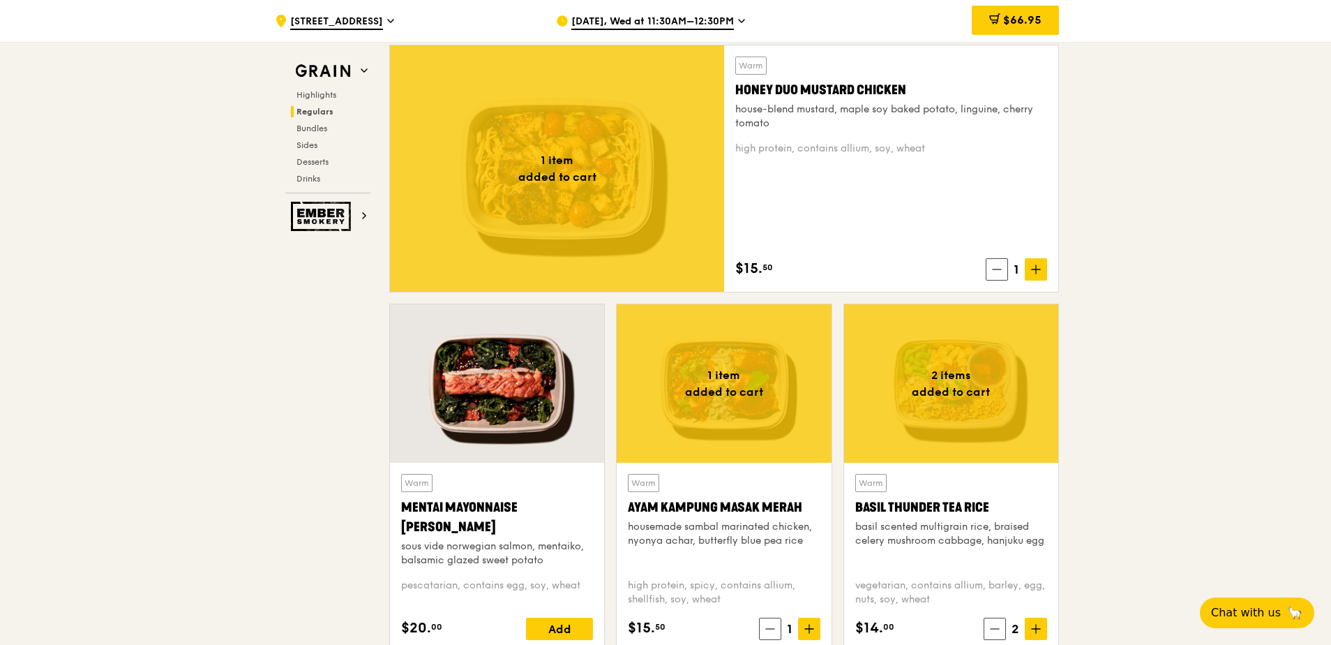
click at [686, 21] on span "Sep 24, Wed at 11:30AM–12:30PM" at bounding box center [652, 22] width 163 height 15
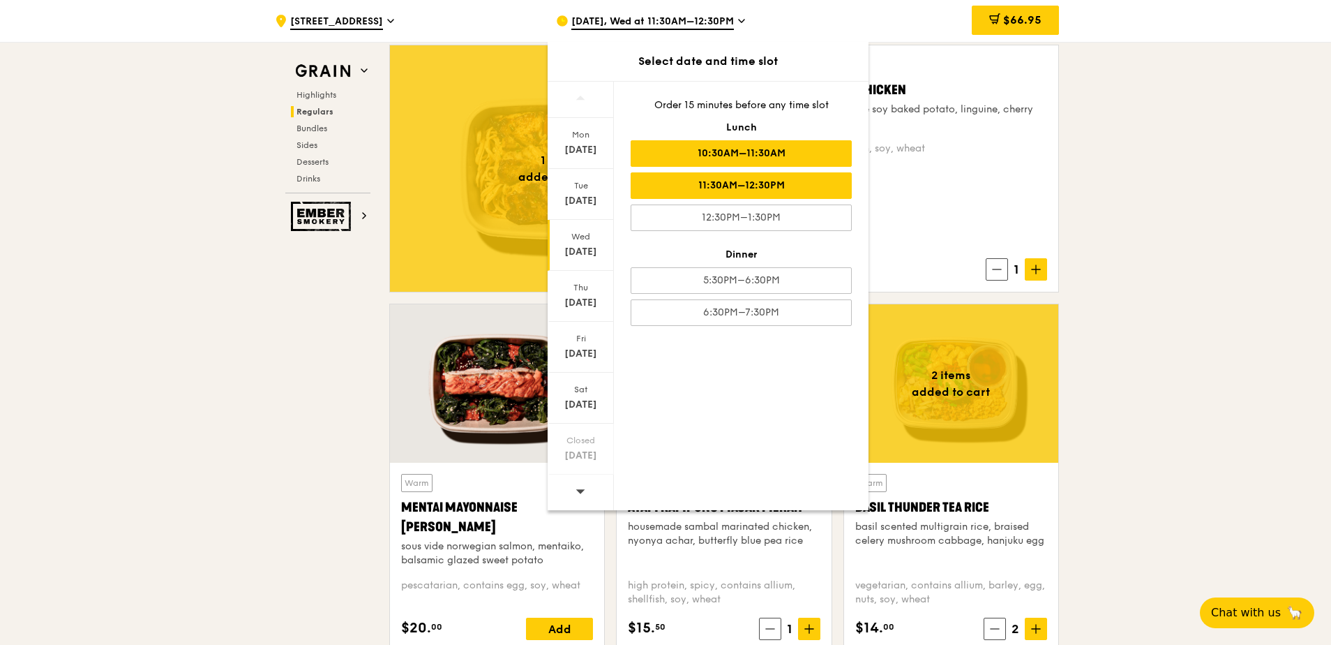
click at [785, 155] on div "10:30AM–11:30AM" at bounding box center [741, 153] width 221 height 27
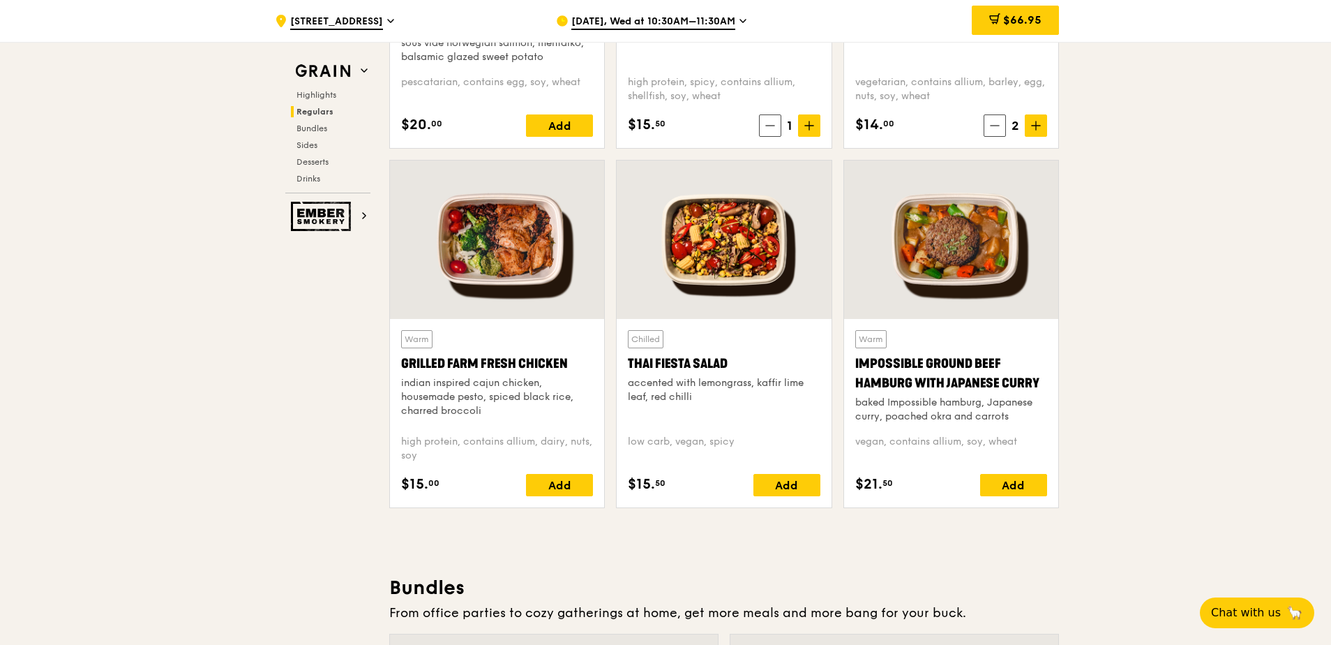
scroll to position [1654, 0]
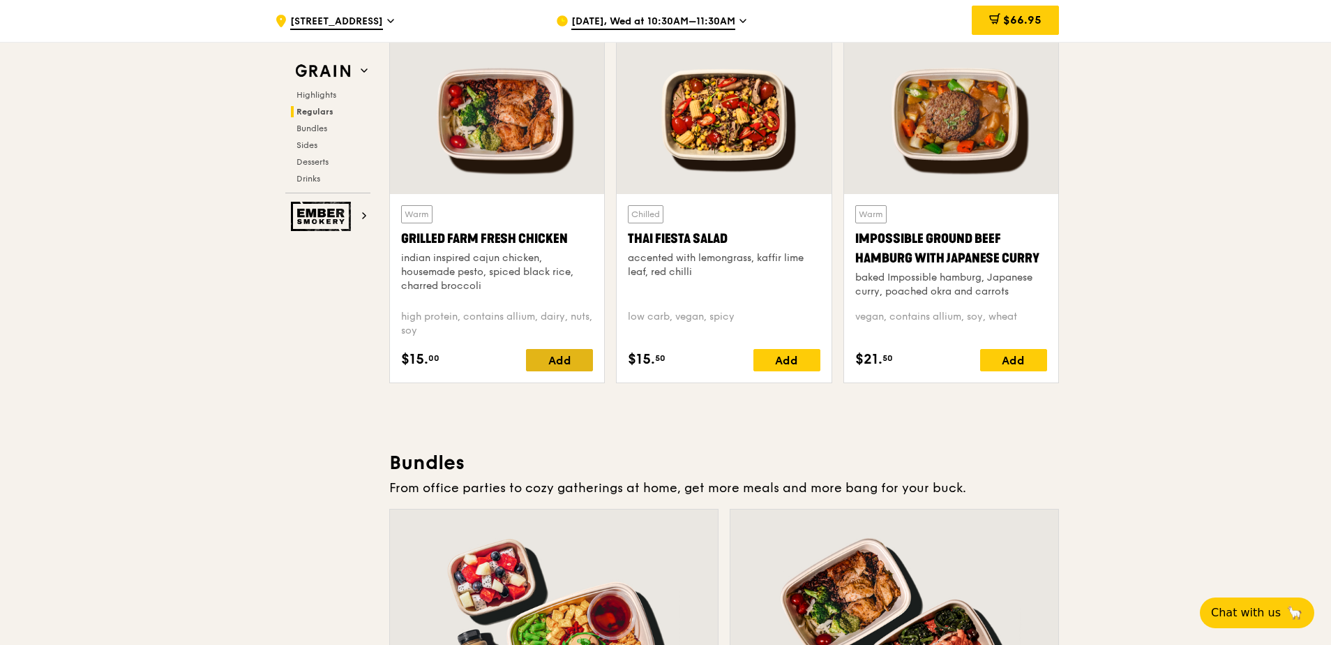
click at [568, 361] on div "Add" at bounding box center [559, 360] width 67 height 22
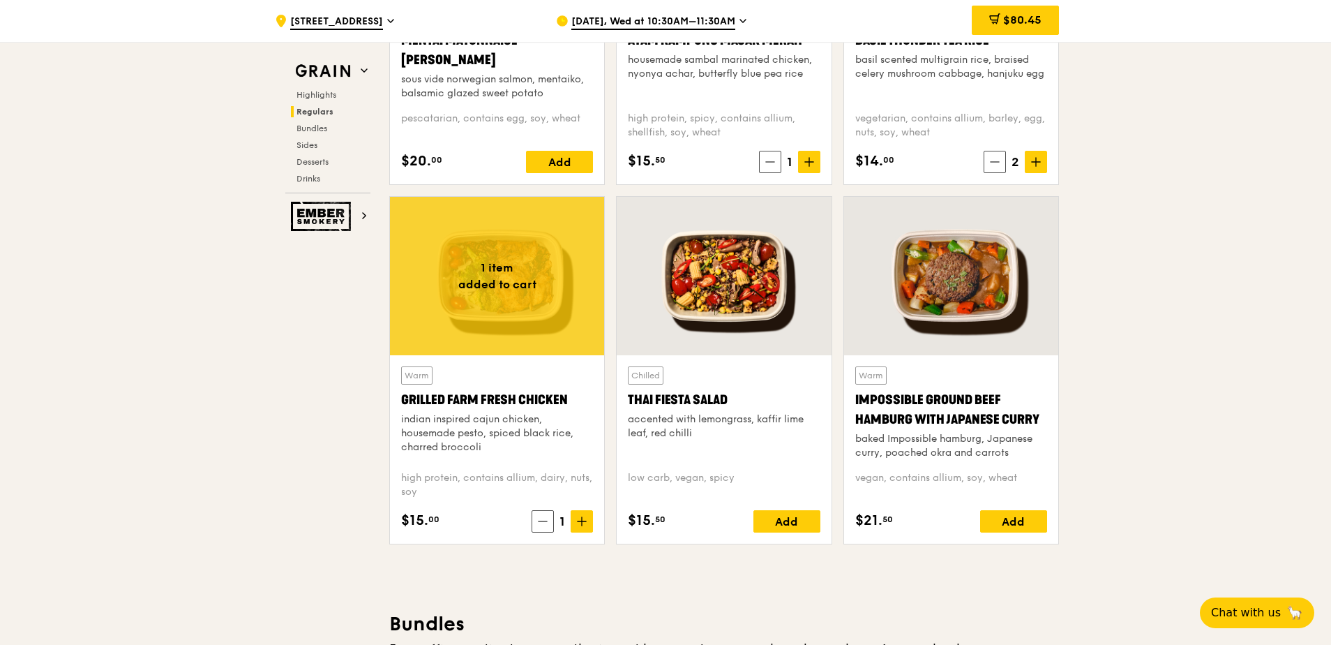
scroll to position [1471, 0]
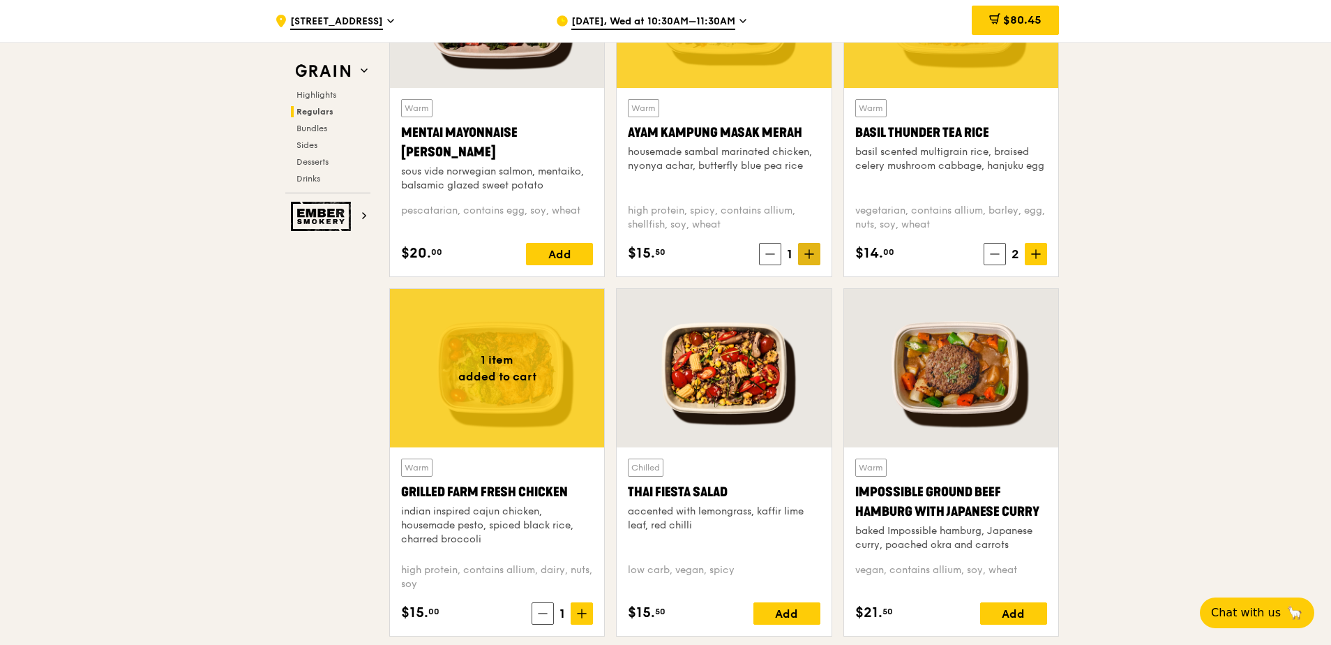
click at [813, 256] on icon at bounding box center [809, 254] width 10 height 10
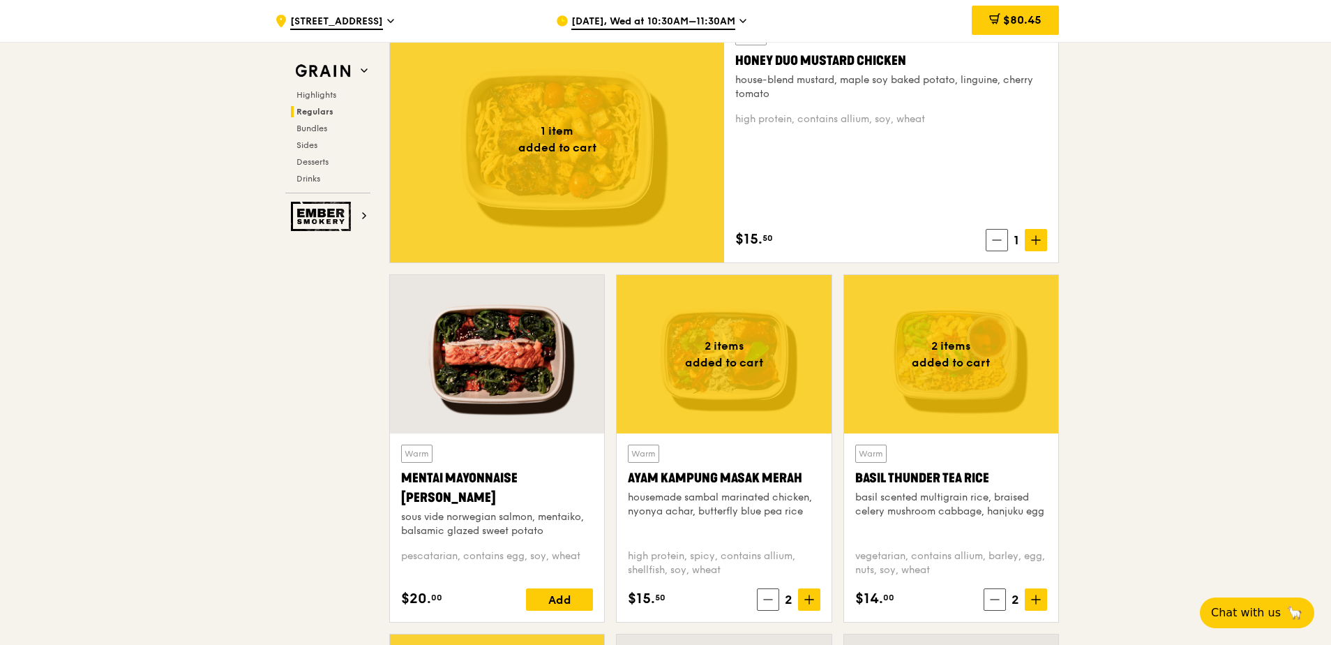
scroll to position [1052, 0]
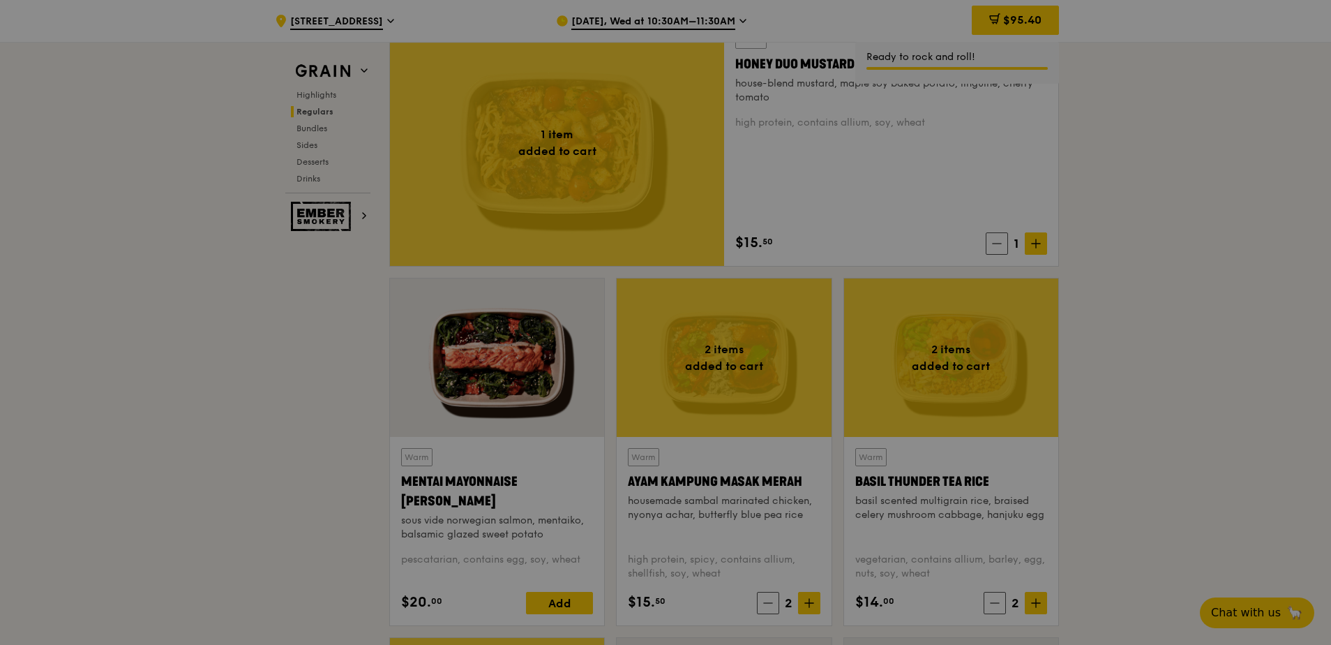
click at [1030, 246] on div at bounding box center [665, 322] width 1331 height 645
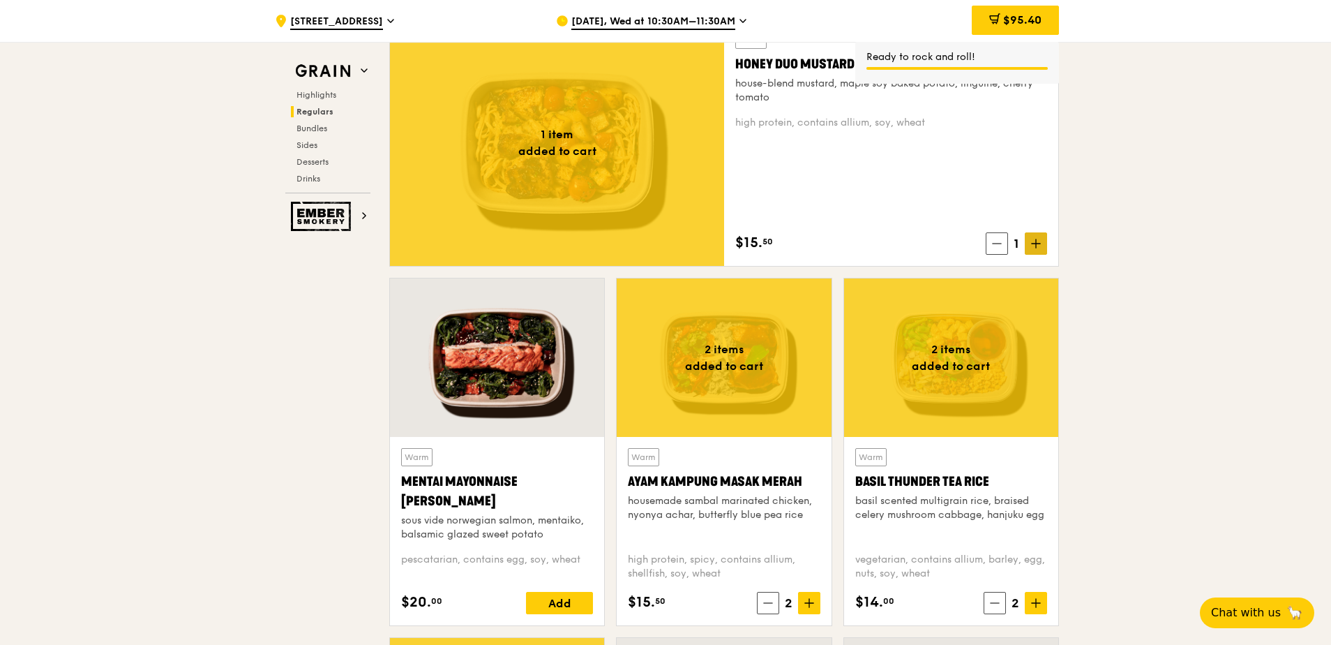
click at [1032, 245] on icon at bounding box center [1036, 244] width 10 height 10
click at [1037, 248] on icon at bounding box center [1036, 244] width 10 height 10
click at [807, 600] on icon at bounding box center [809, 603] width 10 height 10
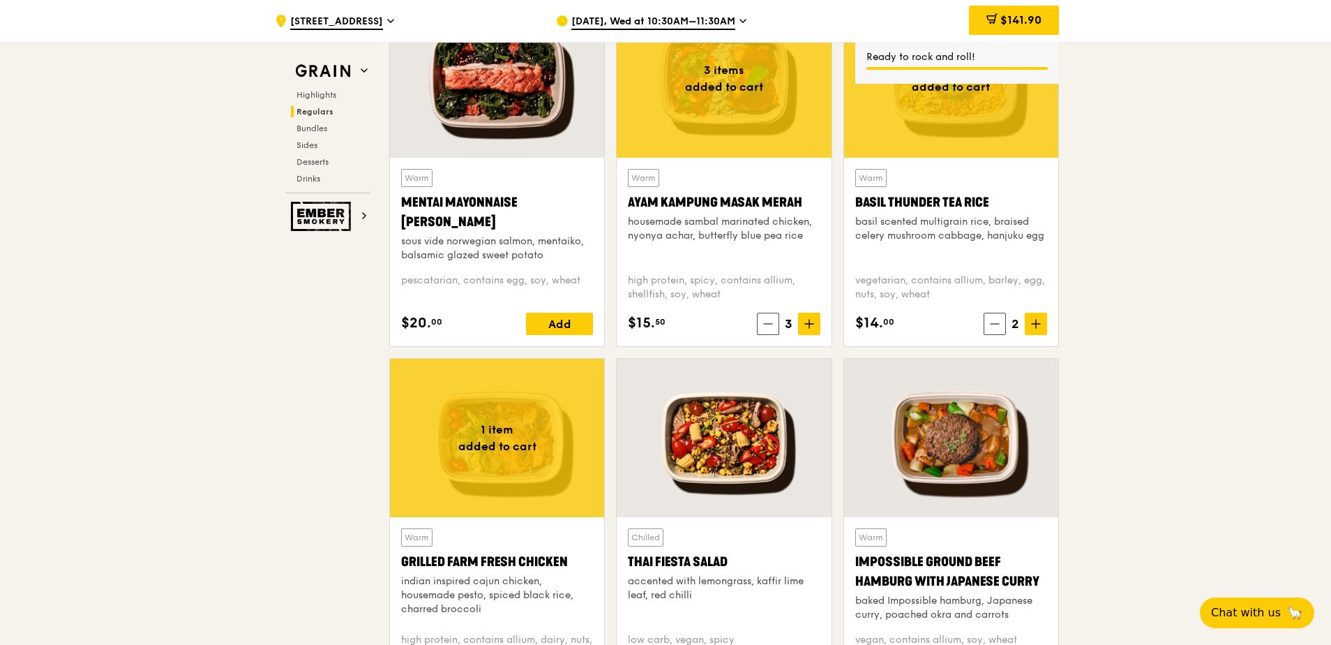
scroll to position [1471, 0]
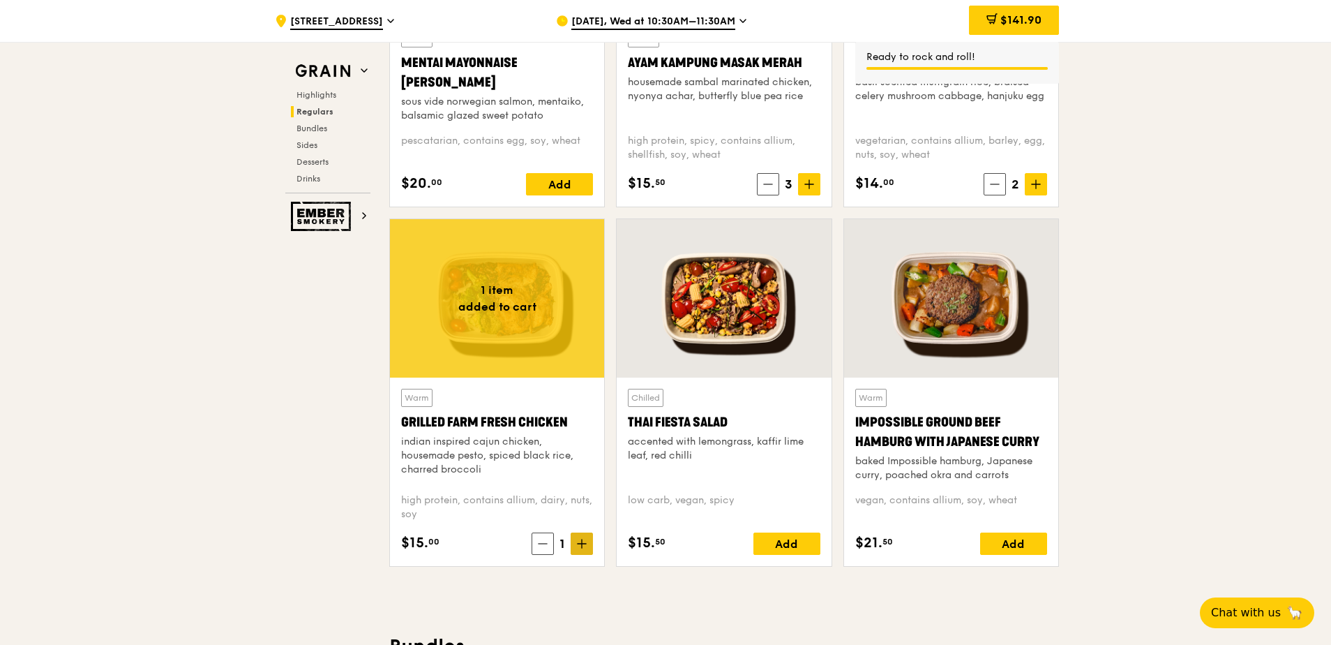
click at [583, 537] on span at bounding box center [582, 543] width 22 height 22
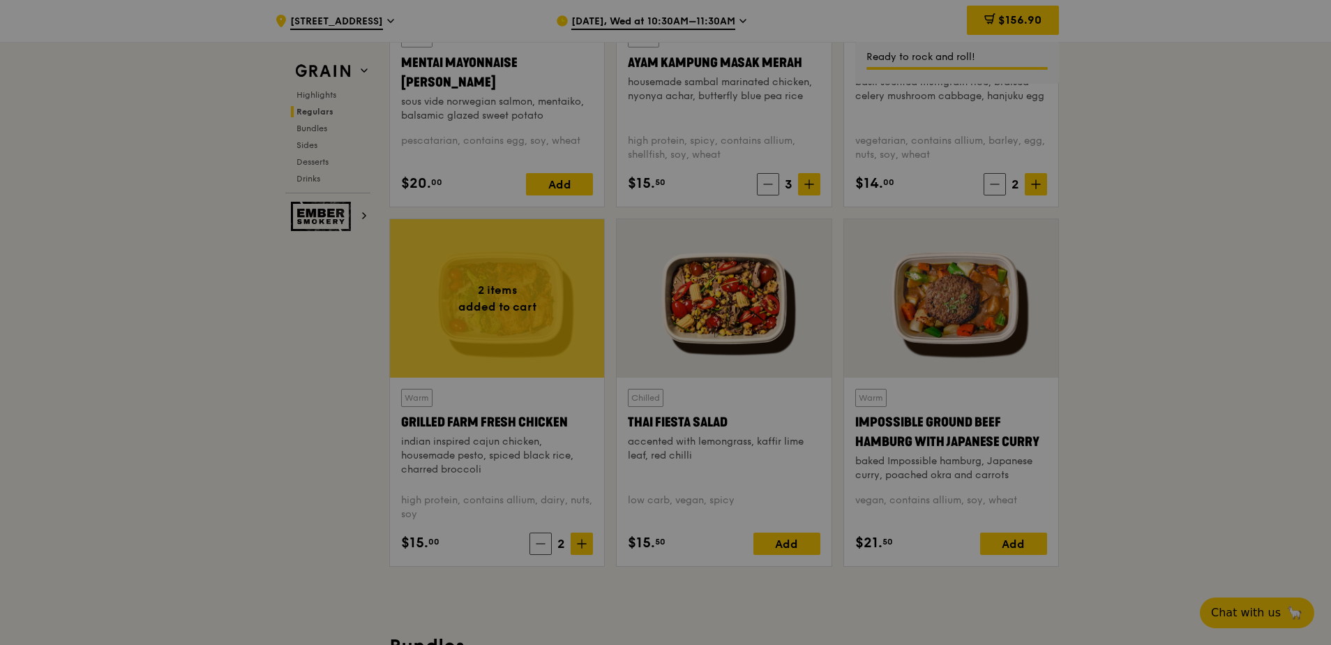
click at [583, 542] on div at bounding box center [665, 322] width 1331 height 645
click at [583, 543] on div at bounding box center [665, 322] width 1331 height 645
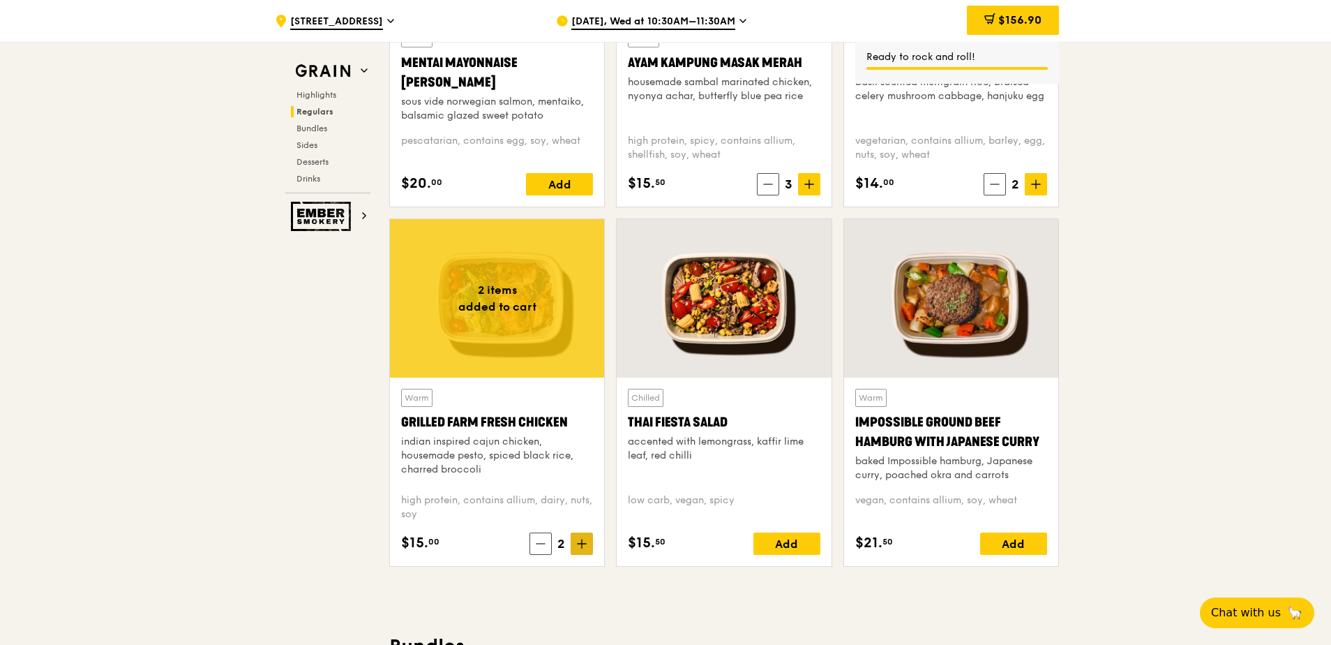
click at [583, 543] on icon at bounding box center [582, 543] width 8 height 0
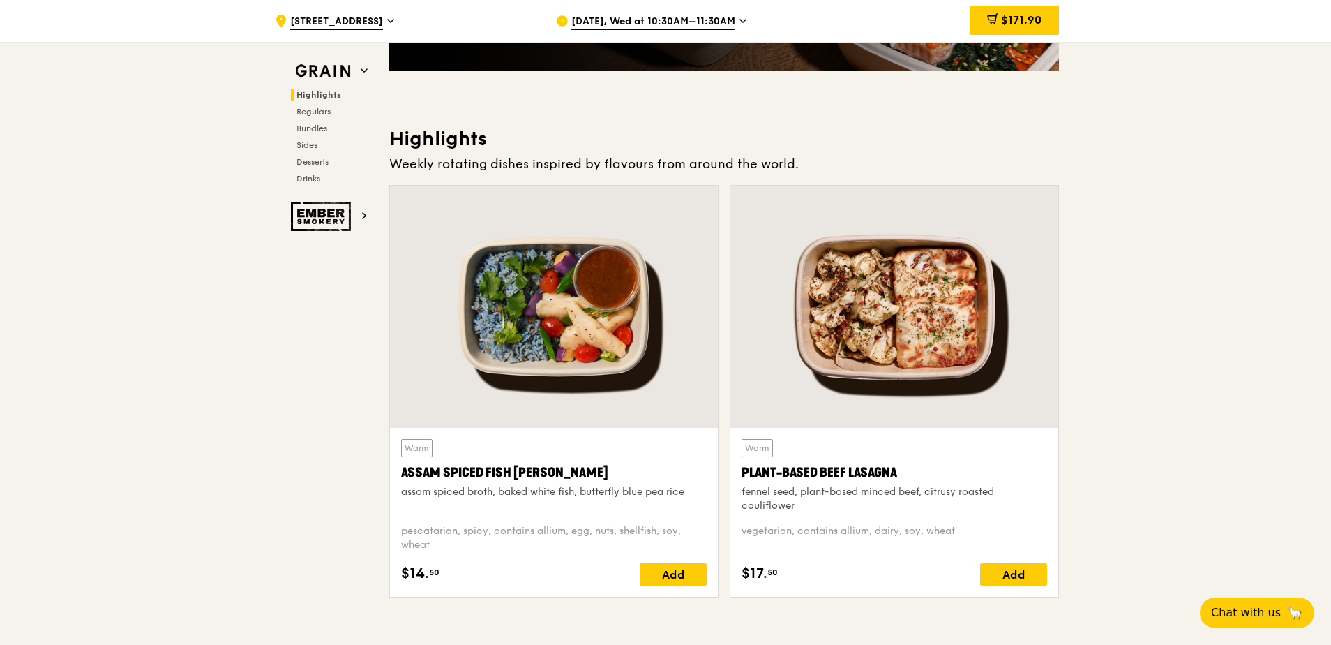
scroll to position [354, 0]
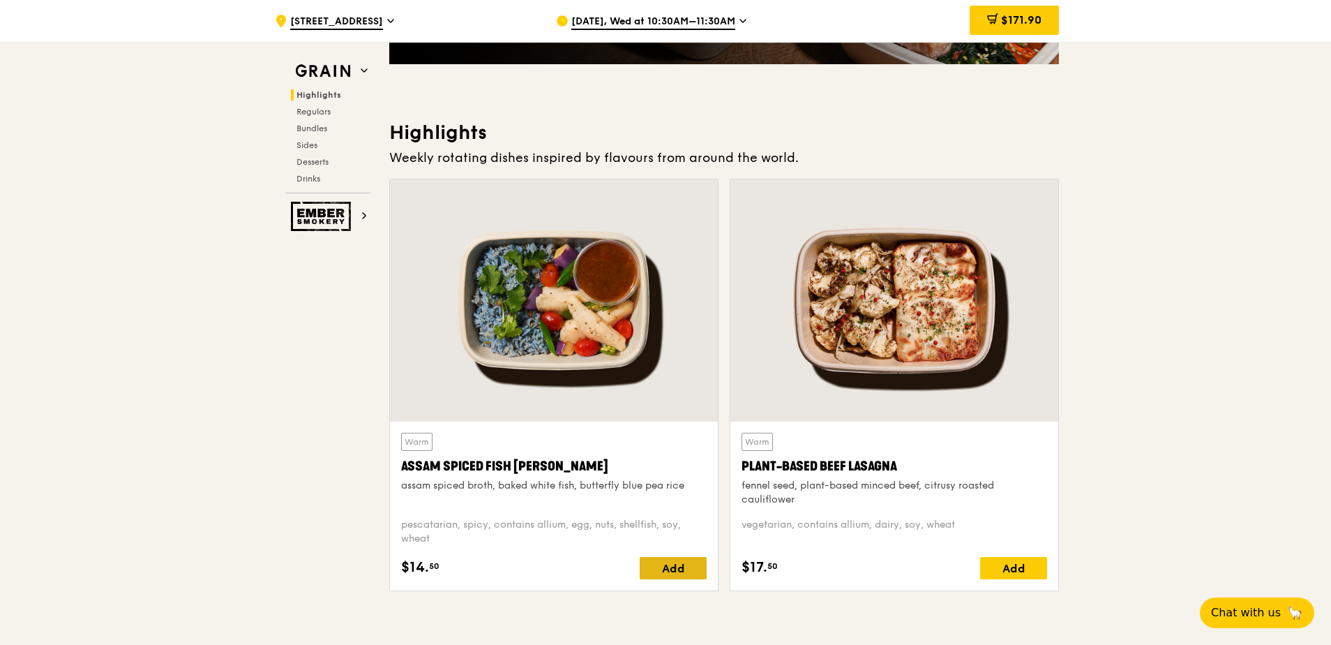
click at [677, 558] on div "Add" at bounding box center [673, 568] width 67 height 22
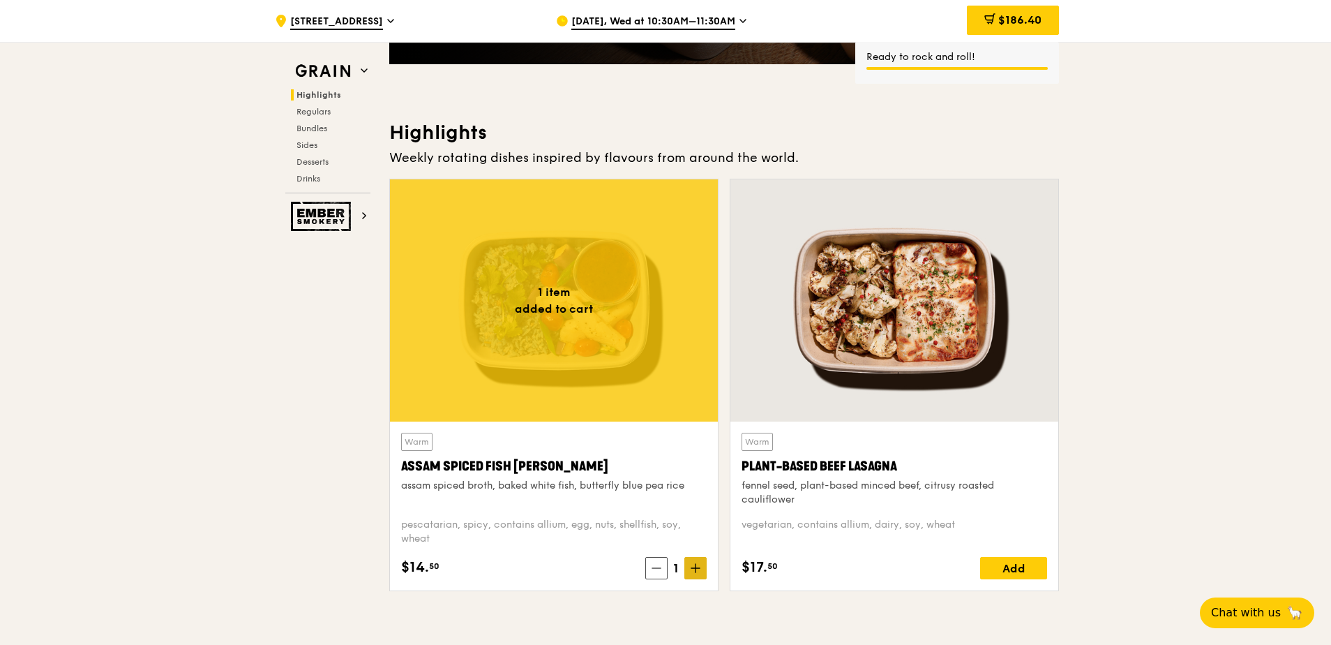
click at [705, 567] on span at bounding box center [695, 568] width 22 height 22
click at [1018, 18] on span "$200.90" at bounding box center [1019, 19] width 45 height 13
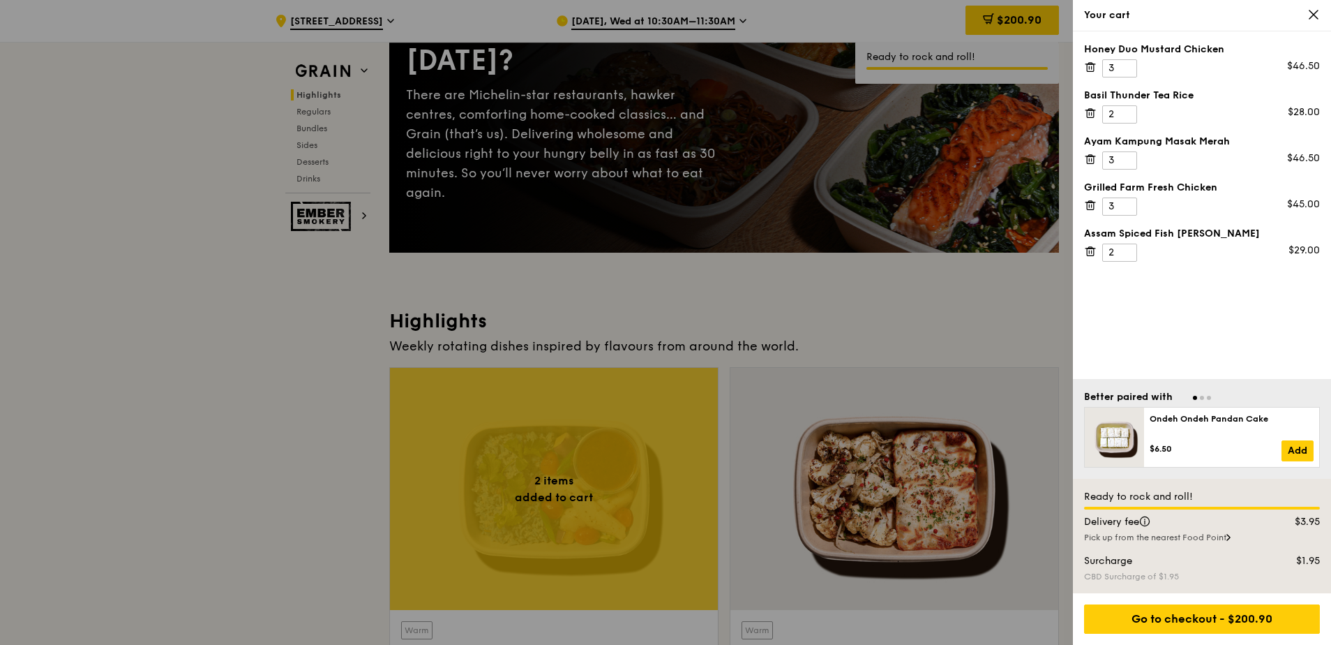
scroll to position [145, 0]
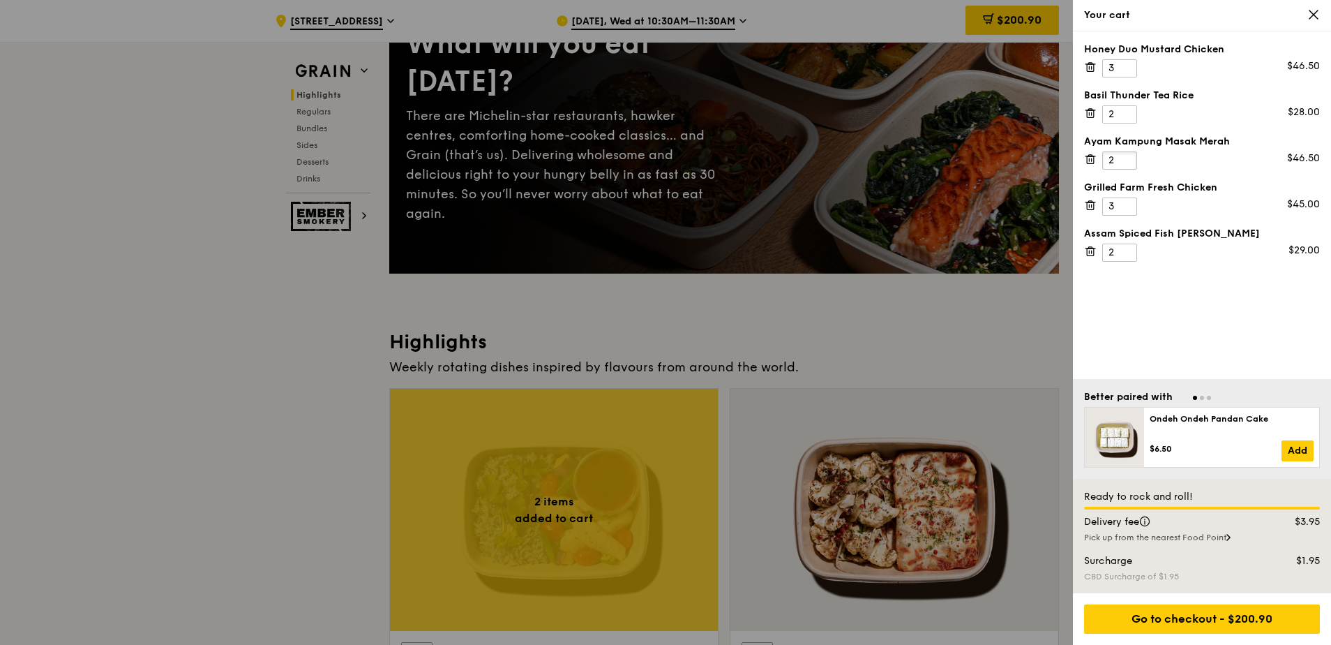
type input "2"
click at [1126, 163] on input "2" at bounding box center [1119, 160] width 35 height 18
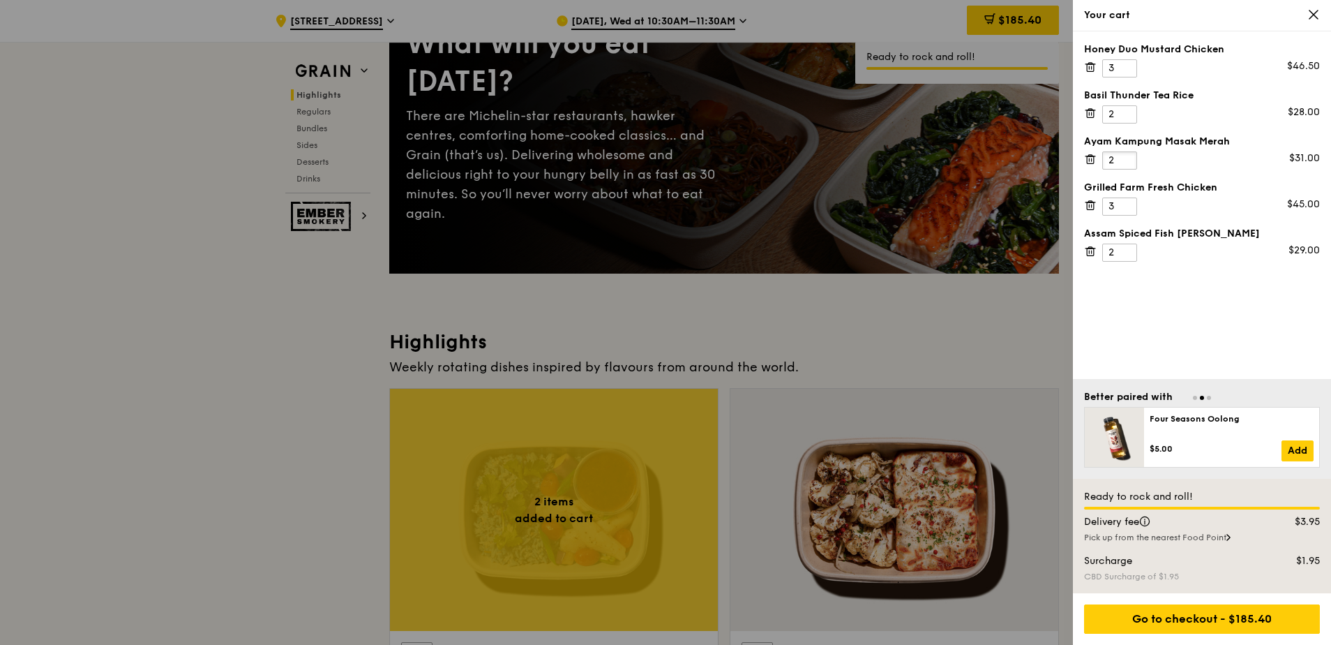
scroll to position [215, 0]
